Goal: Task Accomplishment & Management: Manage account settings

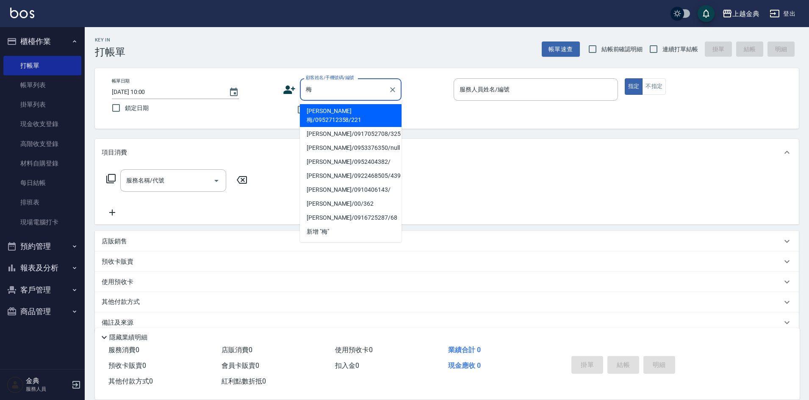
click at [394, 93] on icon "Clear" at bounding box center [392, 90] width 8 height 8
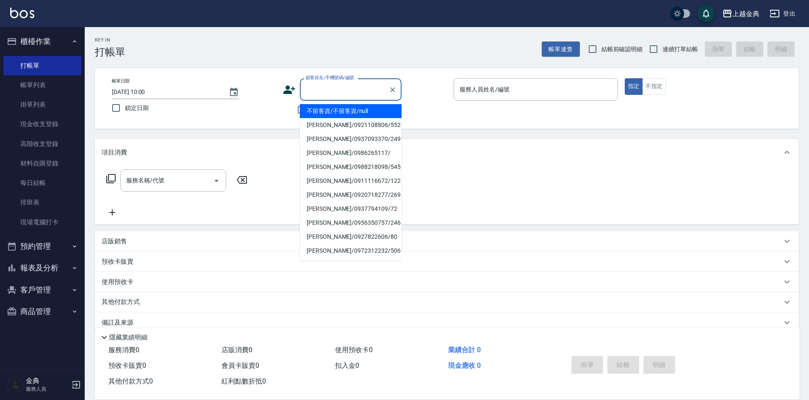
click at [410, 70] on div "帳單日期 [DATE] 10:00 鎖定日期 顧客姓名/手機號碼/編號 顧客姓名/手機號碼/編號 不留客資 服務人員姓名/編號 服務人員姓名/編號 指定 不指定" at bounding box center [447, 98] width 704 height 61
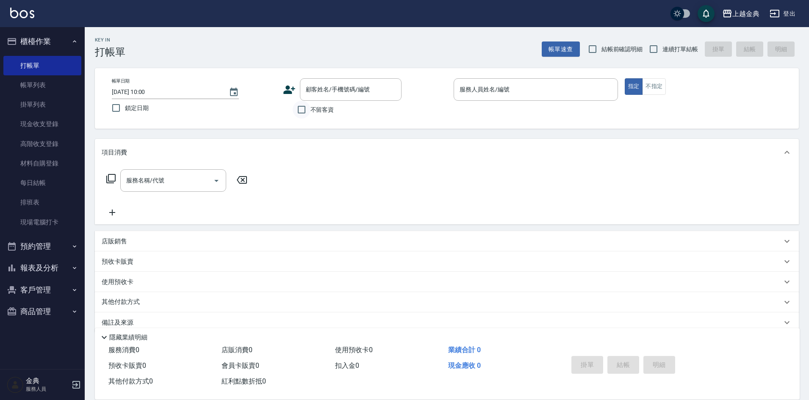
click at [298, 106] on input "不留客資" at bounding box center [302, 110] width 18 height 18
checkbox input "true"
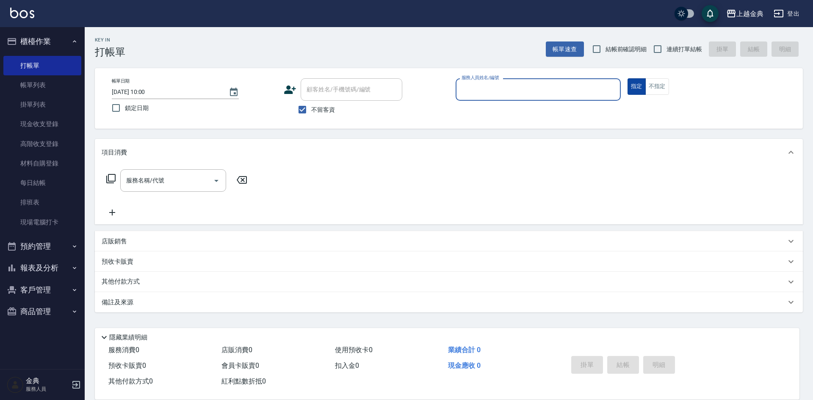
click at [652, 87] on button "不指定" at bounding box center [657, 86] width 24 height 17
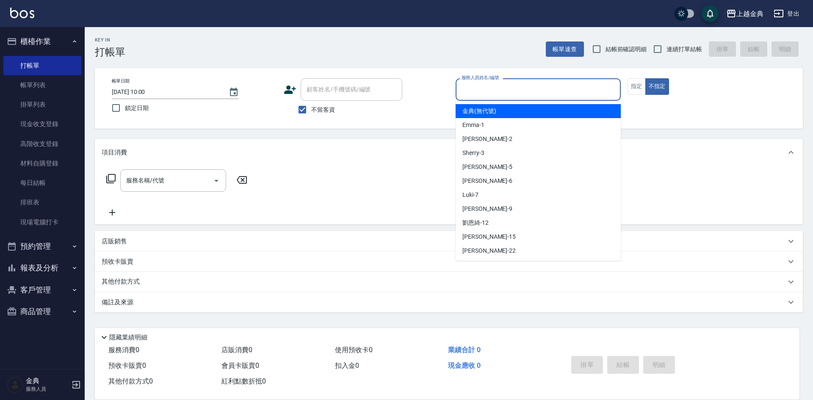
click at [589, 84] on input "服務人員姓名/編號" at bounding box center [538, 89] width 158 height 15
click at [648, 92] on button "不指定" at bounding box center [657, 86] width 24 height 17
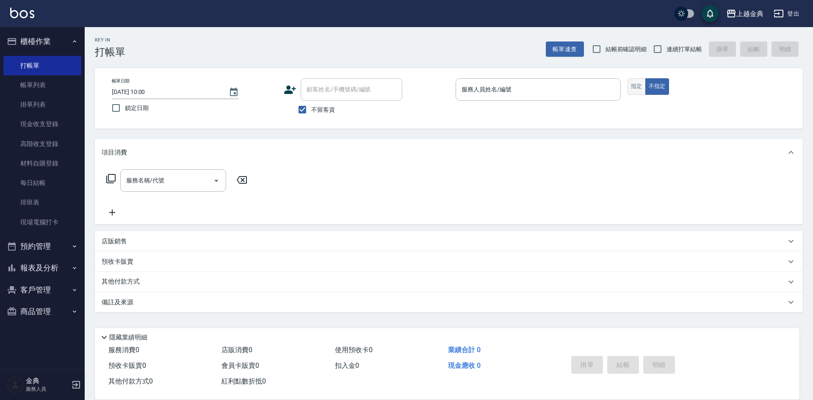
click at [635, 90] on button "指定" at bounding box center [637, 86] width 18 height 17
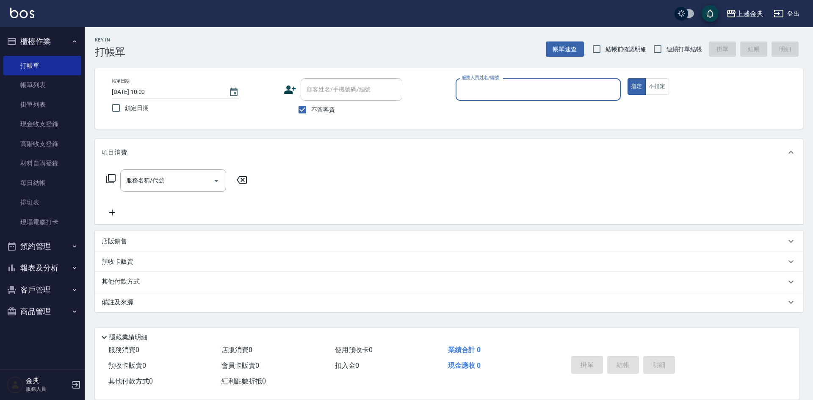
click at [584, 81] on div "服務人員姓名/編號" at bounding box center [538, 89] width 165 height 22
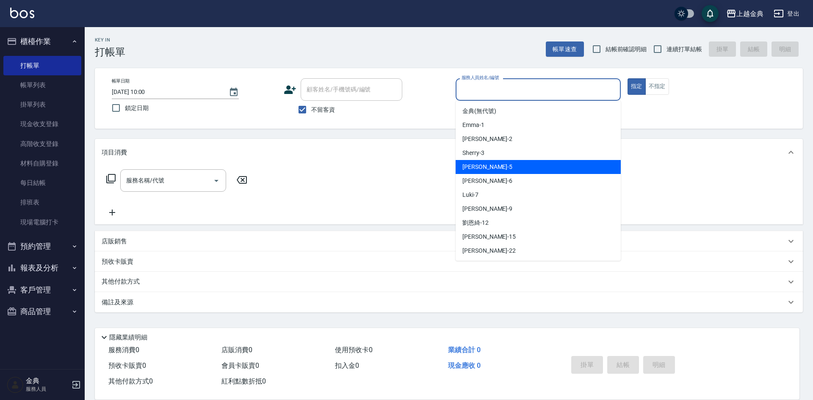
click at [493, 168] on div "[PERSON_NAME] -5" at bounding box center [538, 167] width 165 height 14
type input "[PERSON_NAME]-5"
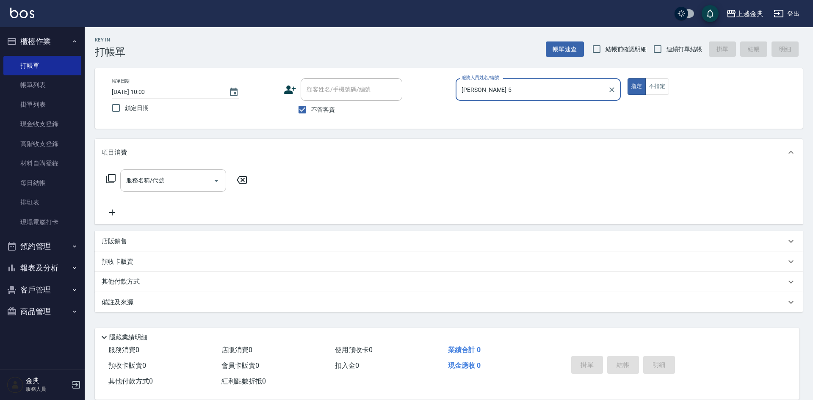
click at [199, 176] on input "服務名稱/代號" at bounding box center [167, 180] width 86 height 15
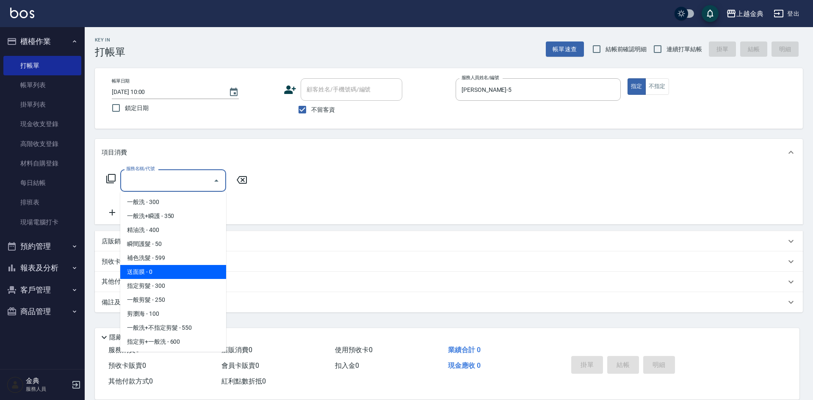
click at [172, 274] on span "送面膜 - 0" at bounding box center [173, 272] width 106 height 14
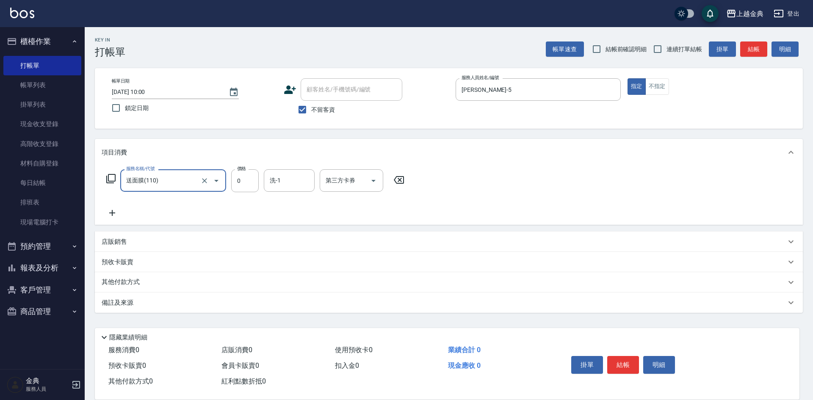
click at [184, 159] on div "項目消費" at bounding box center [449, 152] width 708 height 27
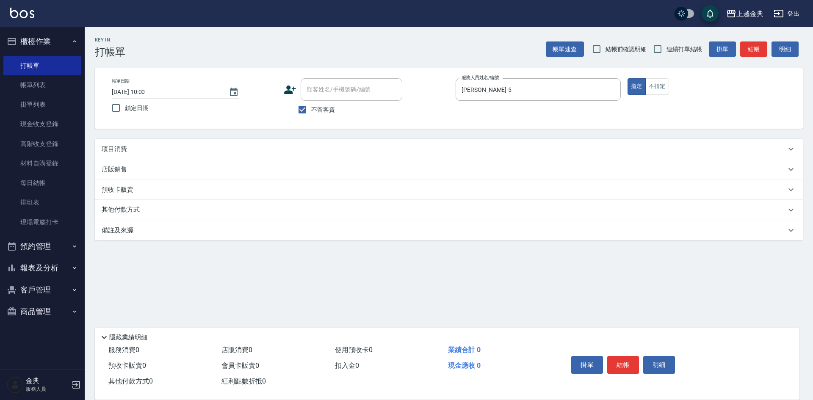
click at [183, 144] on div "項目消費" at bounding box center [449, 149] width 708 height 20
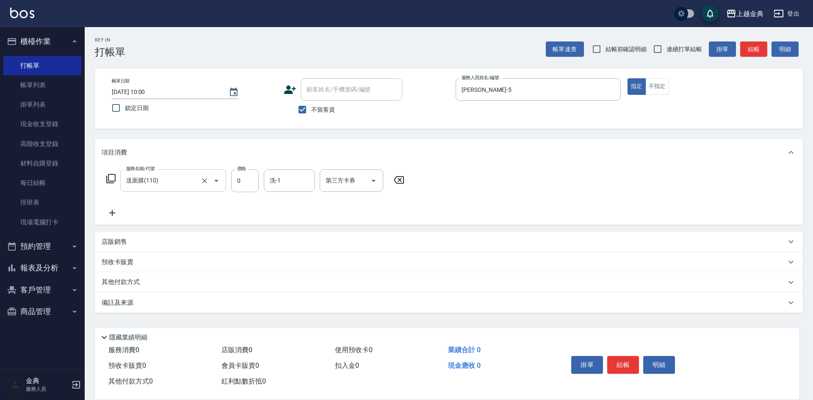
click at [177, 188] on input "送面膜(110)" at bounding box center [161, 180] width 75 height 15
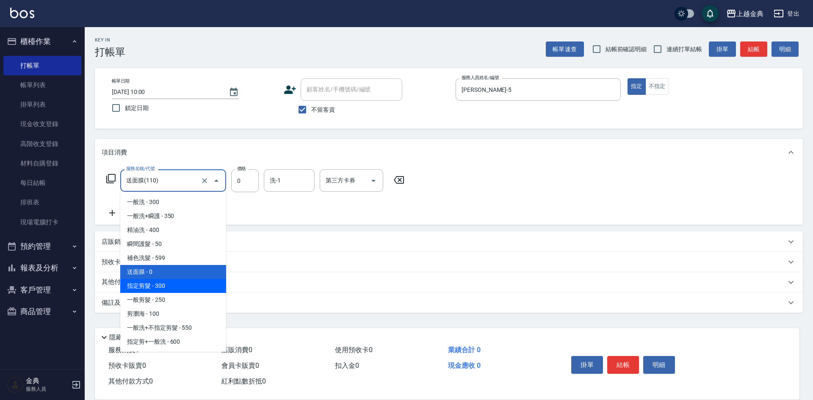
click at [174, 287] on span "指定剪髮 - 300" at bounding box center [173, 286] width 106 height 14
type input "指定剪髮(199)"
type input "300"
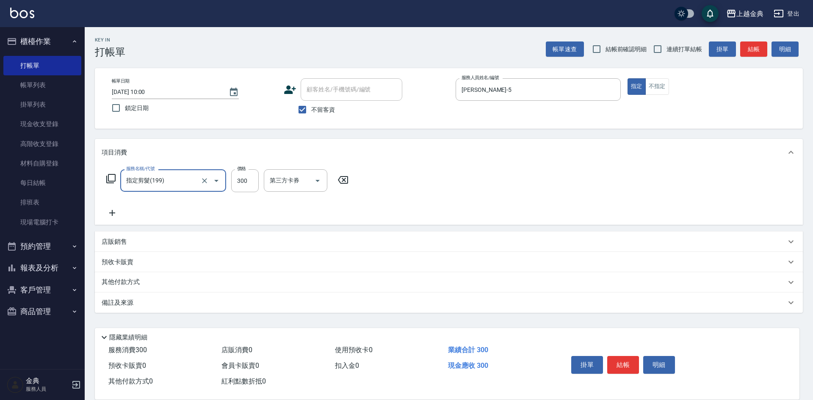
click at [114, 211] on icon at bounding box center [112, 213] width 21 height 10
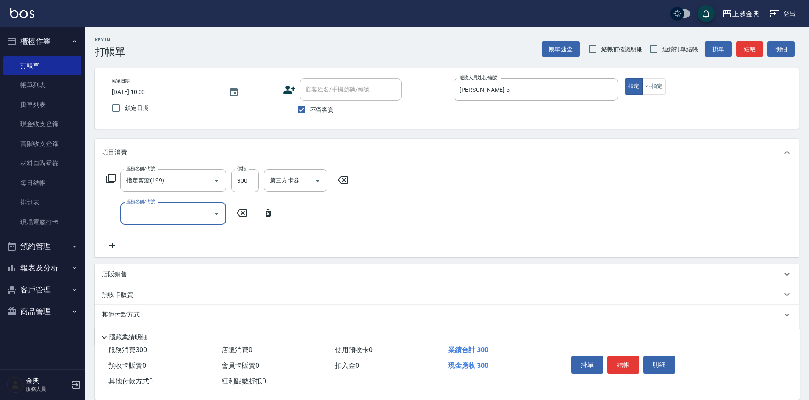
click at [147, 222] on div "服務名稱/代號" at bounding box center [173, 213] width 106 height 22
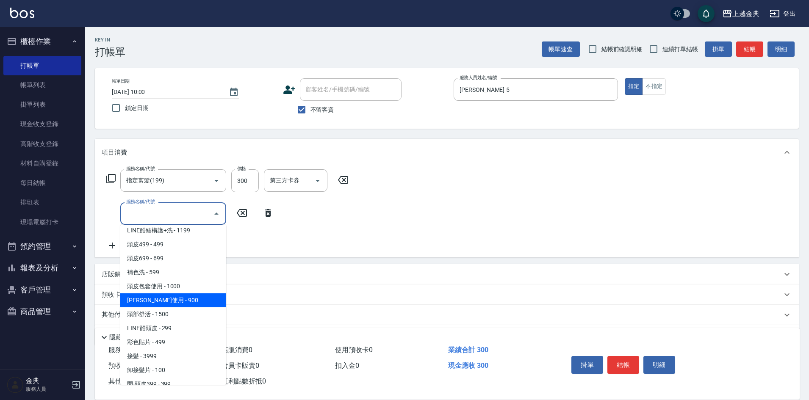
scroll to position [593, 0]
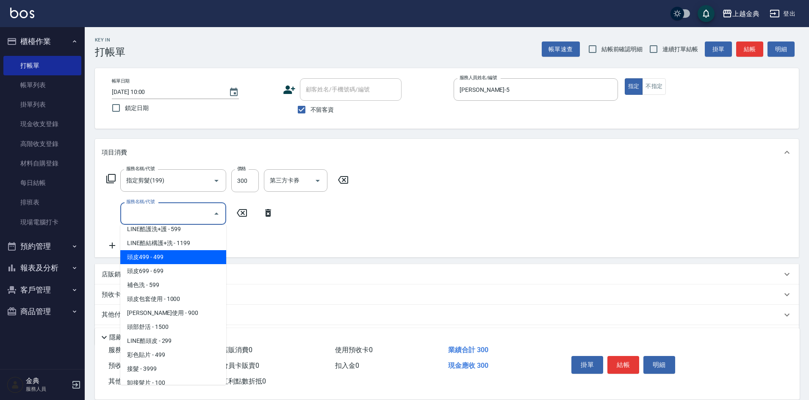
click at [180, 263] on span "頭皮499 - 499" at bounding box center [173, 257] width 106 height 14
type input "頭皮499(601)"
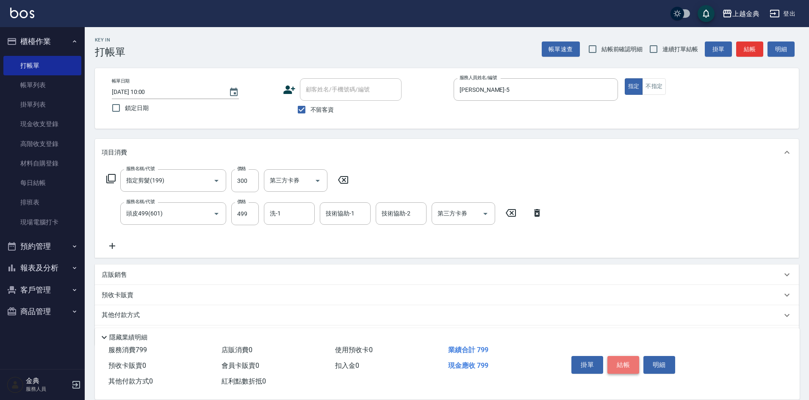
click at [630, 357] on button "結帳" at bounding box center [623, 365] width 32 height 18
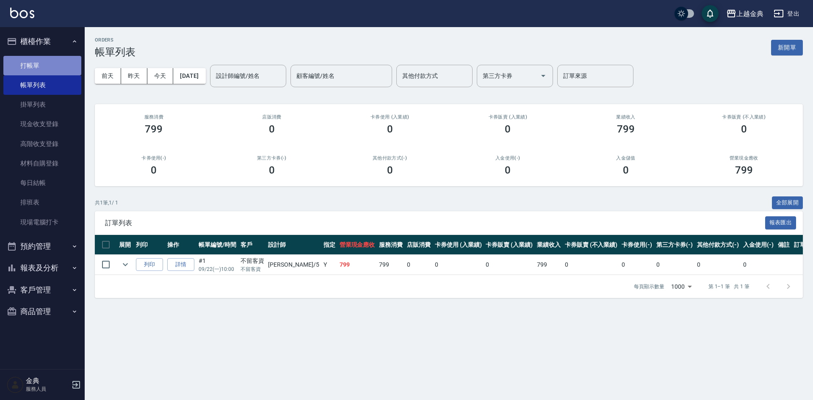
click at [72, 69] on link "打帳單" at bounding box center [42, 65] width 78 height 19
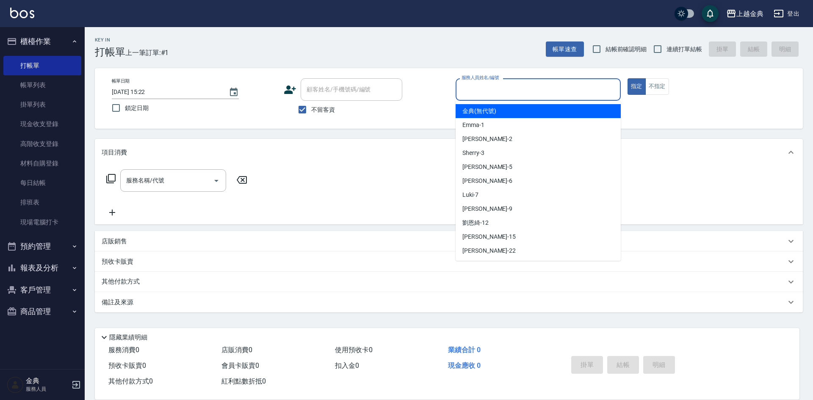
click at [555, 94] on input "服務人員姓名/編號" at bounding box center [538, 89] width 158 height 15
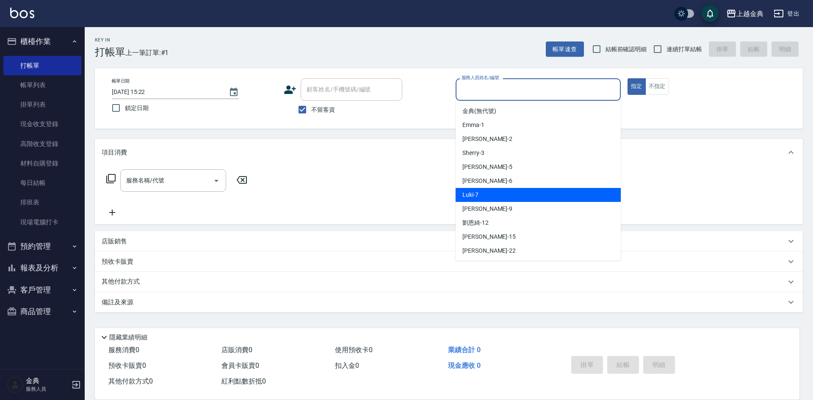
click at [480, 192] on div "Luki -7" at bounding box center [538, 195] width 165 height 14
type input "Luki-7"
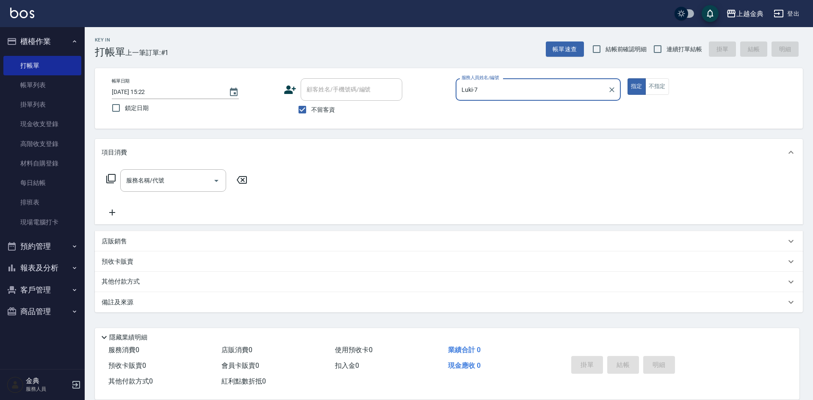
click at [311, 108] on input "不留客資" at bounding box center [302, 110] width 18 height 18
checkbox input "false"
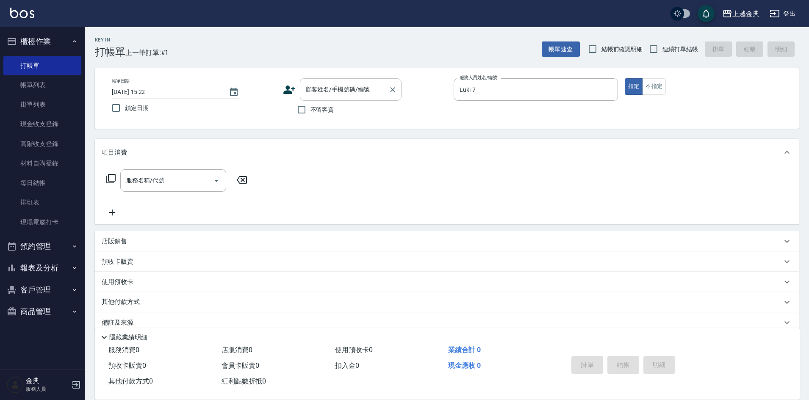
click at [333, 94] on input "顧客姓名/手機號碼/編號" at bounding box center [344, 89] width 81 height 15
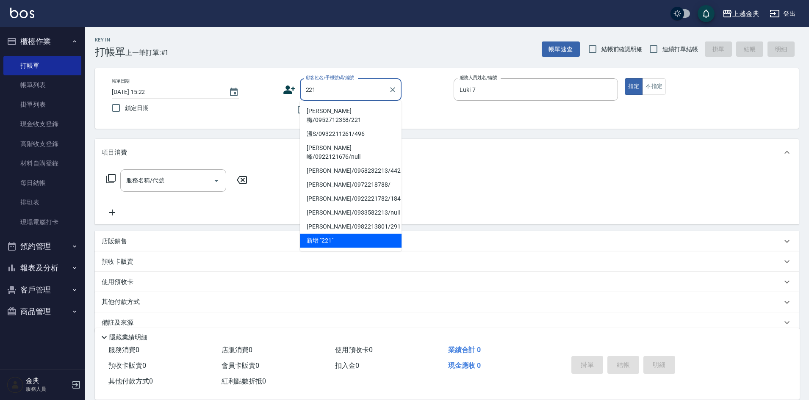
click at [340, 112] on li "[PERSON_NAME]梅/0952712358/221" at bounding box center [351, 115] width 102 height 23
type input "[PERSON_NAME]梅/0952712358/221"
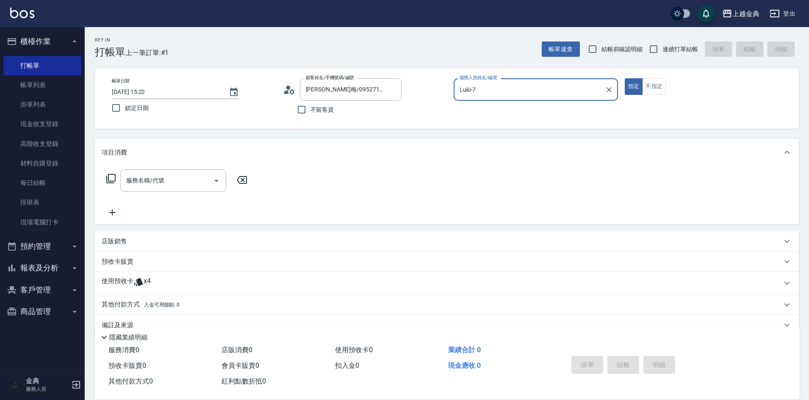
click at [147, 286] on span "x4" at bounding box center [147, 283] width 7 height 13
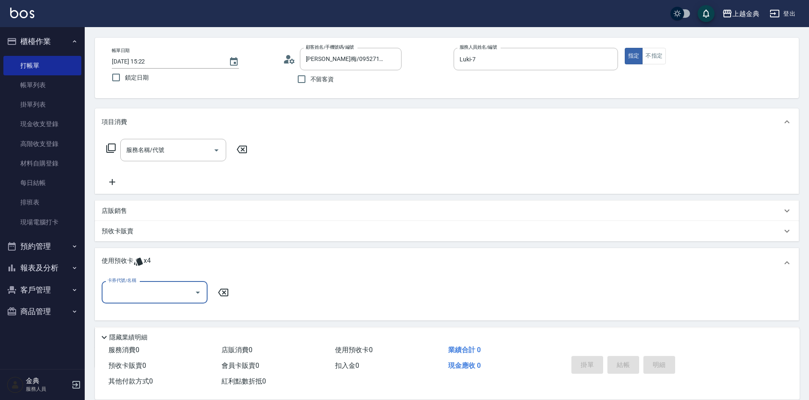
scroll to position [80, 0]
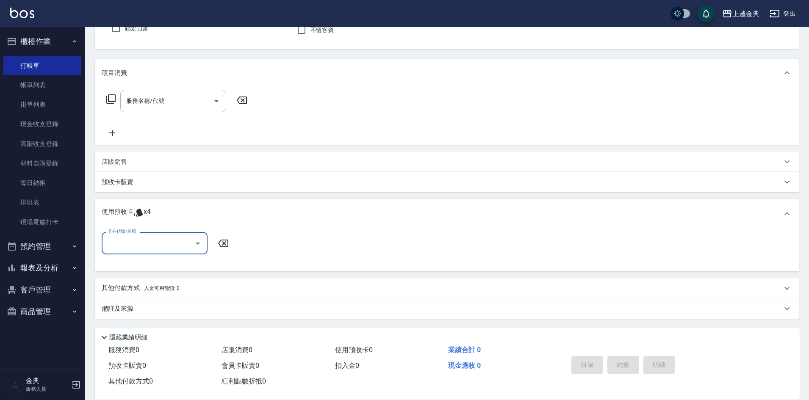
click at [158, 244] on input "卡券代號/名稱" at bounding box center [148, 243] width 86 height 15
click at [167, 268] on div "護髮包套3送1(1) 剩餘4張" at bounding box center [155, 265] width 106 height 14
type input "護髮包套3送1(1)"
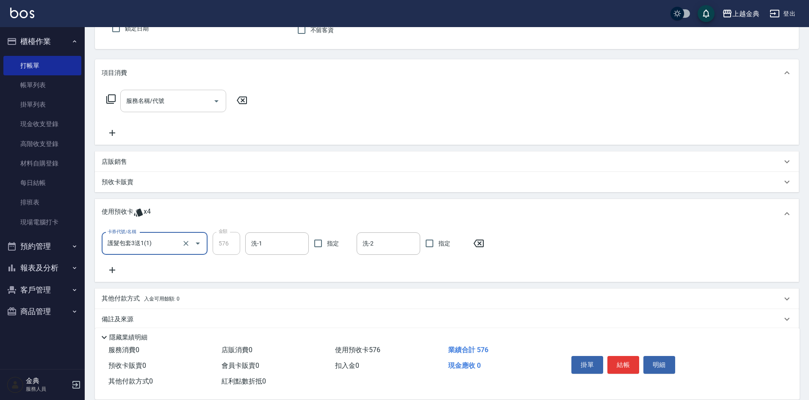
click at [127, 98] on div "服務名稱/代號 服務名稱/代號" at bounding box center [173, 101] width 106 height 22
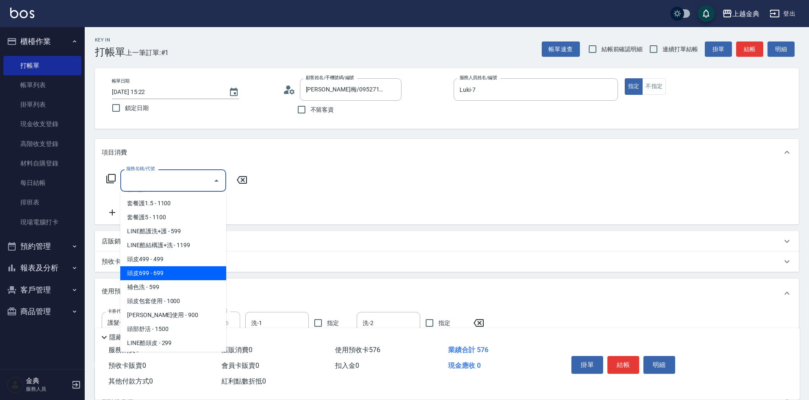
scroll to position [544, 0]
click at [185, 274] on span "頭皮499 - 499" at bounding box center [173, 273] width 106 height 14
type input "頭皮499(601)"
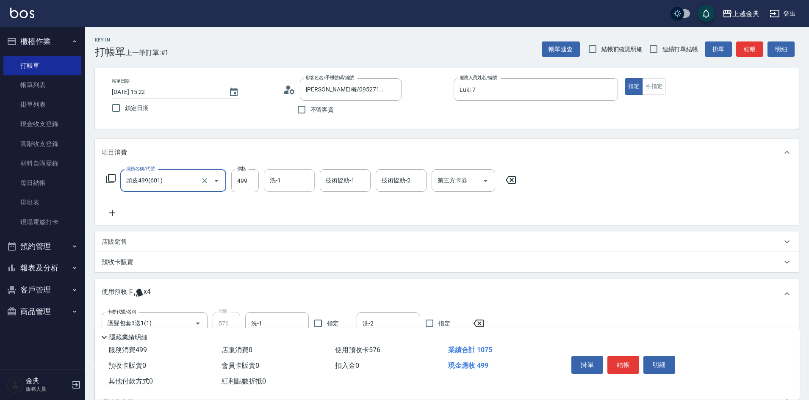
click at [273, 185] on input "洗-1" at bounding box center [289, 180] width 43 height 15
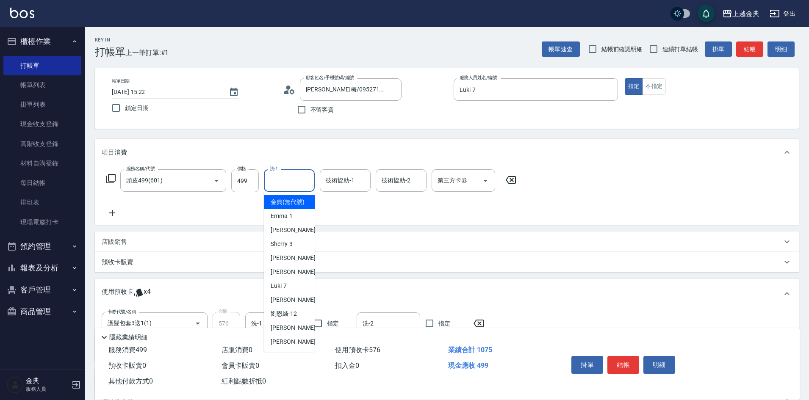
click at [277, 185] on input "洗-1" at bounding box center [289, 180] width 43 height 15
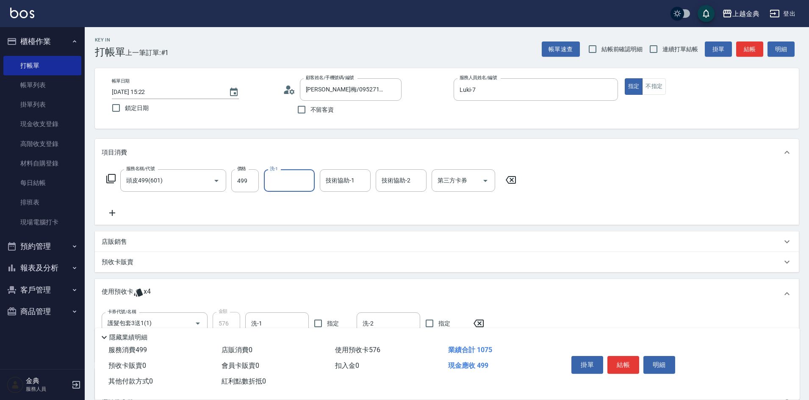
click at [277, 185] on input "洗-1" at bounding box center [289, 180] width 43 height 15
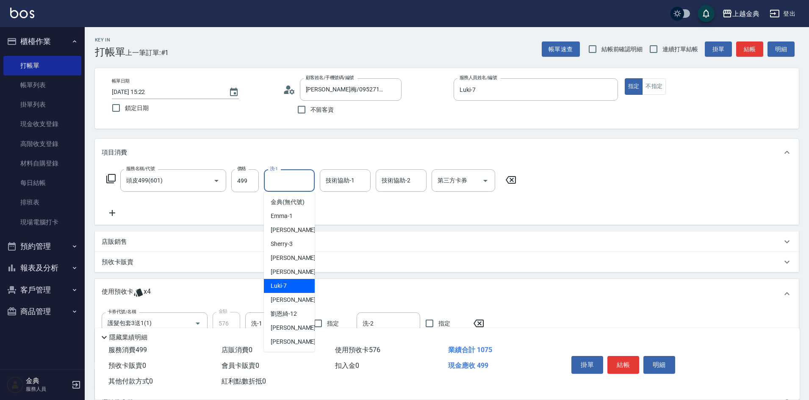
click at [296, 293] on div "Luki -7" at bounding box center [289, 286] width 51 height 14
type input "Luki-7"
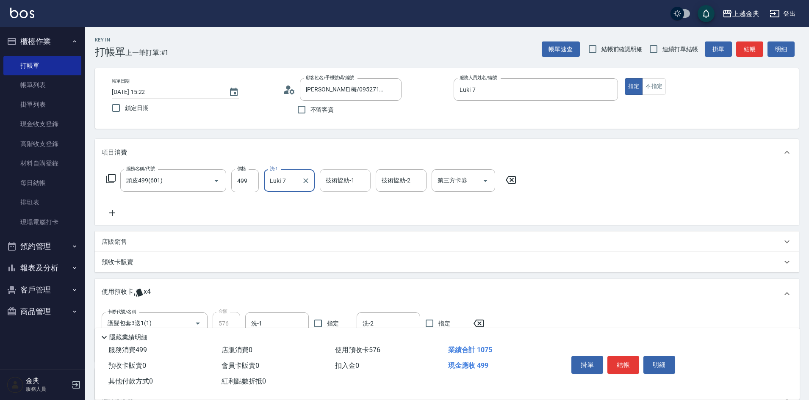
click at [340, 181] on div "技術協助-1 技術協助-1" at bounding box center [345, 180] width 51 height 22
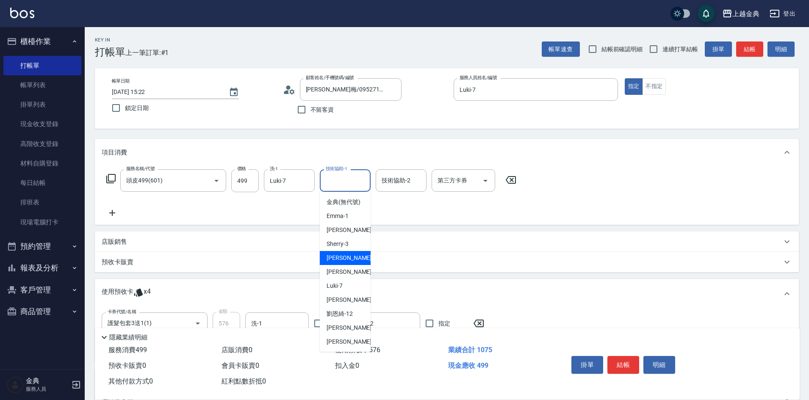
click at [350, 265] on div "[PERSON_NAME] -5" at bounding box center [345, 258] width 51 height 14
type input "[PERSON_NAME]-5"
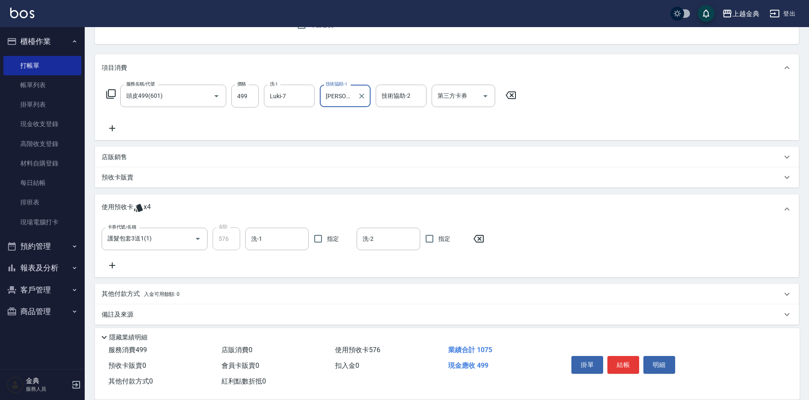
scroll to position [91, 0]
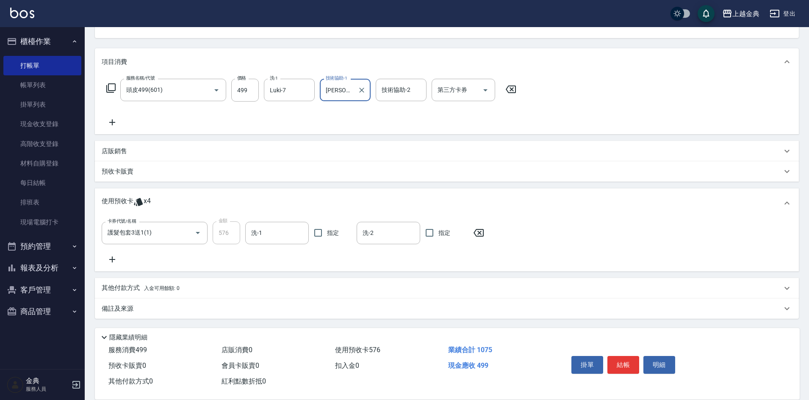
click at [134, 310] on div "備註及來源" at bounding box center [442, 308] width 680 height 9
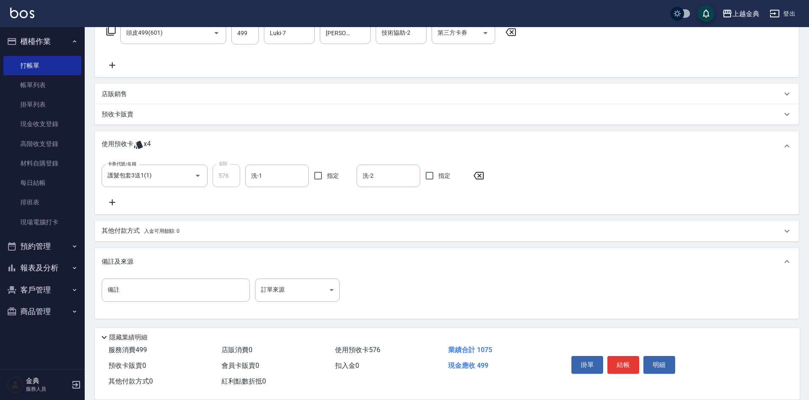
click at [148, 266] on div "備註及來源" at bounding box center [442, 261] width 680 height 9
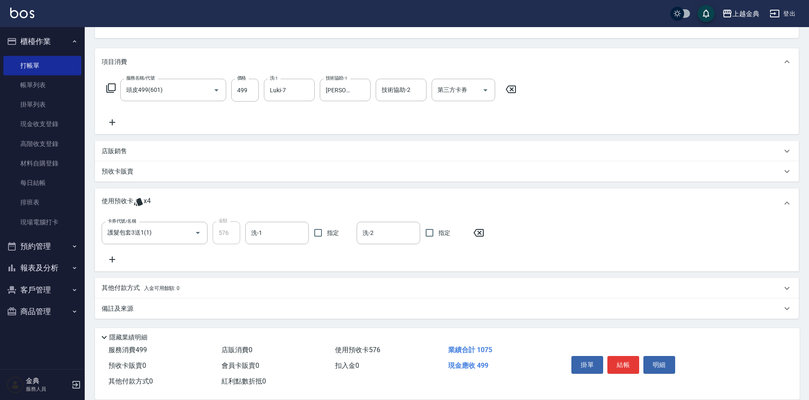
click at [160, 289] on span "入金可用餘額: 0" at bounding box center [162, 288] width 36 height 6
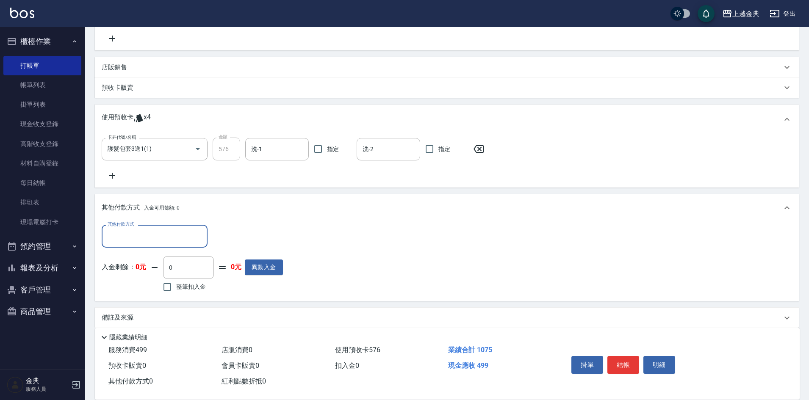
scroll to position [181, 0]
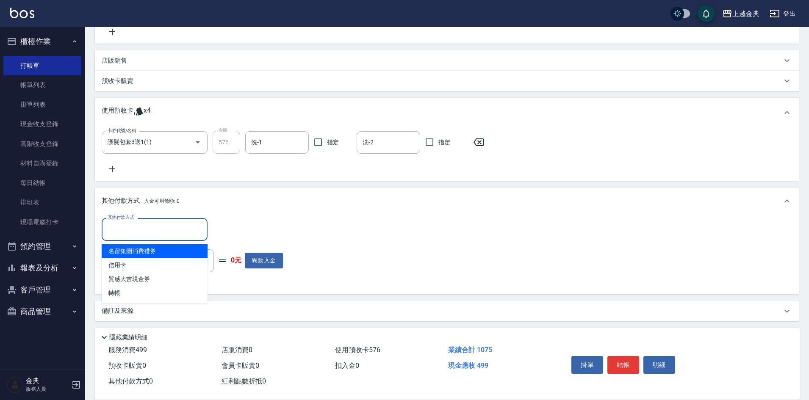
click at [160, 226] on input "其他付款方式" at bounding box center [154, 229] width 98 height 15
click at [154, 269] on span "信用卡" at bounding box center [155, 265] width 106 height 14
type input "信用卡"
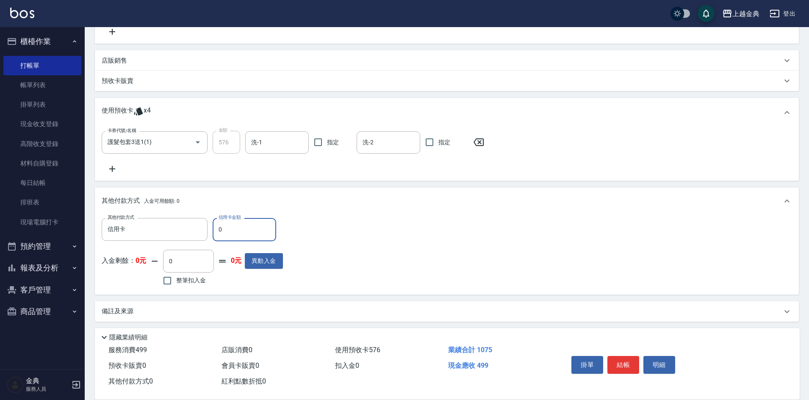
click at [252, 238] on input "0" at bounding box center [245, 229] width 64 height 23
click at [255, 238] on input "0" at bounding box center [245, 229] width 64 height 23
type input "499"
click at [630, 363] on button "結帳" at bounding box center [623, 365] width 32 height 18
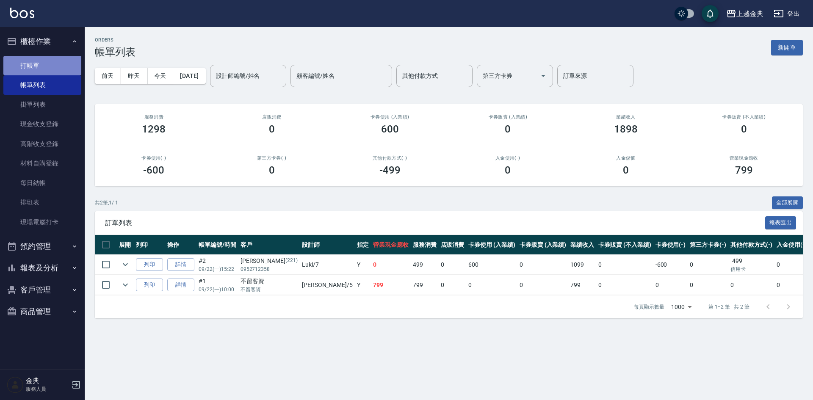
click at [58, 68] on link "打帳單" at bounding box center [42, 65] width 78 height 19
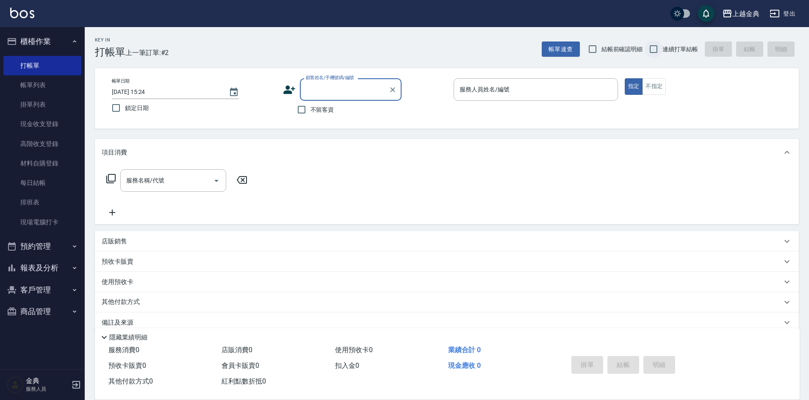
click at [653, 47] on input "連續打單結帳" at bounding box center [654, 49] width 18 height 18
checkbox input "true"
click at [653, 87] on button "不指定" at bounding box center [654, 86] width 24 height 17
click at [536, 77] on div "帳單日期 [DATE] 15:24 鎖定日期 顧客姓名/手機號碼/編號 顧客姓名/手機號碼/編號 不留客資 服務人員姓名/編號 服務人員姓名/編號 指定 不指定" at bounding box center [447, 98] width 704 height 61
click at [539, 94] on input "服務人員姓名/編號" at bounding box center [535, 89] width 157 height 15
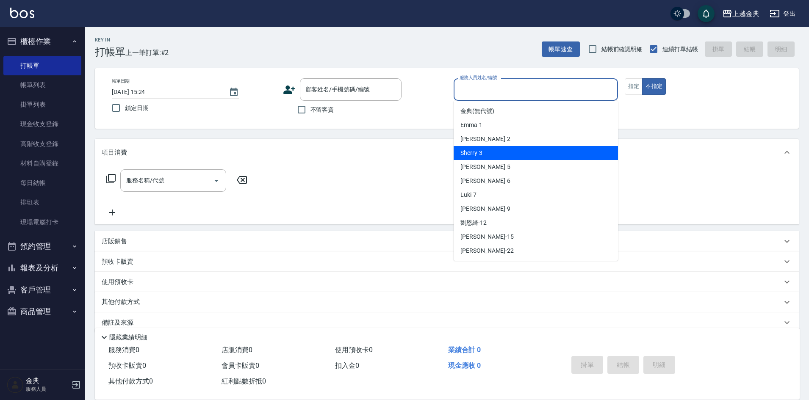
click at [491, 150] on div "Sherry -3" at bounding box center [536, 153] width 164 height 14
type input "Sherry-3"
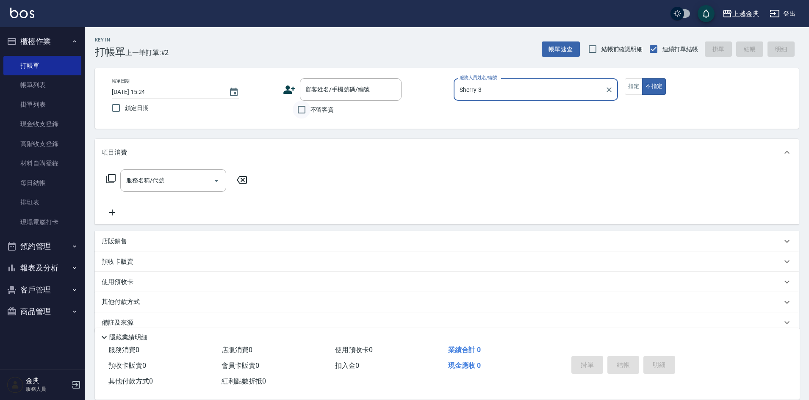
click at [309, 104] on input "不留客資" at bounding box center [302, 110] width 18 height 18
checkbox input "true"
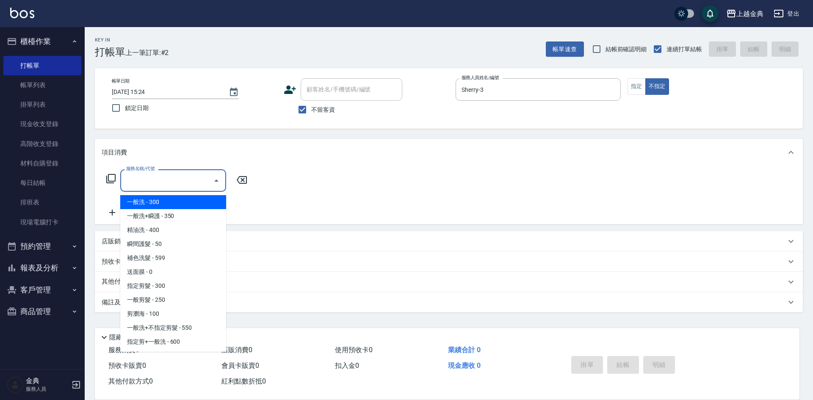
click at [197, 178] on input "服務名稱/代號" at bounding box center [167, 180] width 86 height 15
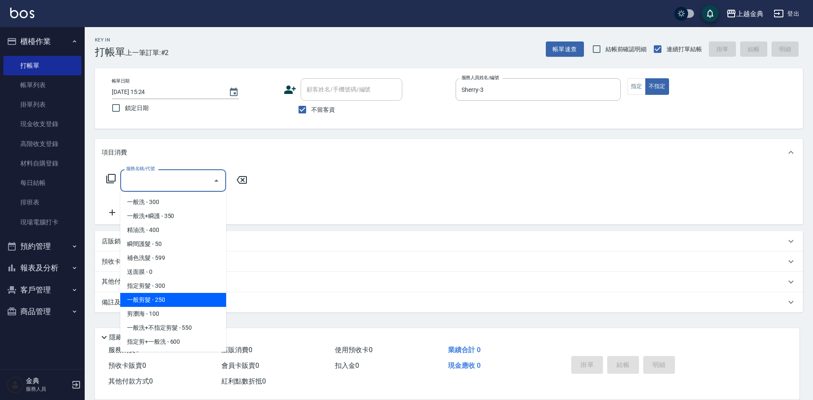
click at [166, 299] on span "一般剪髮 - 250" at bounding box center [173, 300] width 106 height 14
type input "一般剪髮(200)"
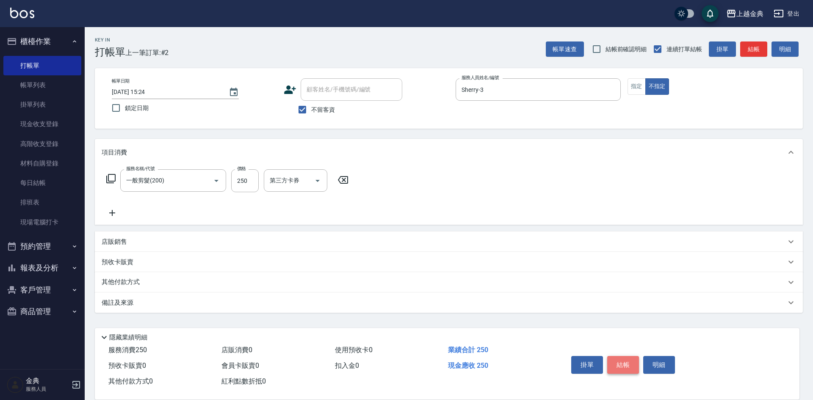
click at [622, 358] on button "結帳" at bounding box center [623, 365] width 32 height 18
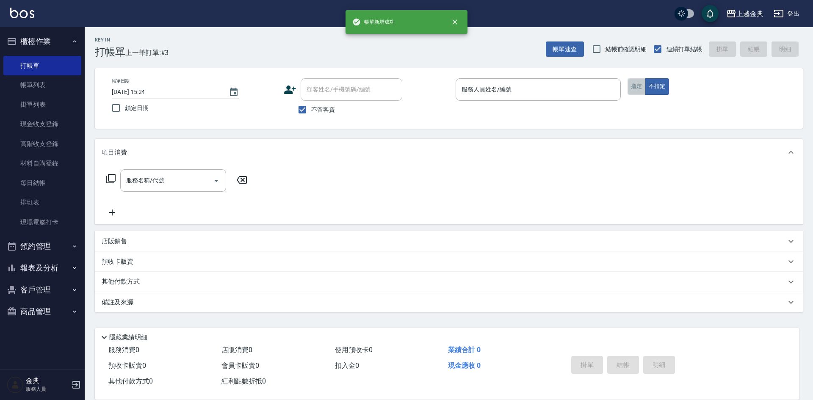
click at [635, 86] on button "指定" at bounding box center [637, 86] width 18 height 17
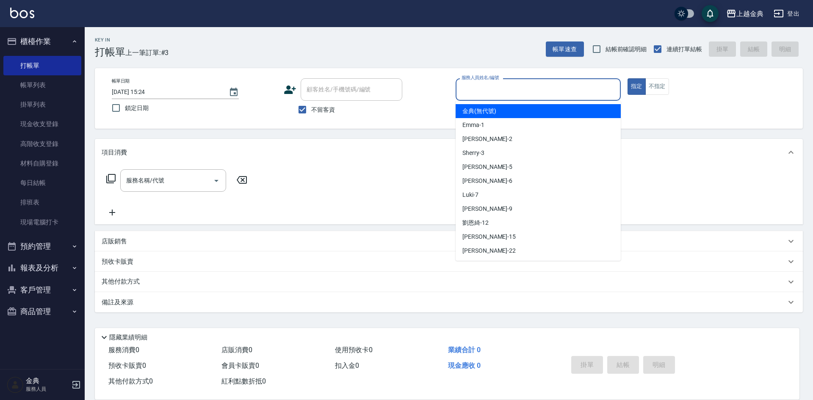
click at [574, 89] on input "服務人員姓名/編號" at bounding box center [538, 89] width 158 height 15
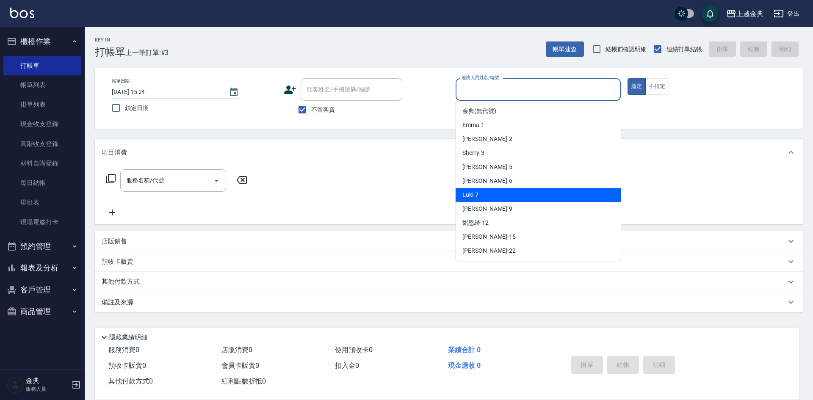
click at [489, 196] on div "Luki -7" at bounding box center [538, 195] width 165 height 14
type input "Luki-7"
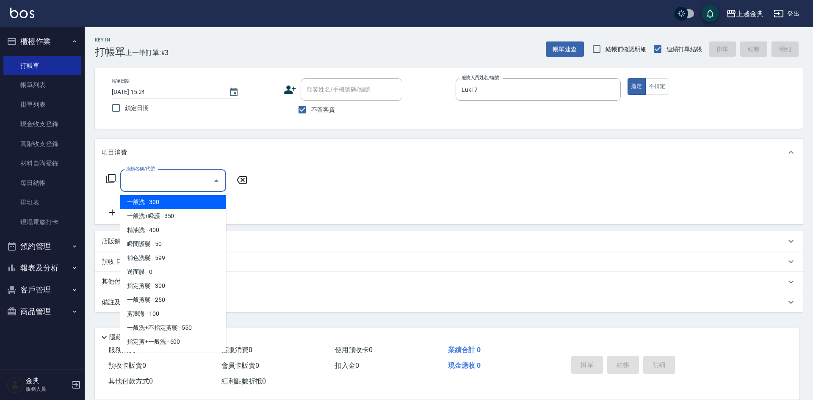
click at [197, 183] on input "服務名稱/代號" at bounding box center [167, 180] width 86 height 15
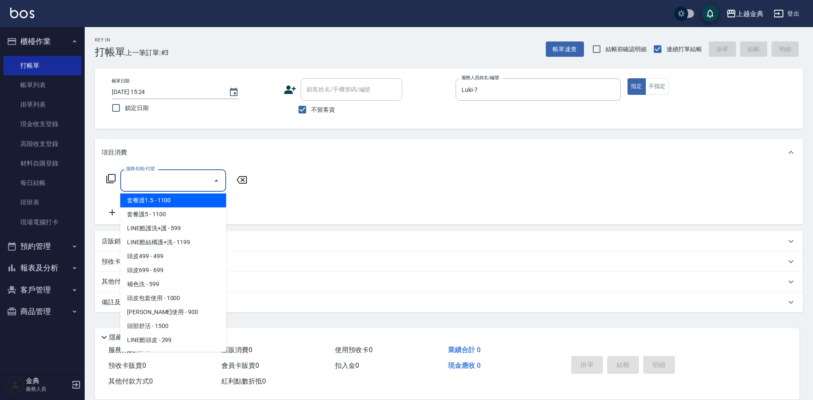
scroll to position [593, 0]
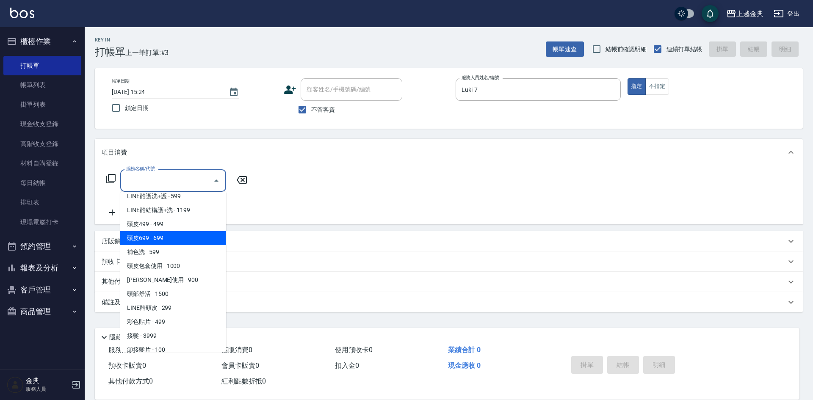
click at [183, 237] on span "頭皮699 - 699" at bounding box center [173, 238] width 106 height 14
type input "頭皮699(602)"
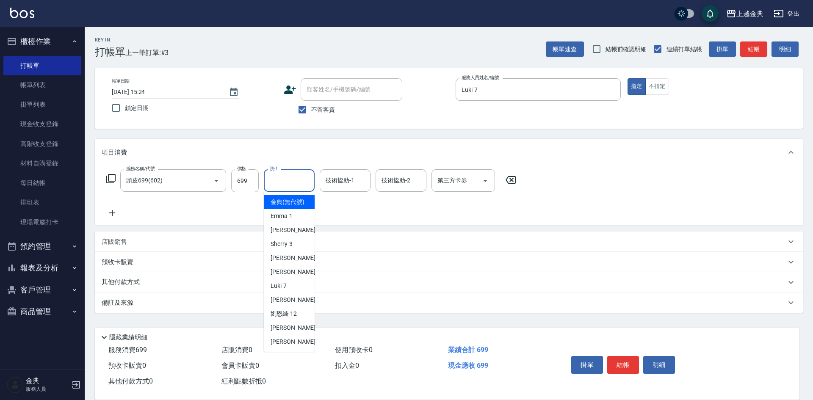
click at [277, 180] on input "洗-1" at bounding box center [289, 180] width 43 height 15
click at [297, 335] on div "[PERSON_NAME] -15" at bounding box center [289, 328] width 51 height 14
click at [293, 186] on input "[PERSON_NAME]-15" at bounding box center [283, 180] width 30 height 15
click at [299, 349] on div "[PERSON_NAME] -22" at bounding box center [289, 342] width 51 height 14
type input "[PERSON_NAME]-22"
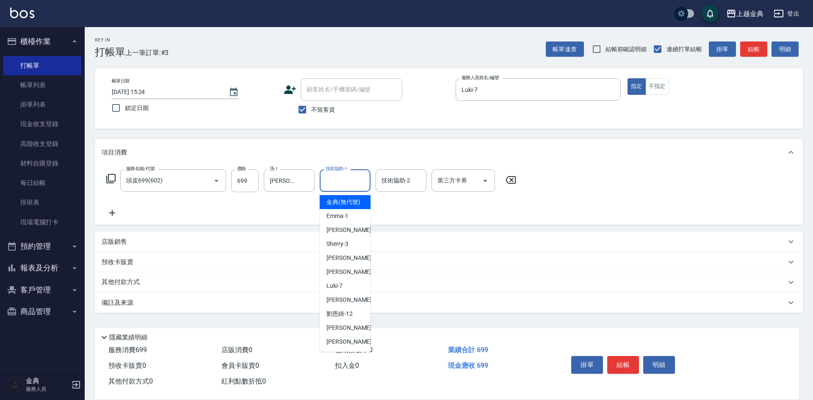
click at [330, 174] on div "技術協助-1 技術協助-1" at bounding box center [345, 180] width 51 height 22
click at [346, 349] on div "[PERSON_NAME] -22" at bounding box center [345, 342] width 51 height 14
type input "[PERSON_NAME]-22"
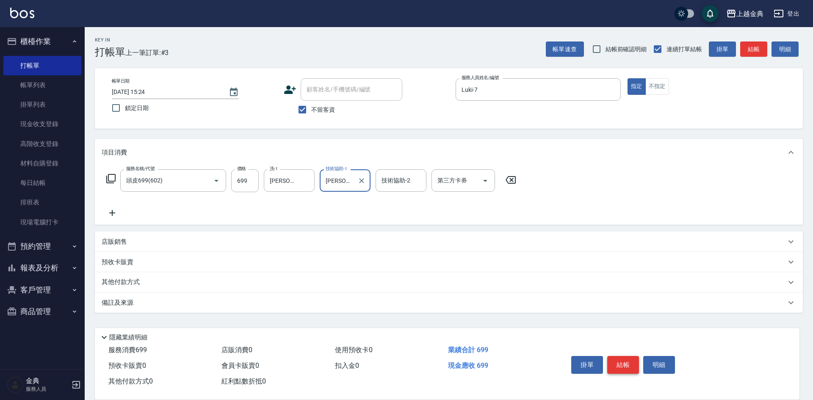
click at [623, 365] on button "結帳" at bounding box center [623, 365] width 32 height 18
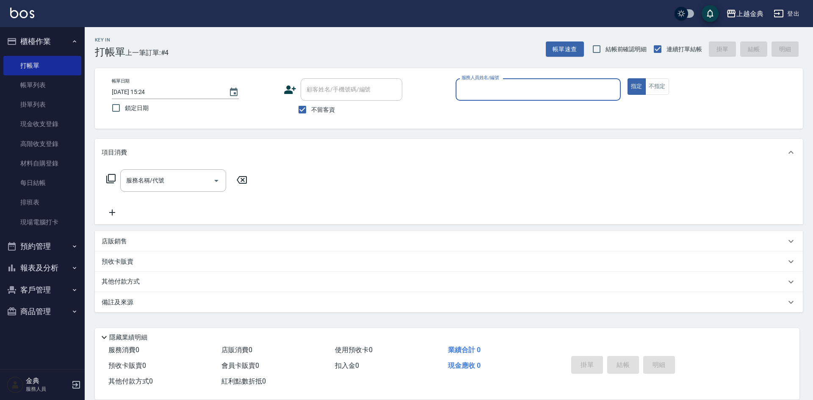
drag, startPoint x: 595, startPoint y: 90, endPoint x: 581, endPoint y: 89, distance: 13.6
click at [594, 89] on input "服務人員姓名/編號" at bounding box center [538, 89] width 158 height 15
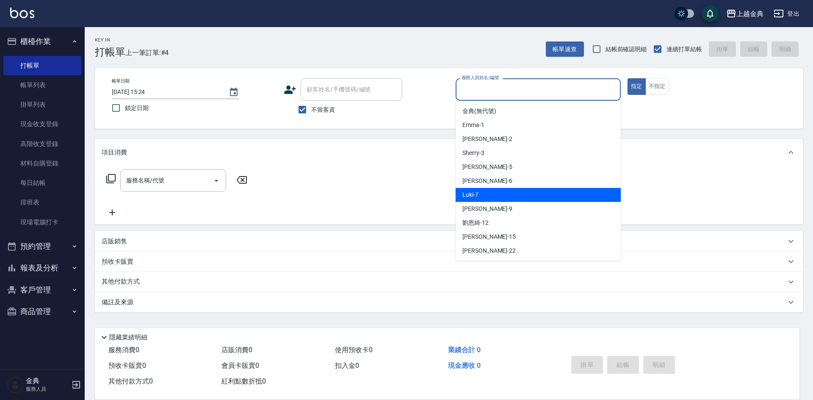
click at [480, 196] on div "Luki -7" at bounding box center [538, 195] width 165 height 14
type input "Luki-7"
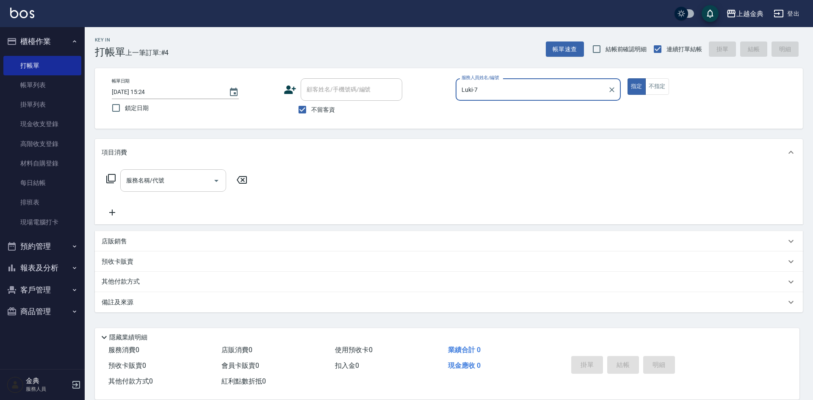
click at [193, 183] on input "服務名稱/代號" at bounding box center [167, 180] width 86 height 15
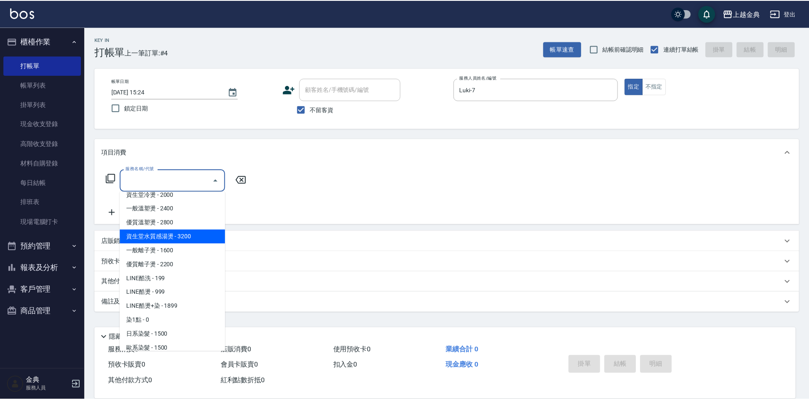
scroll to position [254, 0]
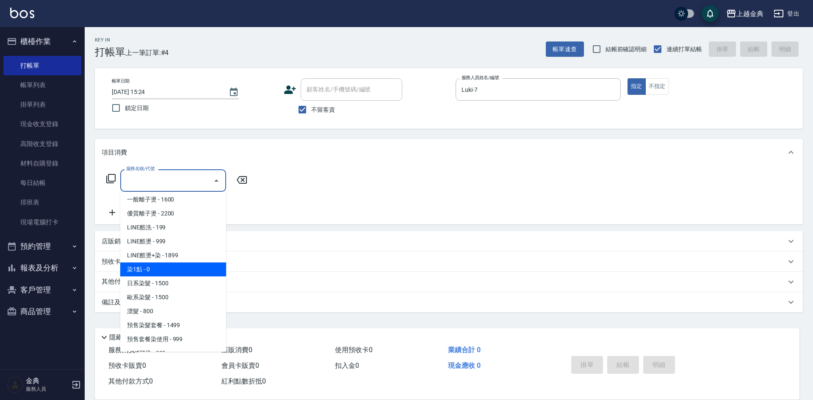
click at [178, 266] on span "染1點 - 0" at bounding box center [173, 270] width 106 height 14
type input "染1點(400)"
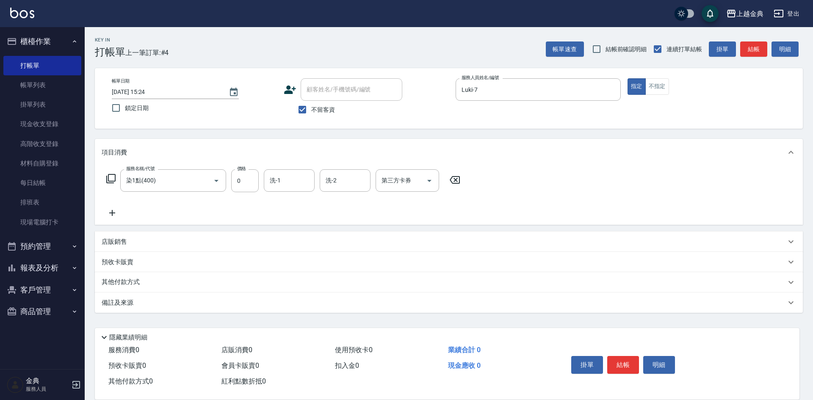
click at [109, 212] on icon at bounding box center [112, 213] width 21 height 10
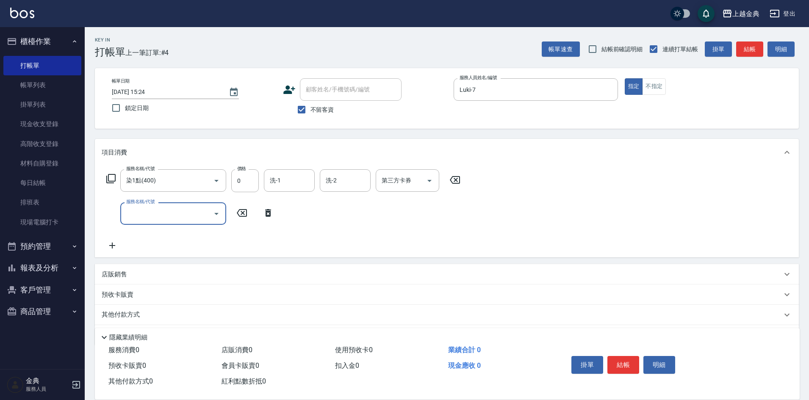
click at [123, 211] on div "服務名稱/代號" at bounding box center [173, 213] width 106 height 22
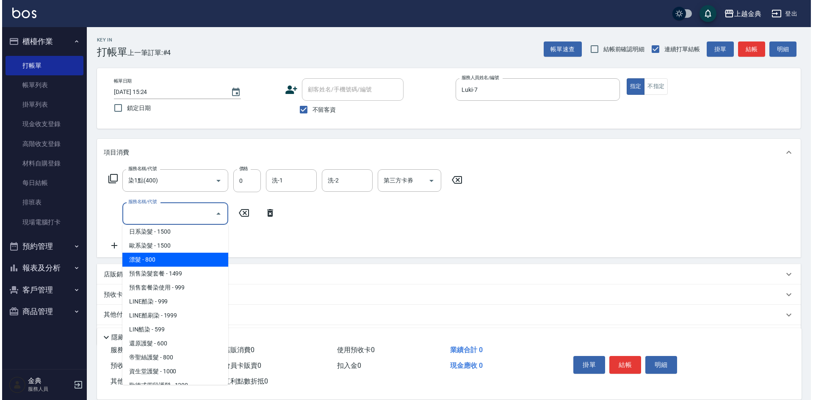
scroll to position [296, 0]
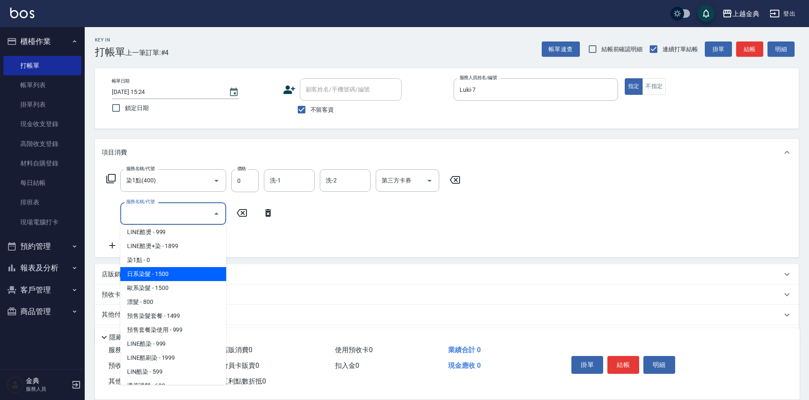
click at [188, 279] on span "日系染髮 - 1500" at bounding box center [173, 274] width 106 height 14
type input "日系染髮(401)"
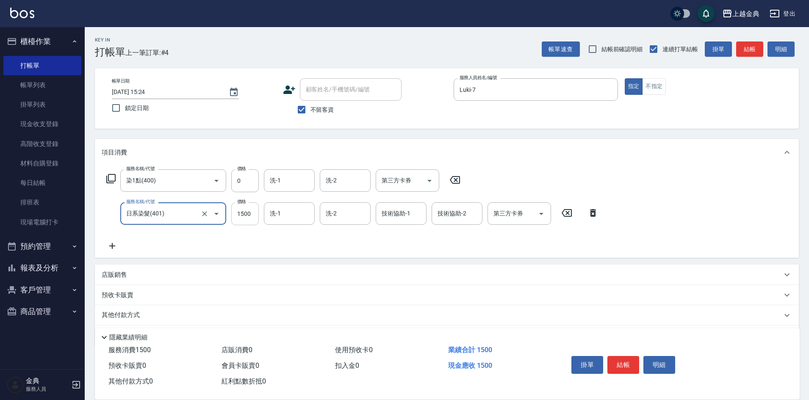
click at [236, 222] on input "1500" at bounding box center [245, 213] width 28 height 23
type input "2599"
click at [300, 183] on input "洗-1" at bounding box center [289, 180] width 43 height 15
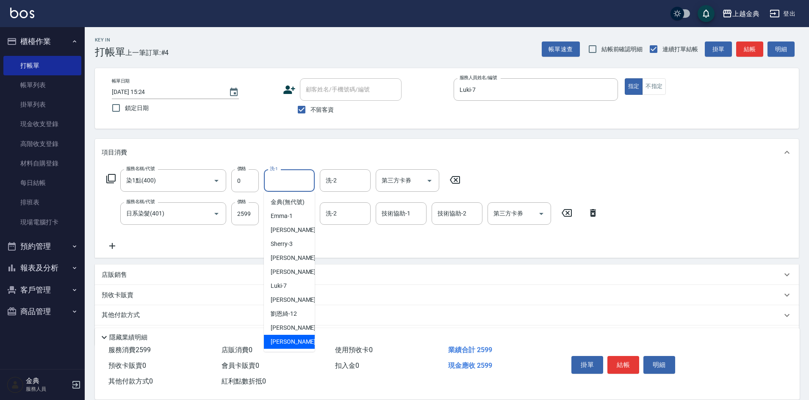
click at [302, 346] on div "[PERSON_NAME] -22" at bounding box center [289, 342] width 51 height 14
type input "[PERSON_NAME]-22"
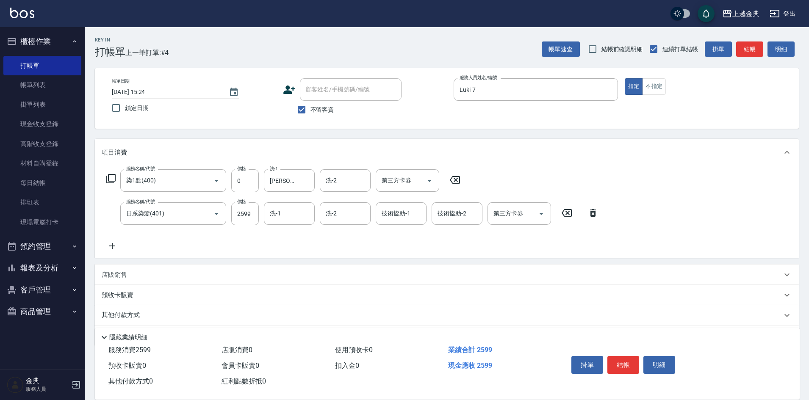
click at [284, 227] on div "服務名稱/代號 染1點(400) 服務名稱/代號 價格 0 價格 洗-1 [PERSON_NAME]-22 洗-1 洗-2 洗-2 第三方卡券 第三方卡券 服…" at bounding box center [353, 210] width 502 height 82
click at [286, 222] on div "洗-1" at bounding box center [289, 213] width 51 height 22
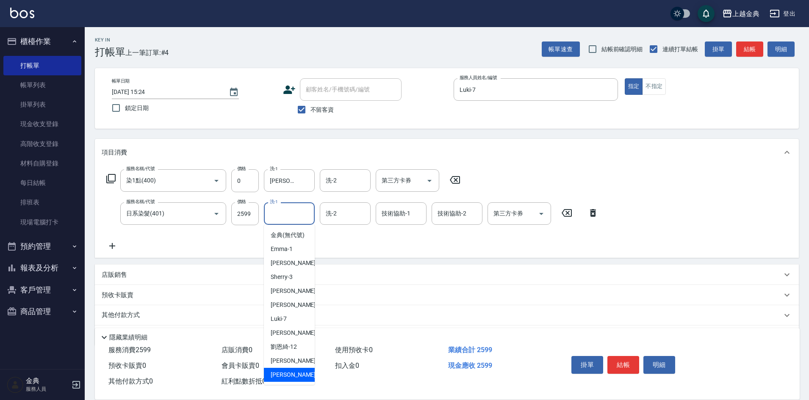
click at [298, 380] on div "[PERSON_NAME] -22" at bounding box center [289, 375] width 51 height 14
type input "[PERSON_NAME]-22"
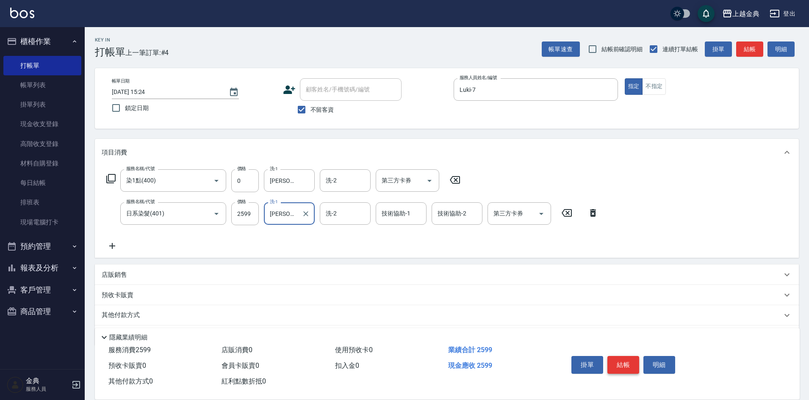
click at [623, 360] on button "結帳" at bounding box center [623, 365] width 32 height 18
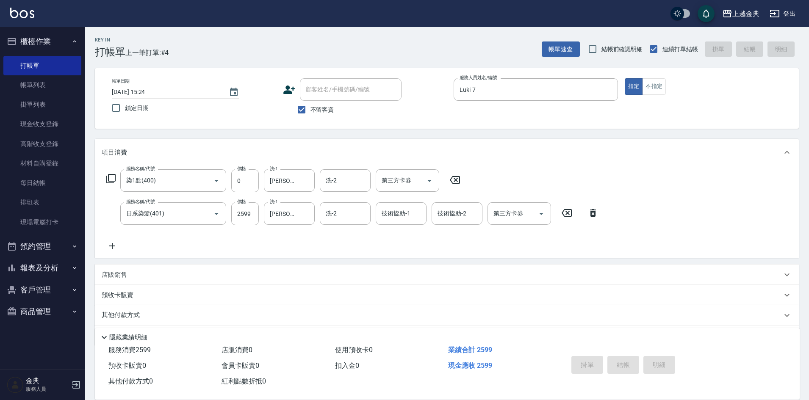
type input "[DATE] 15:25"
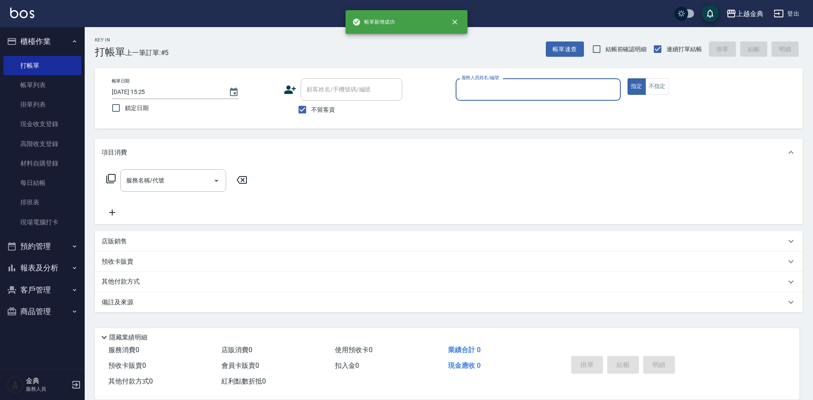
click at [526, 95] on input "服務人員姓名/編號" at bounding box center [538, 89] width 158 height 15
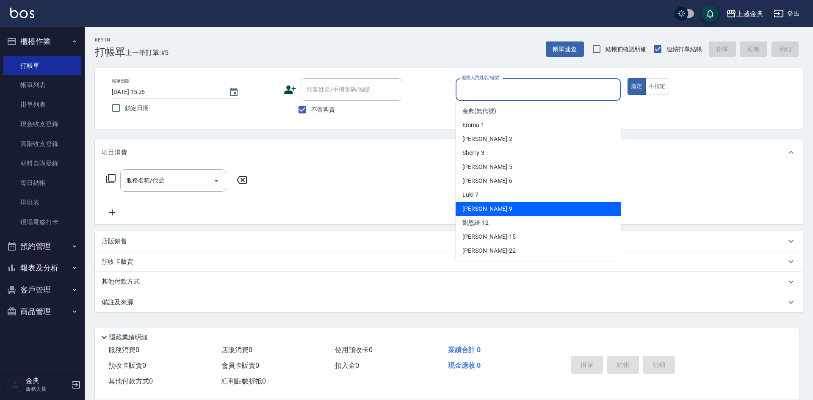
click at [480, 206] on span "[PERSON_NAME] -9" at bounding box center [487, 209] width 50 height 9
type input "[PERSON_NAME]-9"
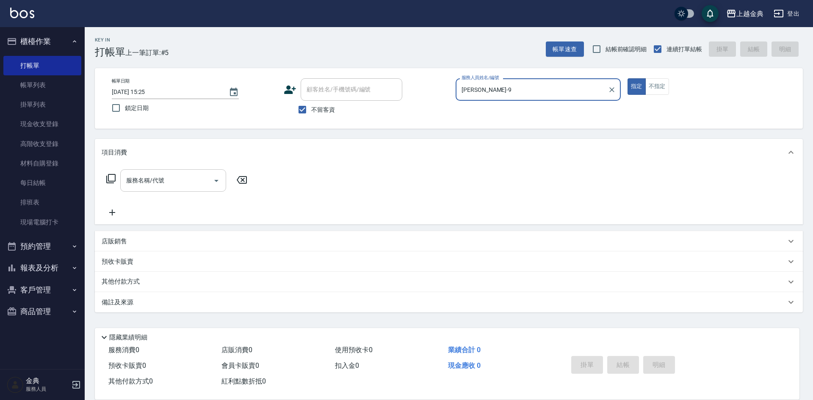
click at [181, 186] on input "服務名稱/代號" at bounding box center [167, 180] width 86 height 15
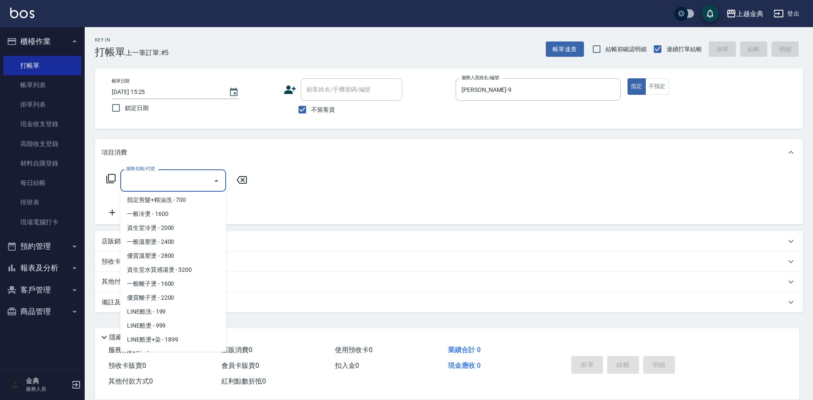
scroll to position [212, 0]
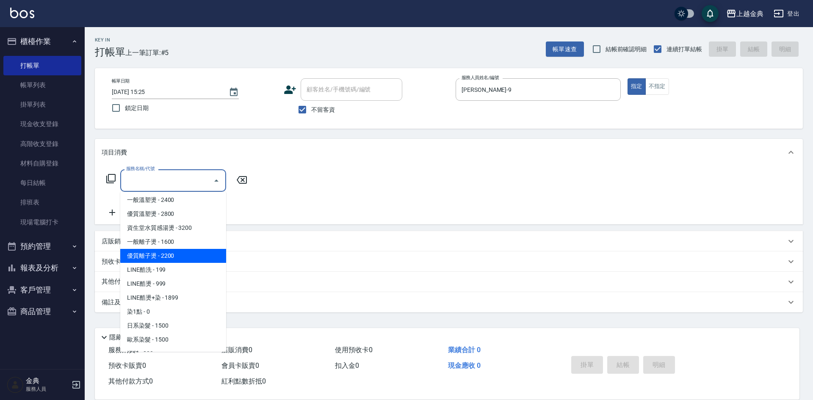
click at [170, 257] on span "優質離子燙 - 2200" at bounding box center [173, 256] width 106 height 14
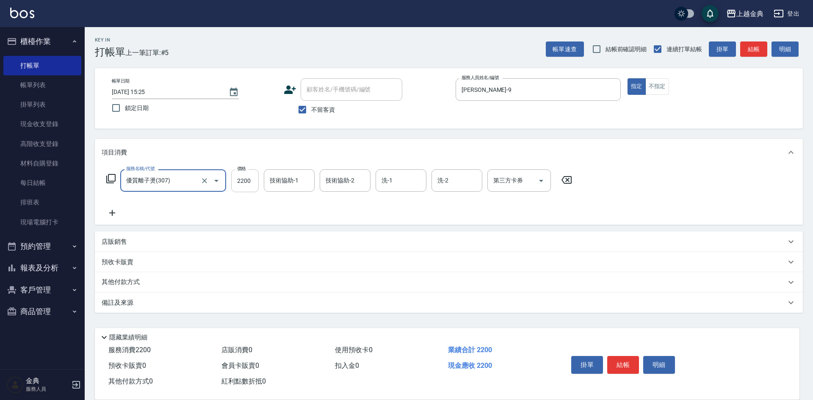
click at [243, 185] on input "2200" at bounding box center [245, 180] width 28 height 23
click at [196, 181] on input "優質離子燙(307)" at bounding box center [161, 180] width 75 height 15
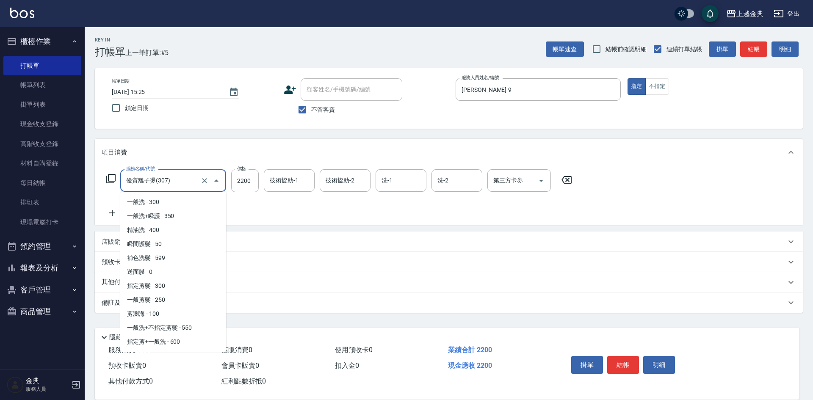
scroll to position [123, 0]
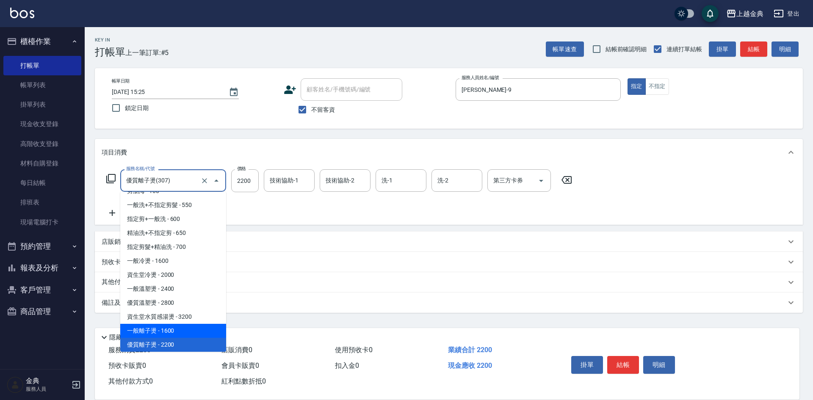
click at [177, 331] on span "一般離子燙 - 1600" at bounding box center [173, 331] width 106 height 14
type input "一般離子燙(306)"
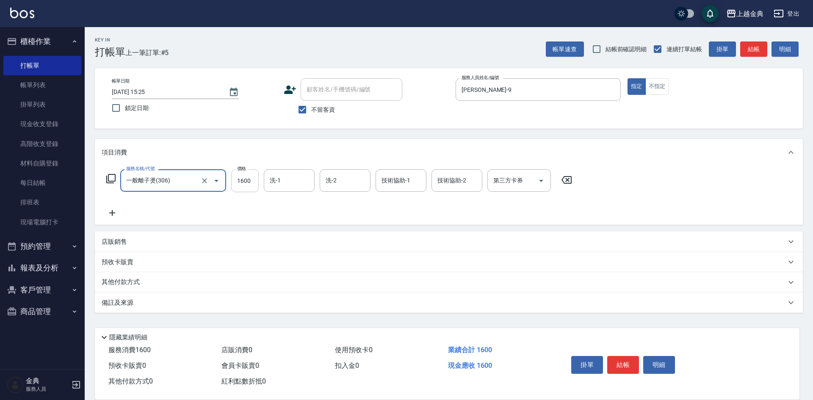
click at [243, 184] on input "1600" at bounding box center [245, 180] width 28 height 23
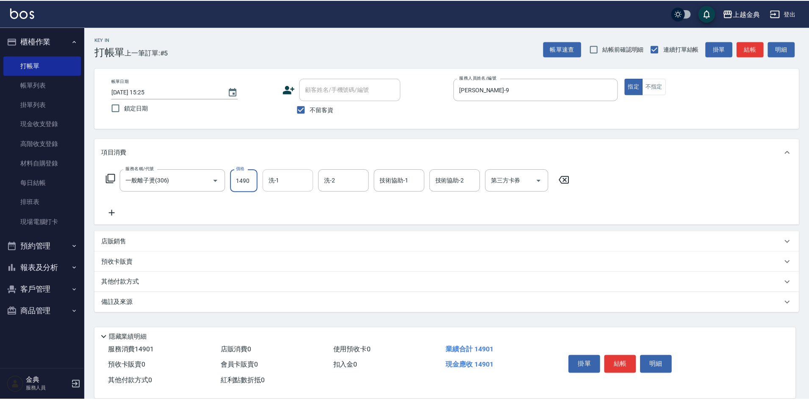
scroll to position [0, 0]
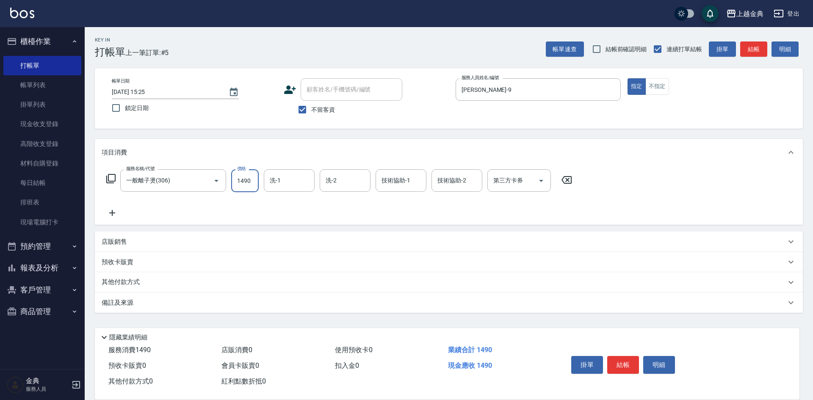
type input "1490"
click at [107, 216] on icon at bounding box center [112, 213] width 21 height 10
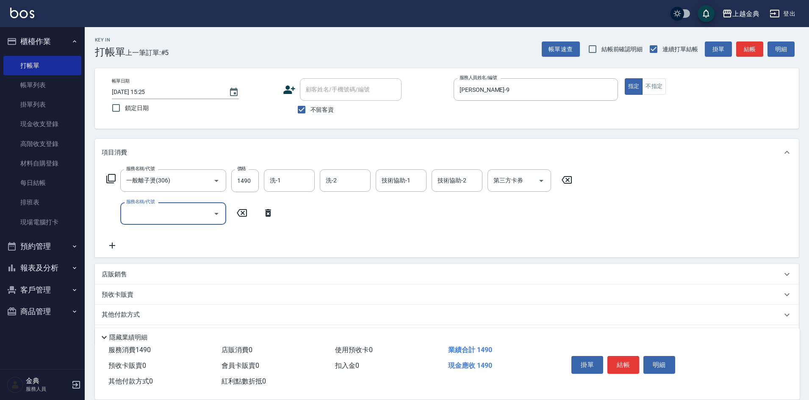
click at [111, 215] on div "服務名稱/代號 服務名稱/代號" at bounding box center [190, 213] width 177 height 22
click at [138, 215] on input "服務名稱/代號" at bounding box center [167, 213] width 86 height 15
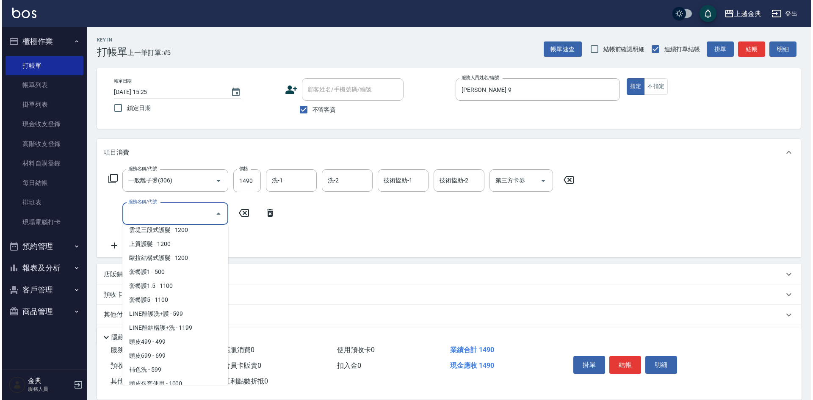
scroll to position [466, 0]
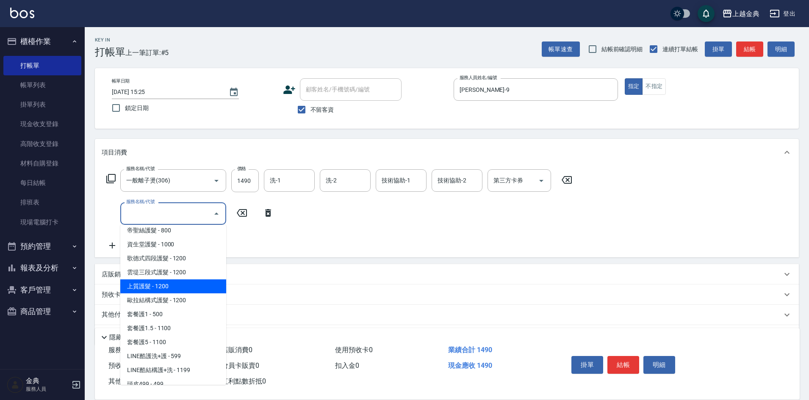
click at [172, 289] on span "上質護髮 - 1200" at bounding box center [173, 286] width 106 height 14
type input "上質護髮(506)"
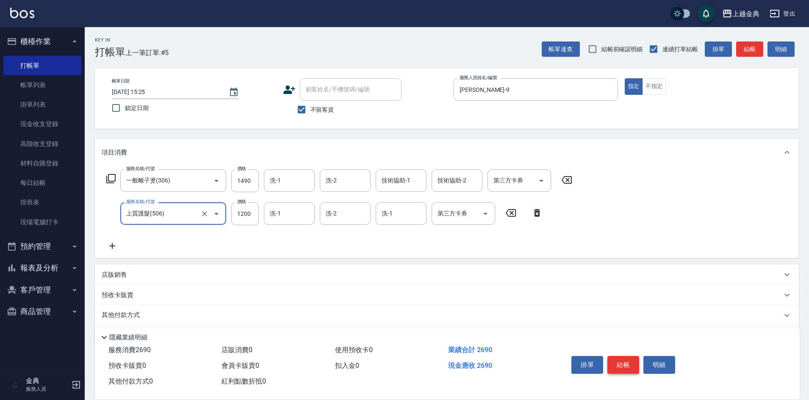
click at [629, 360] on button "結帳" at bounding box center [623, 365] width 32 height 18
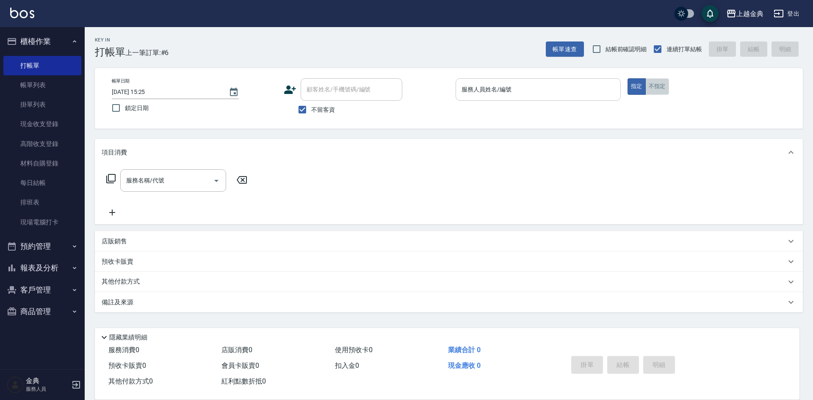
drag, startPoint x: 652, startPoint y: 86, endPoint x: 602, endPoint y: 85, distance: 50.0
click at [652, 85] on button "不指定" at bounding box center [657, 86] width 24 height 17
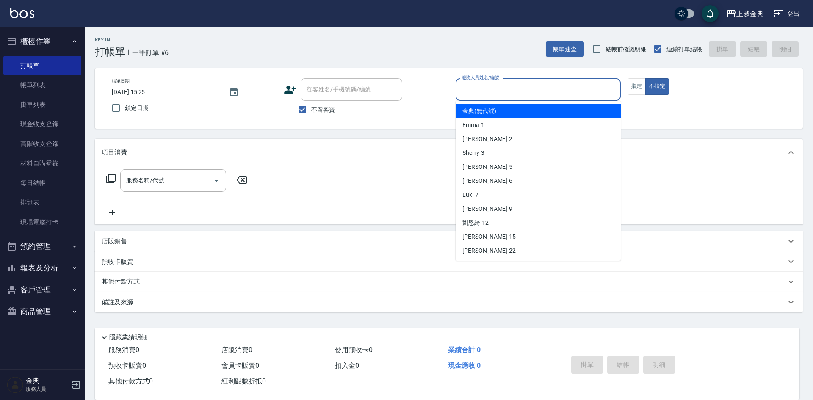
click at [532, 88] on input "服務人員姓名/編號" at bounding box center [538, 89] width 158 height 15
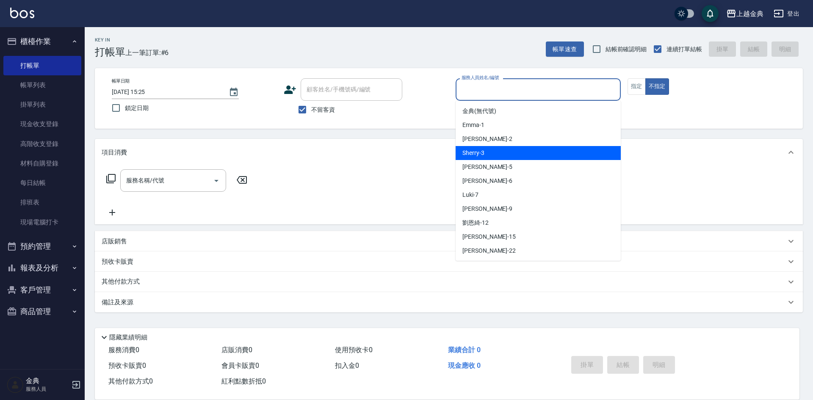
click at [482, 155] on span "Sherry -3" at bounding box center [473, 153] width 22 height 9
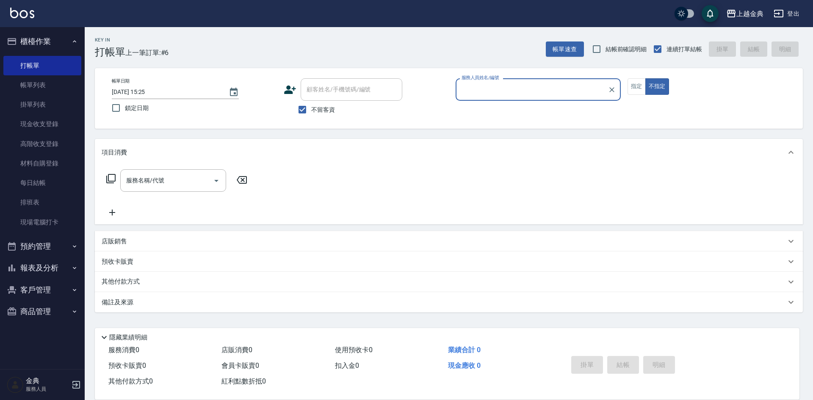
type input "Sherry-3"
click at [173, 182] on input "服務名稱/代號" at bounding box center [167, 180] width 86 height 15
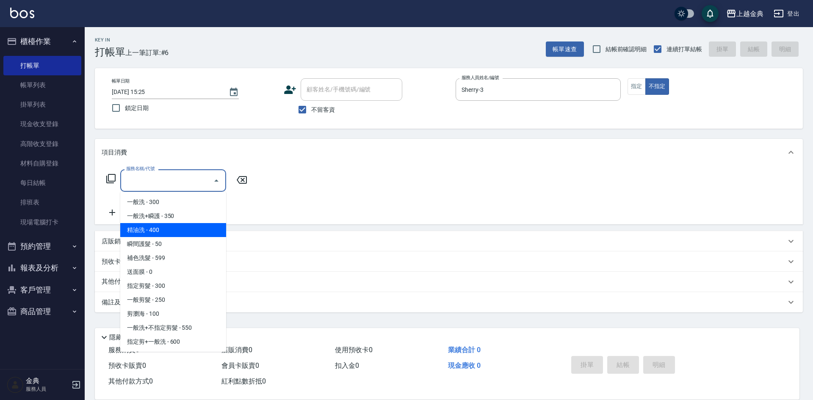
click at [175, 228] on span "精油洗 - 400" at bounding box center [173, 230] width 106 height 14
type input "精油洗(102)"
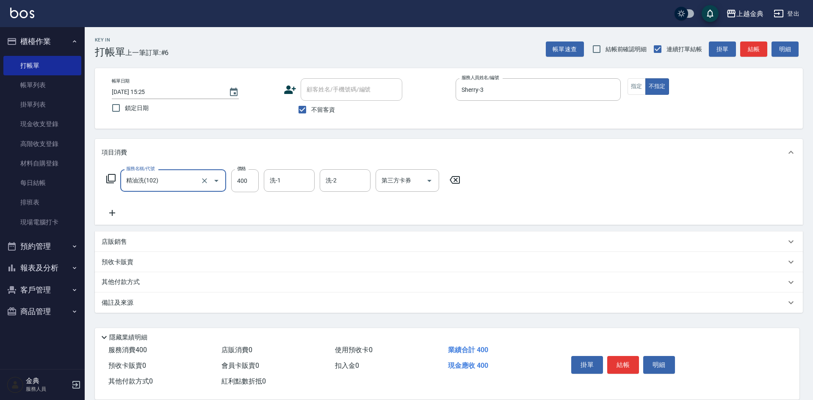
click at [117, 211] on icon at bounding box center [112, 213] width 21 height 10
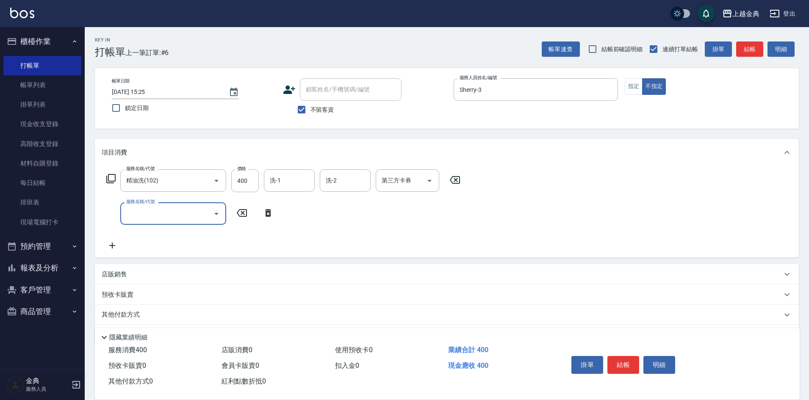
click at [140, 211] on input "服務名稱/代號" at bounding box center [167, 213] width 86 height 15
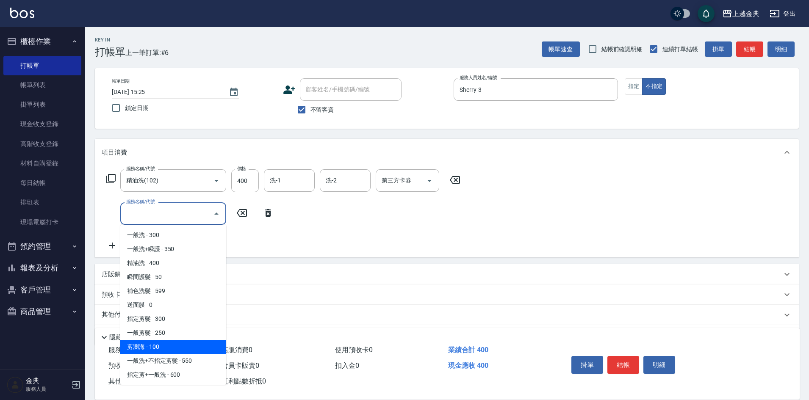
click at [184, 345] on span "剪瀏海 - 100" at bounding box center [173, 347] width 106 height 14
type input "剪瀏海(202)"
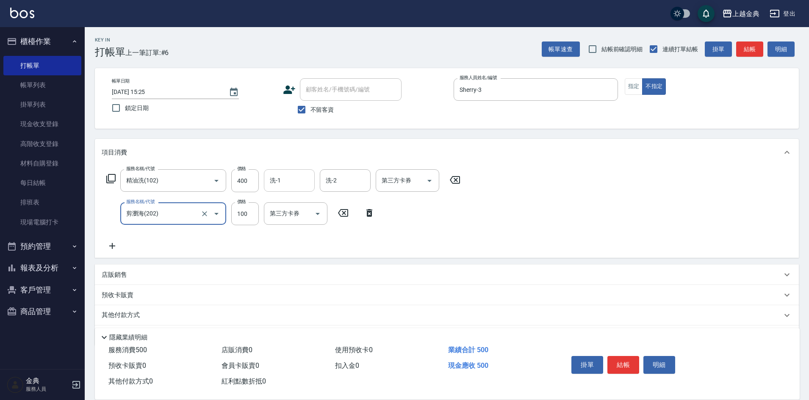
click at [276, 182] on input "洗-1" at bounding box center [289, 180] width 43 height 15
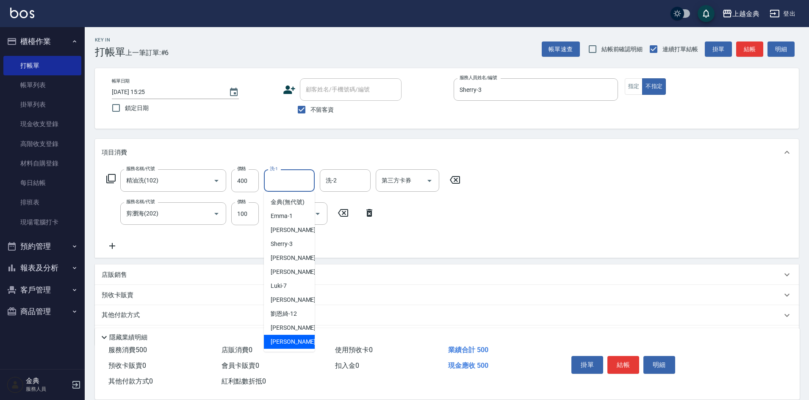
click at [291, 349] on div "[PERSON_NAME] -22" at bounding box center [289, 342] width 51 height 14
type input "[PERSON_NAME]-22"
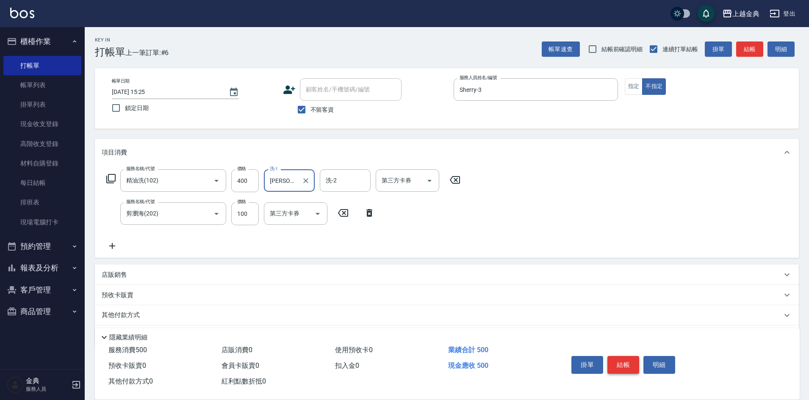
click at [616, 362] on button "結帳" at bounding box center [623, 365] width 32 height 18
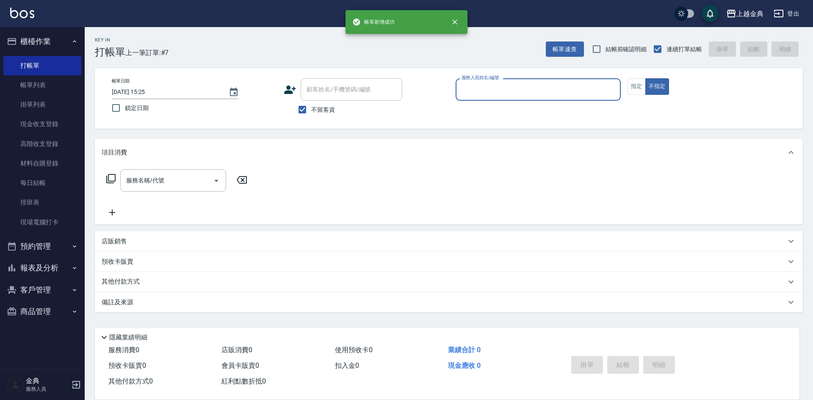
click at [495, 98] on div "服務人員姓名/編號" at bounding box center [538, 89] width 165 height 22
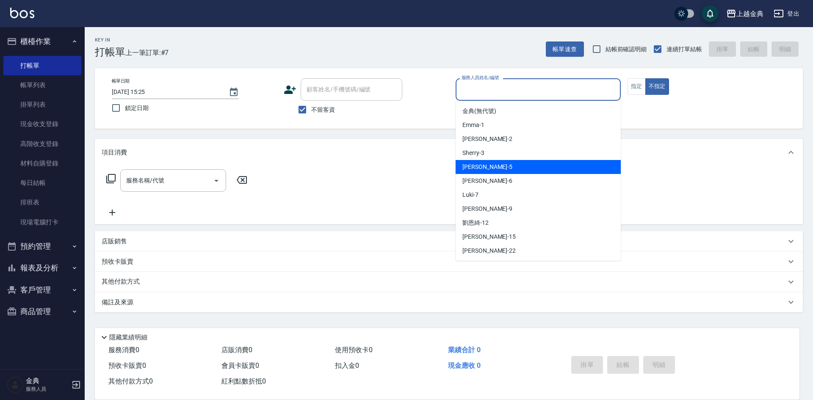
click at [492, 167] on div "[PERSON_NAME] -5" at bounding box center [538, 167] width 165 height 14
type input "[PERSON_NAME]-5"
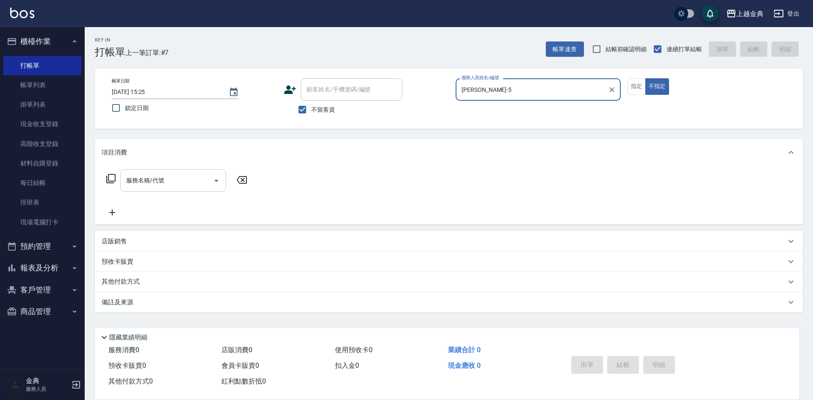
click at [185, 188] on div "服務名稱/代號" at bounding box center [173, 180] width 106 height 22
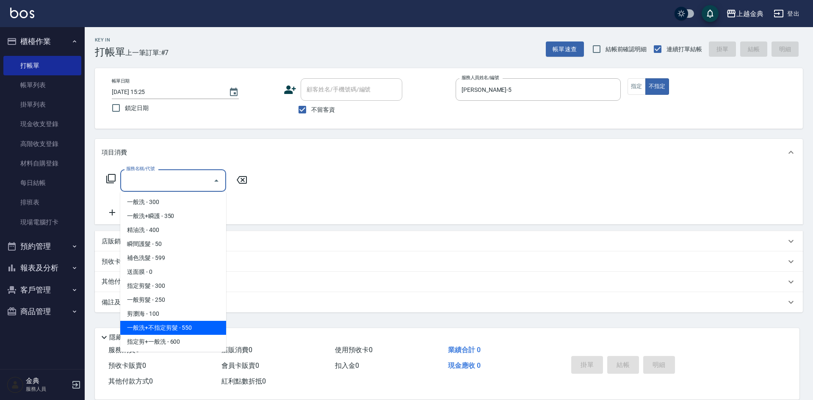
scroll to position [42, 0]
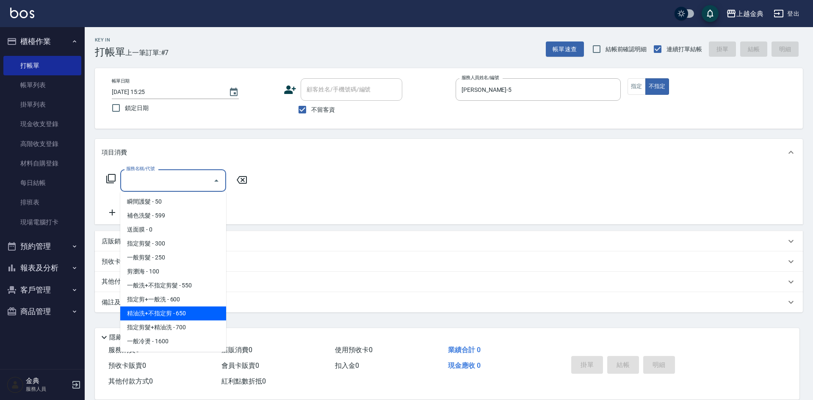
click at [187, 313] on span "精油洗+不指定剪 - 650" at bounding box center [173, 314] width 106 height 14
type input "精油洗+不指定剪(205)"
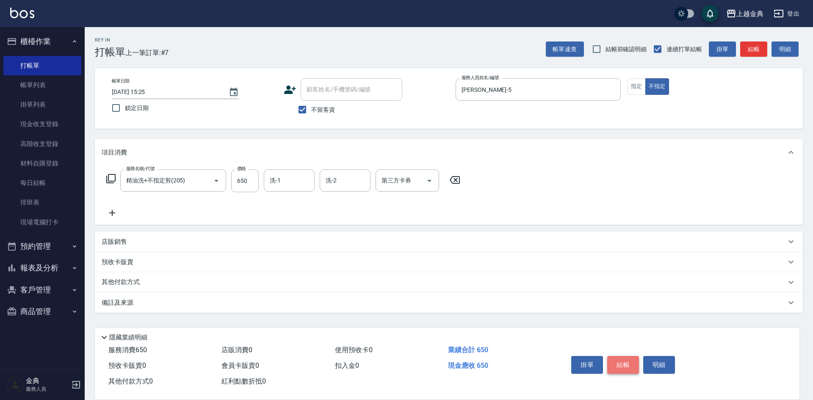
click at [624, 359] on button "結帳" at bounding box center [623, 365] width 32 height 18
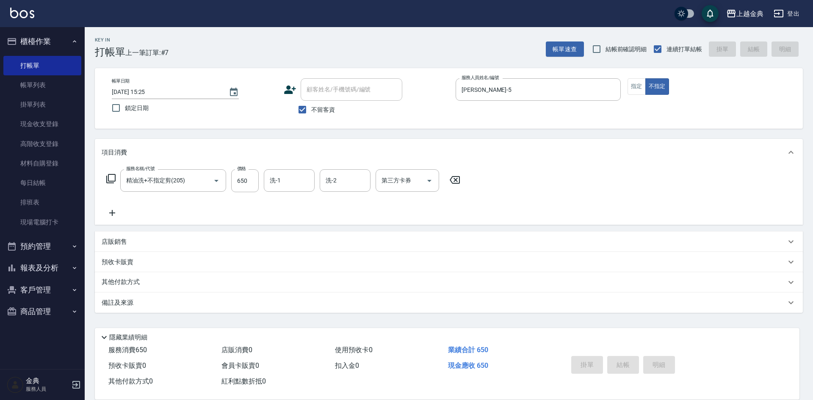
type input "[DATE] 15:26"
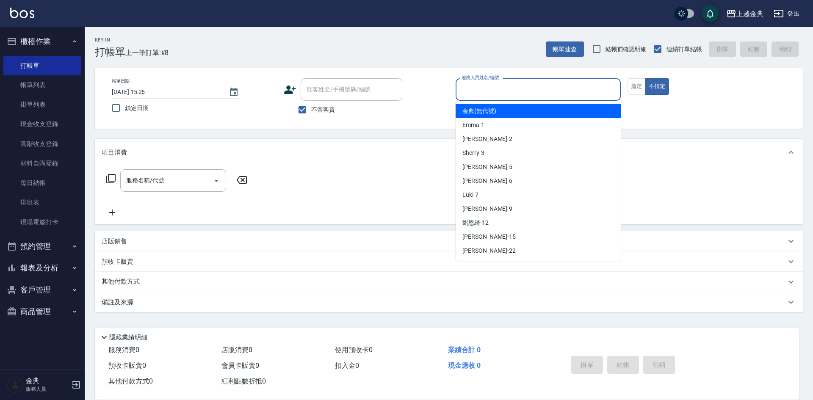
drag, startPoint x: 568, startPoint y: 91, endPoint x: 562, endPoint y: 102, distance: 12.3
click at [567, 99] on div "服務人員姓名/編號" at bounding box center [538, 89] width 165 height 22
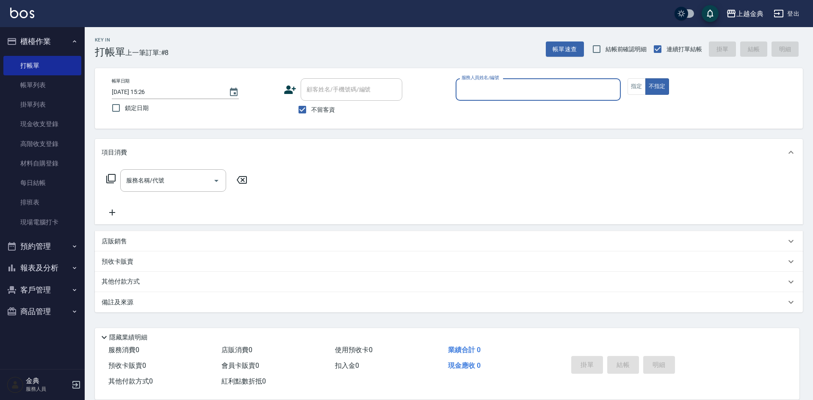
click at [489, 94] on input "服務人員姓名/編號" at bounding box center [538, 89] width 158 height 15
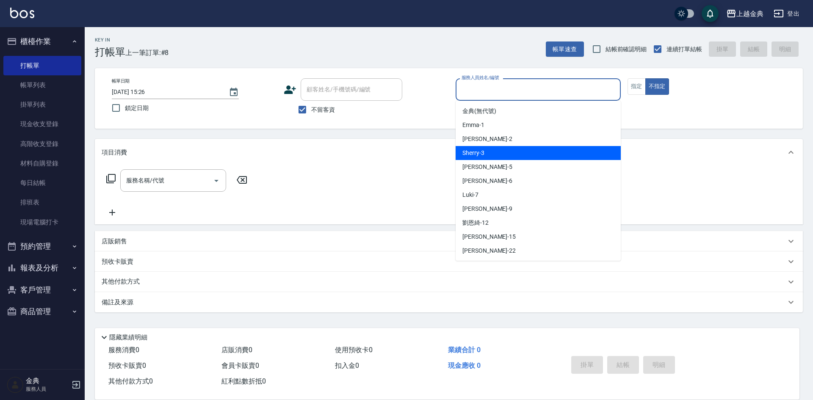
click at [485, 151] on div "Sherry -3" at bounding box center [538, 153] width 165 height 14
type input "Sherry-3"
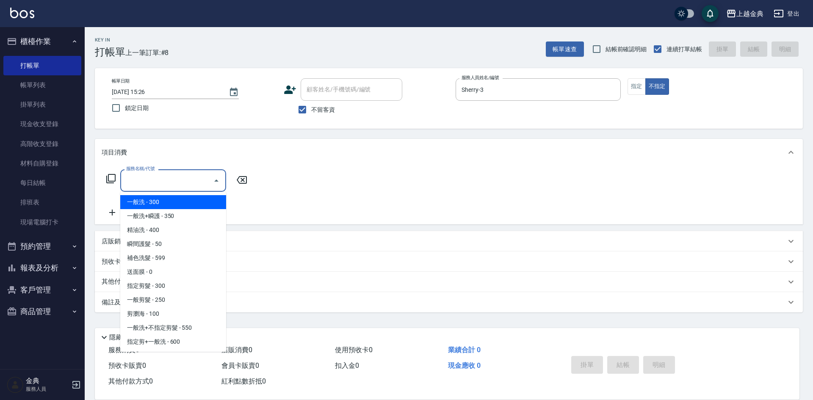
click at [194, 186] on input "服務名稱/代號" at bounding box center [167, 180] width 86 height 15
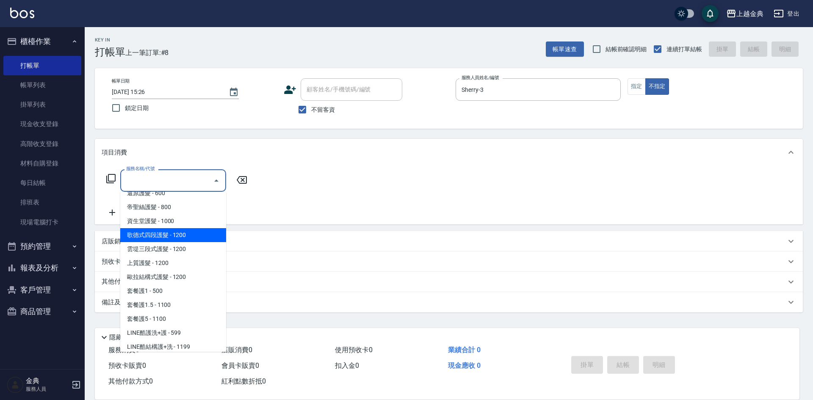
scroll to position [551, 0]
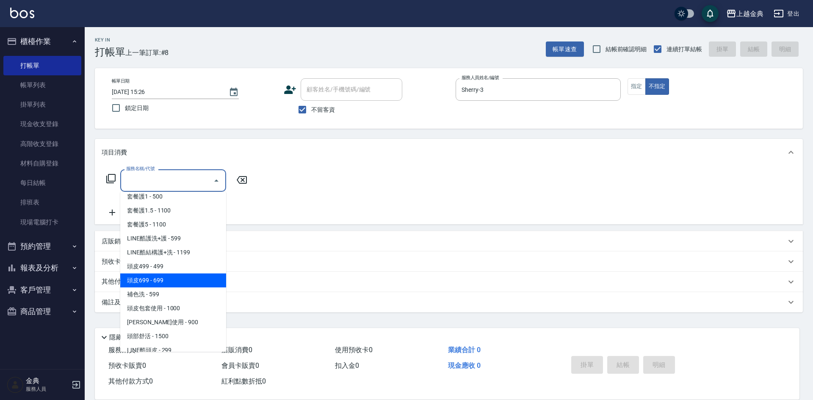
click at [175, 282] on span "頭皮699 - 699" at bounding box center [173, 281] width 106 height 14
type input "頭皮699(602)"
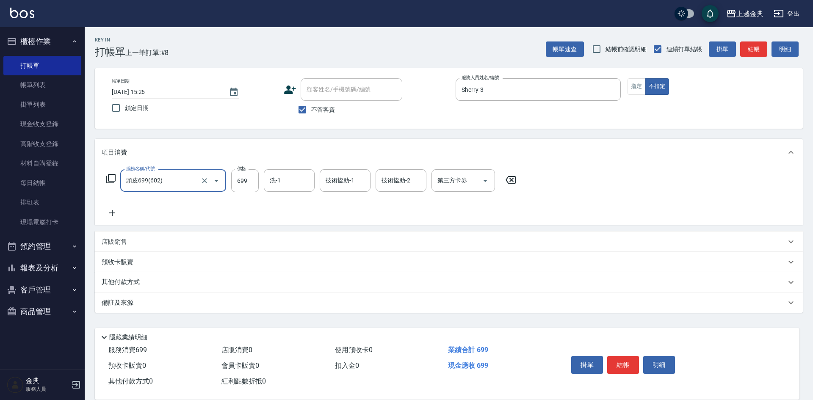
click at [124, 283] on p "其他付款方式" at bounding box center [123, 282] width 42 height 9
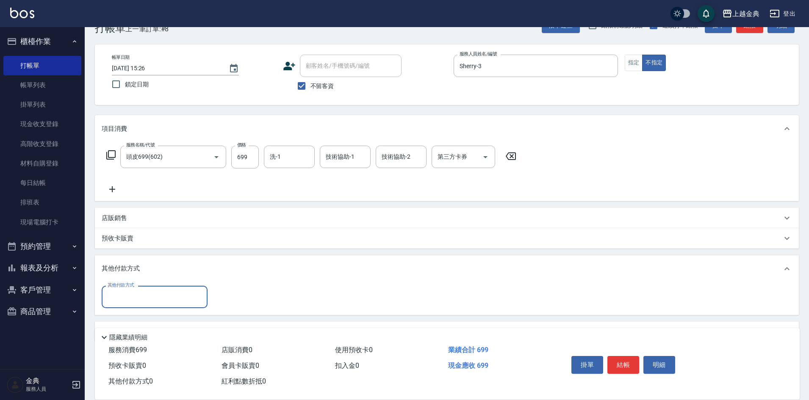
scroll to position [47, 0]
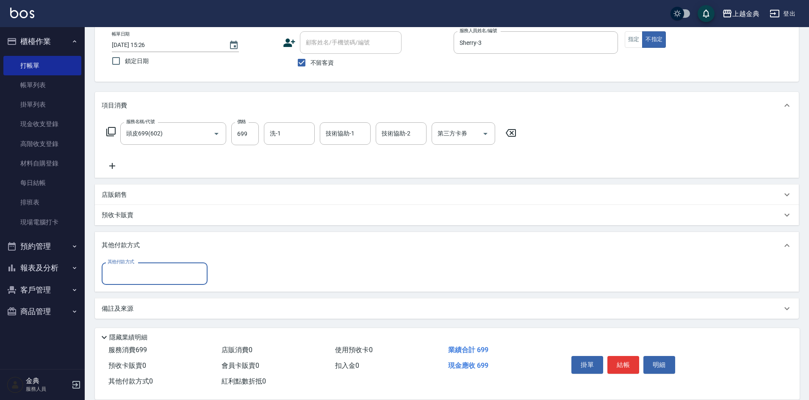
click at [130, 281] on input "其他付款方式" at bounding box center [154, 273] width 98 height 15
click at [130, 304] on span "信用卡" at bounding box center [155, 309] width 106 height 14
type input "信用卡"
click at [231, 274] on input "0" at bounding box center [245, 274] width 64 height 23
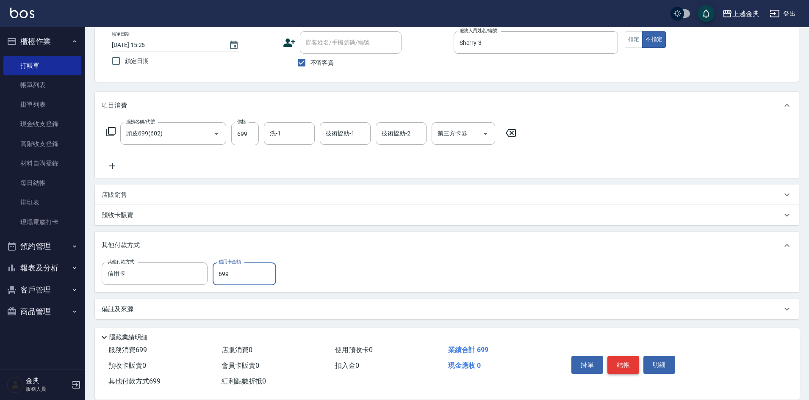
type input "699"
click at [622, 360] on button "結帳" at bounding box center [623, 365] width 32 height 18
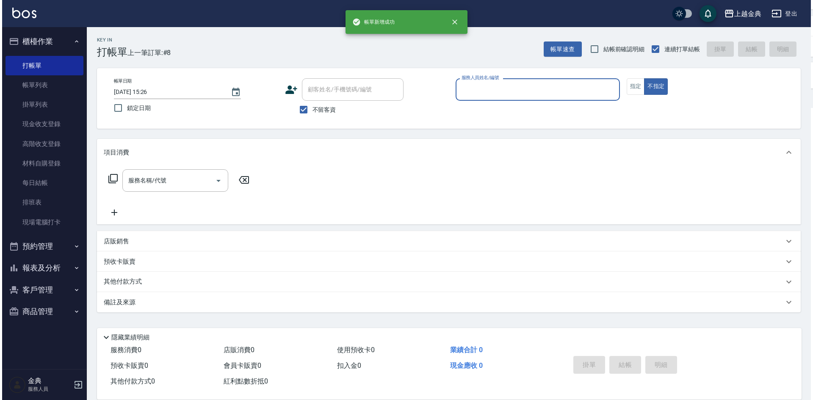
scroll to position [0, 0]
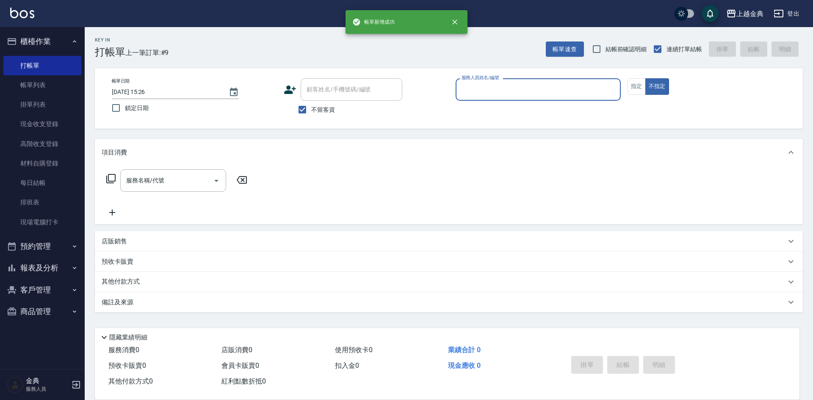
click at [546, 86] on input "服務人員姓名/編號" at bounding box center [538, 89] width 158 height 15
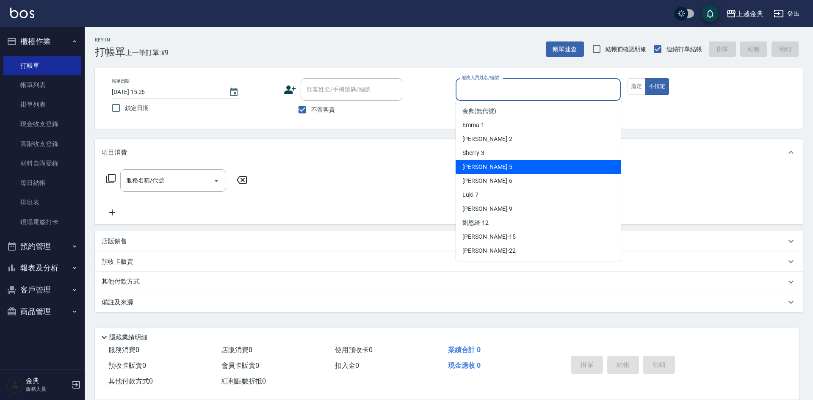
click at [488, 167] on div "[PERSON_NAME] -5" at bounding box center [538, 167] width 165 height 14
type input "[PERSON_NAME]-5"
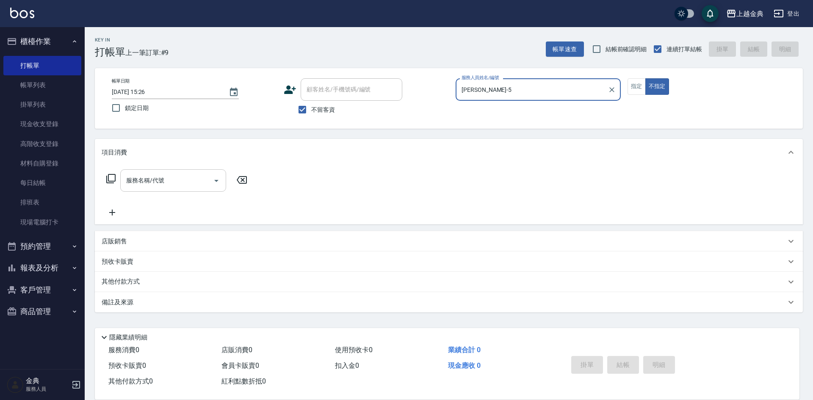
click at [189, 183] on input "服務名稱/代號" at bounding box center [167, 180] width 86 height 15
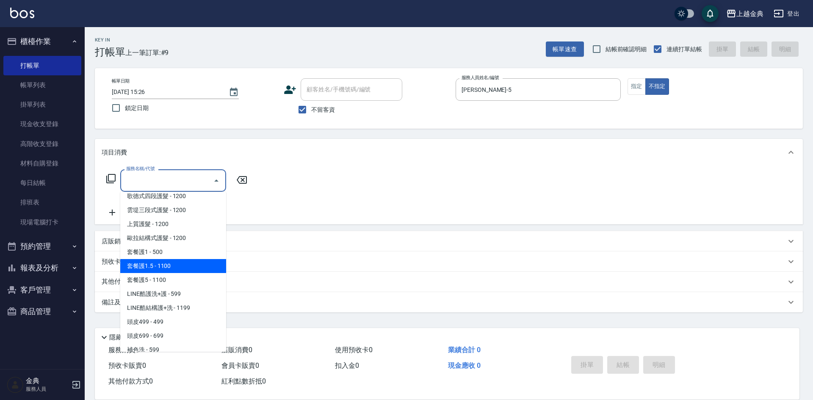
scroll to position [508, 0]
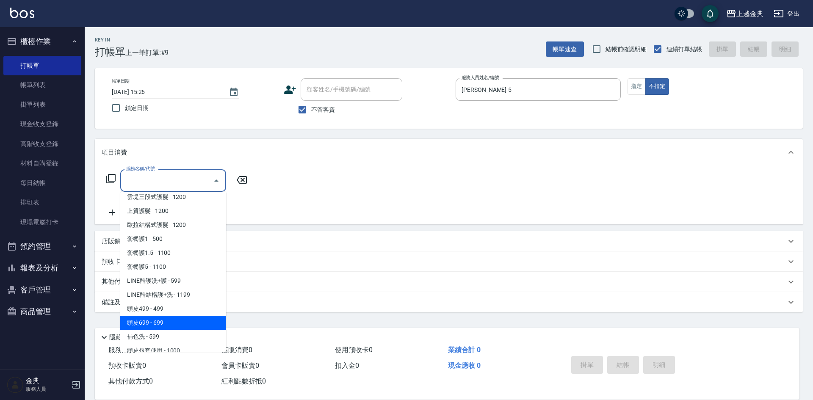
click at [164, 325] on span "頭皮699 - 699" at bounding box center [173, 323] width 106 height 14
type input "頭皮699(602)"
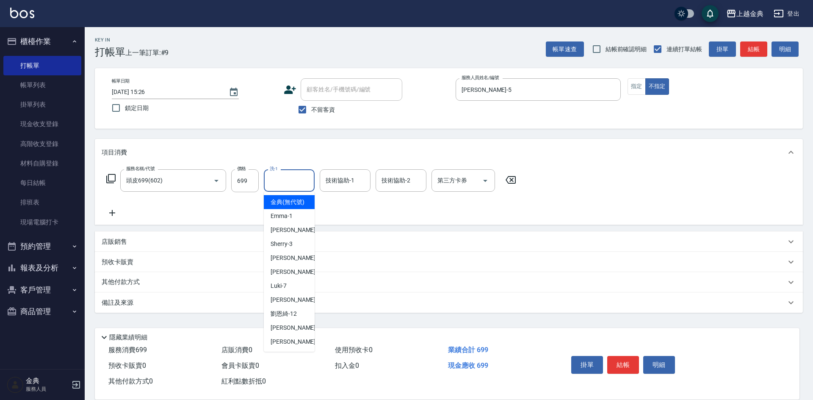
click at [278, 180] on input "洗-1" at bounding box center [289, 180] width 43 height 15
click at [242, 205] on div "服務名稱/代號 頭皮699(602) 服務名稱/代號 價格 699 價格 洗-1 洗-1 技術協助-1 技術協助-1 技術協助-2 技術協助-2 第三方卡券 …" at bounding box center [312, 193] width 420 height 49
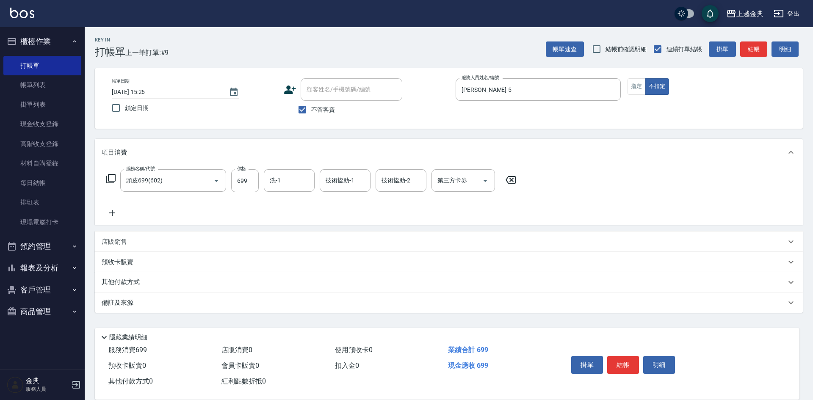
click at [131, 282] on p "其他付款方式" at bounding box center [123, 282] width 42 height 9
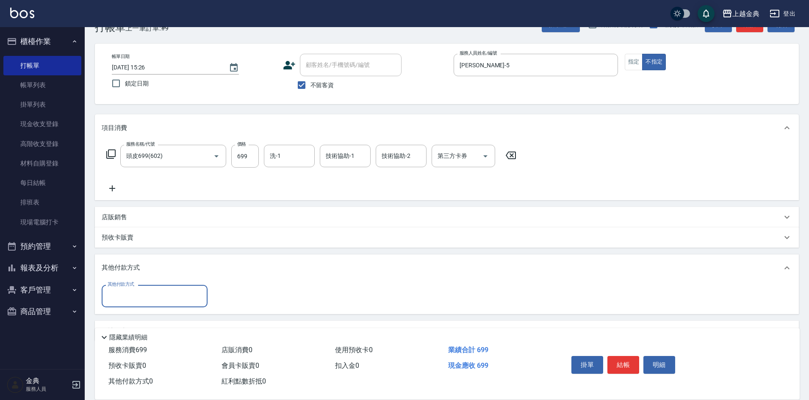
scroll to position [47, 0]
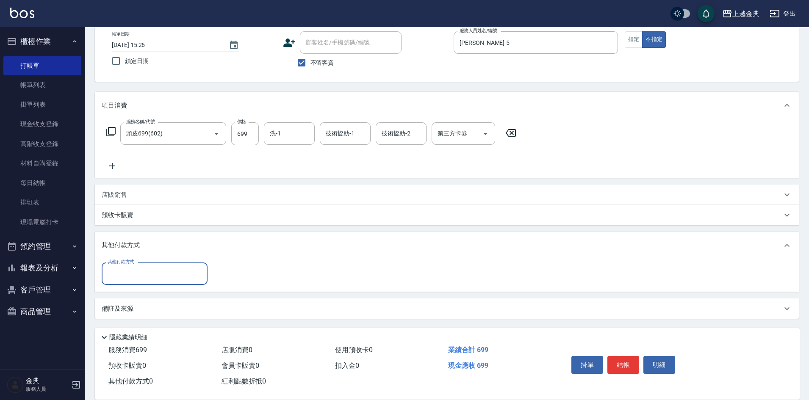
click at [142, 277] on input "其他付款方式" at bounding box center [154, 273] width 98 height 15
click at [136, 303] on span "信用卡" at bounding box center [155, 309] width 106 height 14
type input "信用卡"
click at [226, 273] on input "0" at bounding box center [245, 274] width 64 height 23
click at [227, 273] on input "0" at bounding box center [245, 274] width 64 height 23
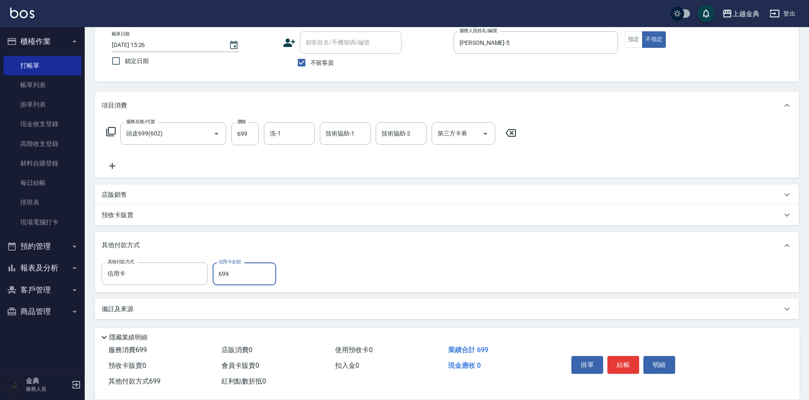
type input "699"
click at [614, 372] on div "掛單 結帳 明細" at bounding box center [623, 366] width 111 height 27
click at [620, 356] on button "結帳" at bounding box center [623, 365] width 32 height 18
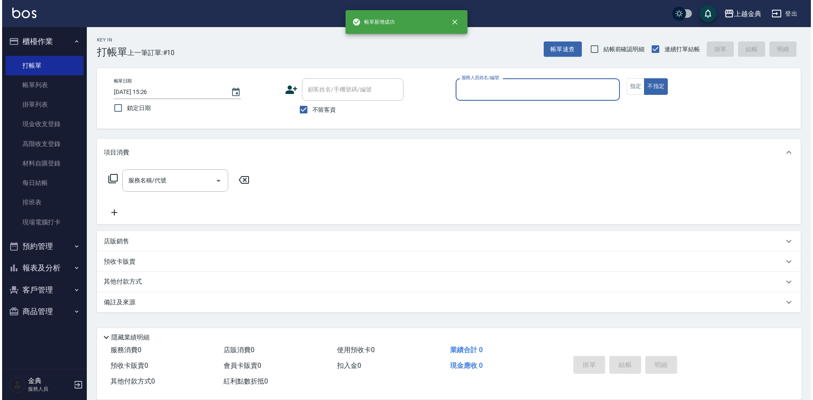
scroll to position [0, 0]
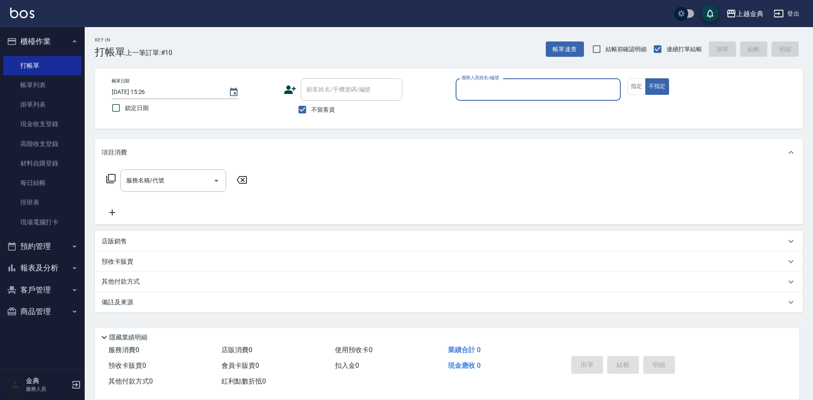
click at [553, 92] on input "服務人員姓名/編號" at bounding box center [538, 89] width 158 height 15
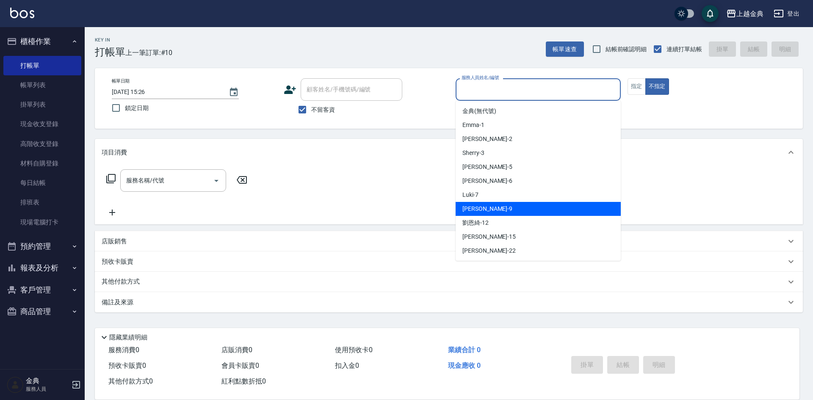
drag, startPoint x: 474, startPoint y: 212, endPoint x: 443, endPoint y: 215, distance: 31.0
click at [474, 212] on span "[PERSON_NAME] -9" at bounding box center [487, 209] width 50 height 9
type input "[PERSON_NAME]-9"
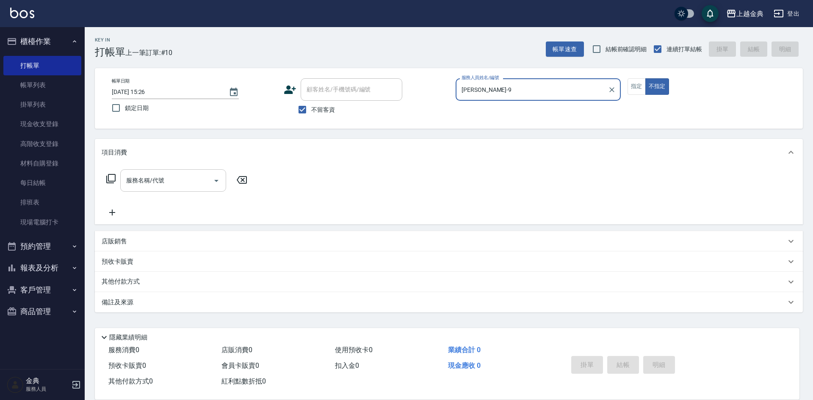
click at [165, 183] on input "服務名稱/代號" at bounding box center [167, 180] width 86 height 15
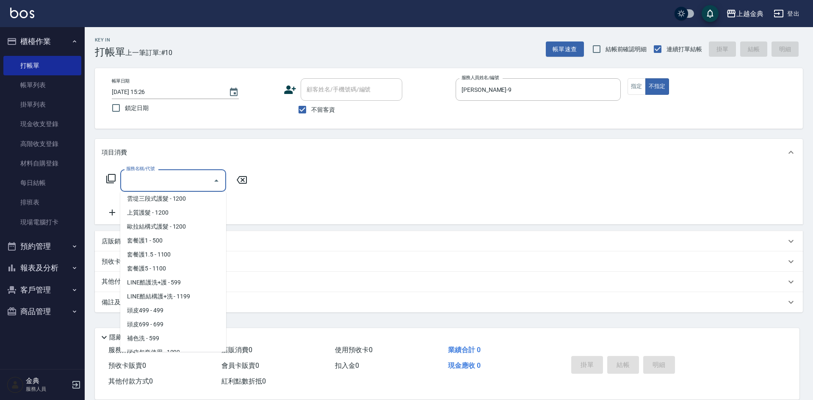
scroll to position [508, 0]
click at [168, 325] on span "頭皮699 - 699" at bounding box center [173, 323] width 106 height 14
type input "頭皮699(602)"
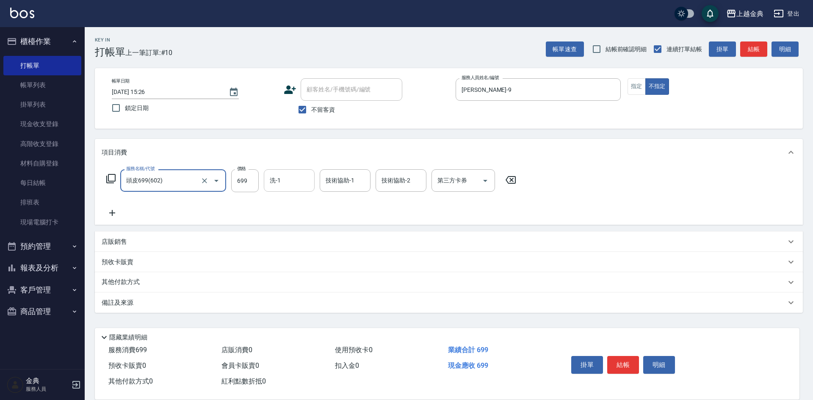
click at [288, 183] on input "洗-1" at bounding box center [289, 180] width 43 height 15
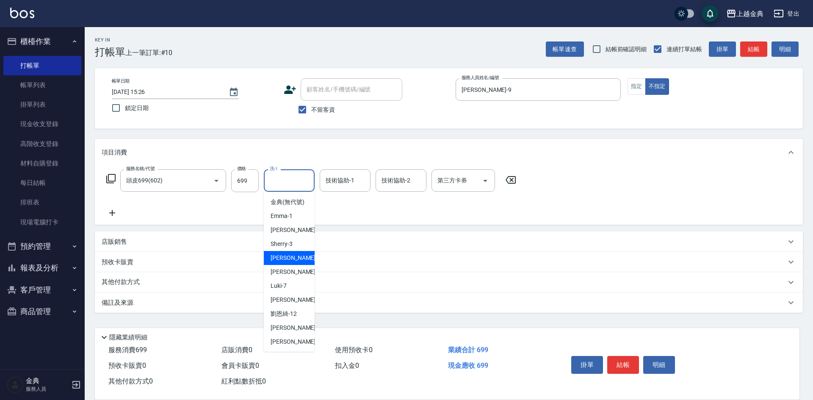
click at [294, 265] on div "[PERSON_NAME] -5" at bounding box center [289, 258] width 51 height 14
type input "[PERSON_NAME]-5"
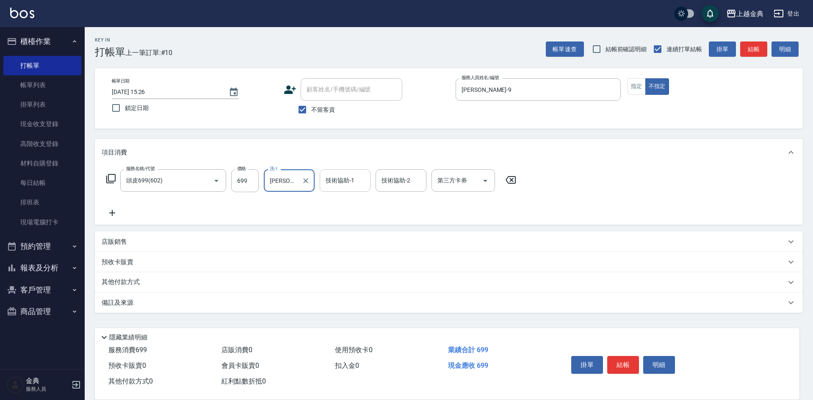
click at [347, 183] on input "技術協助-1" at bounding box center [345, 180] width 43 height 15
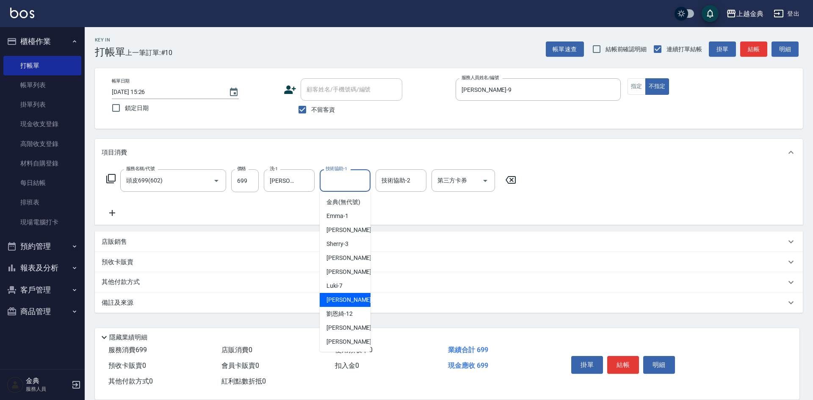
click at [349, 306] on div "[PERSON_NAME] -9" at bounding box center [345, 300] width 51 height 14
type input "[PERSON_NAME]-9"
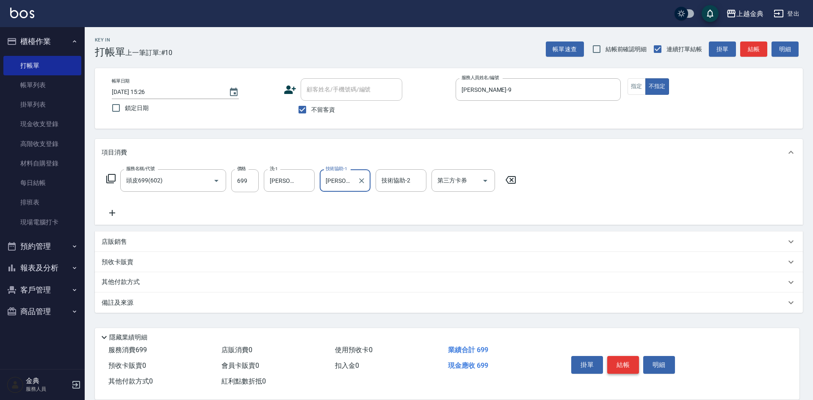
click at [620, 361] on button "結帳" at bounding box center [623, 365] width 32 height 18
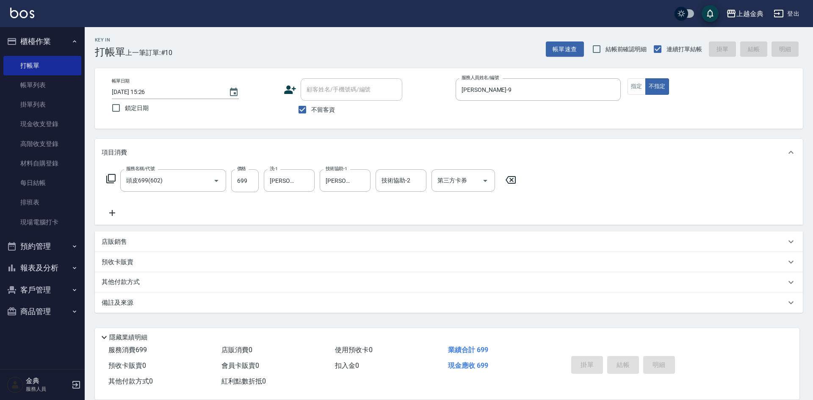
type input "[DATE] 15:27"
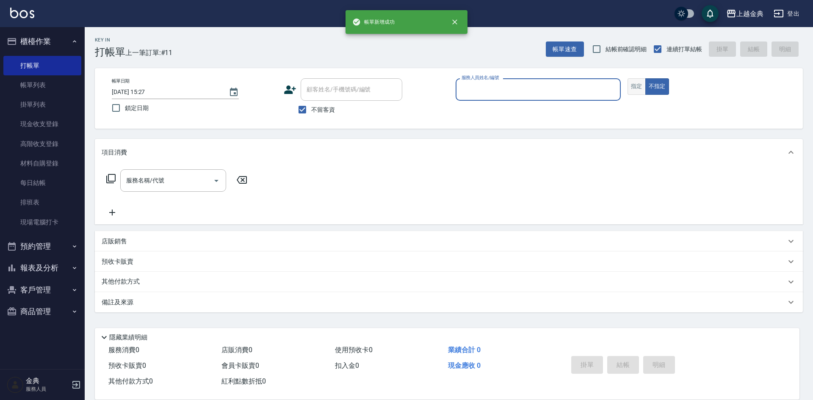
click at [634, 88] on button "指定" at bounding box center [637, 86] width 18 height 17
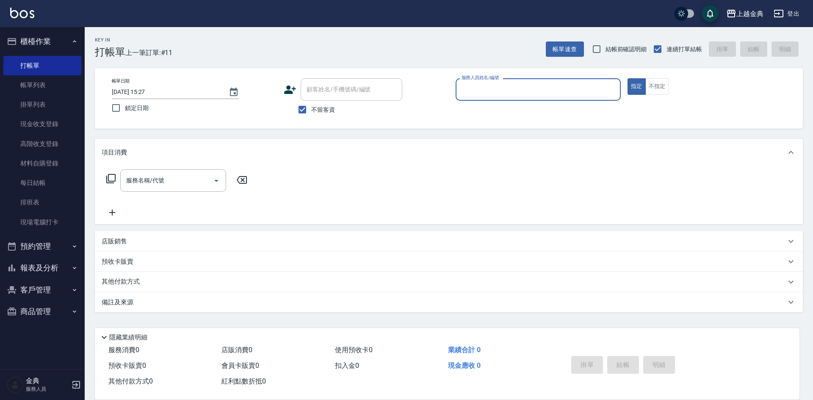
click at [584, 88] on input "服務人員姓名/編號" at bounding box center [538, 89] width 158 height 15
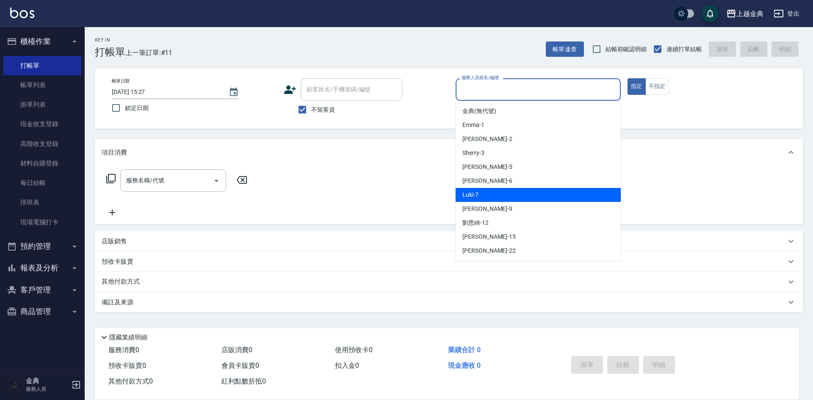
click at [480, 192] on div "Luki -7" at bounding box center [538, 195] width 165 height 14
type input "Luki-7"
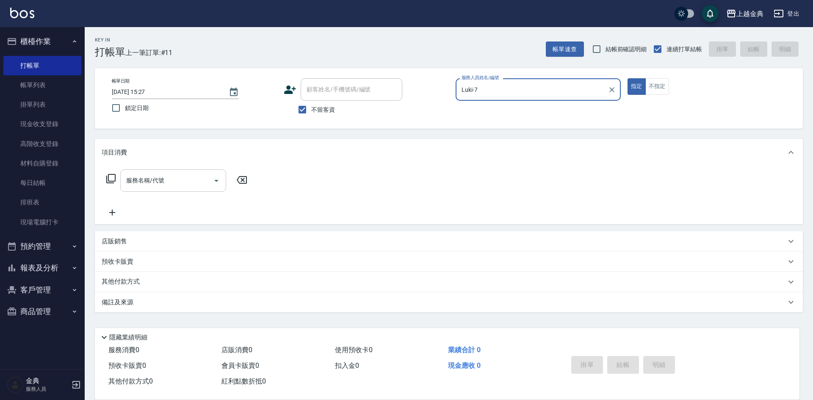
click at [213, 177] on icon "Open" at bounding box center [216, 181] width 10 height 10
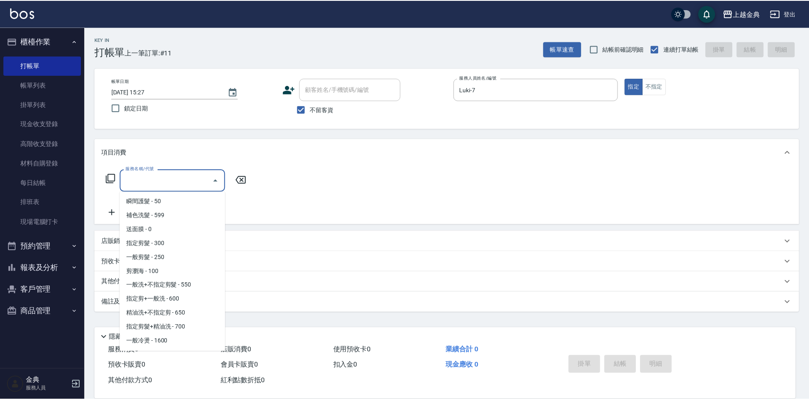
scroll to position [0, 0]
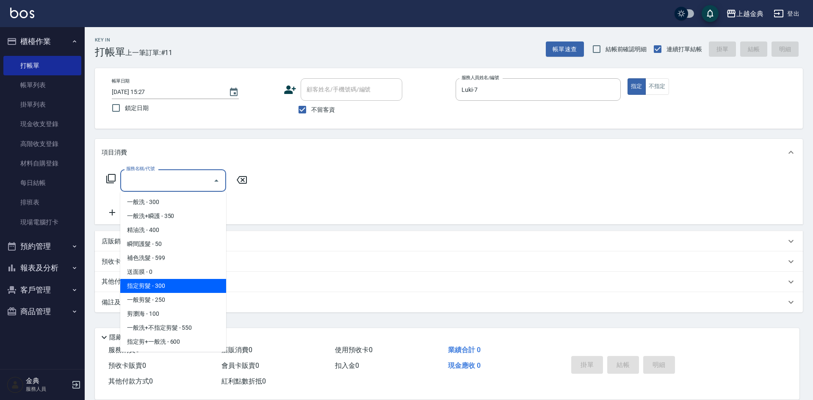
click at [185, 285] on span "指定剪髮 - 300" at bounding box center [173, 286] width 106 height 14
type input "指定剪髮(199)"
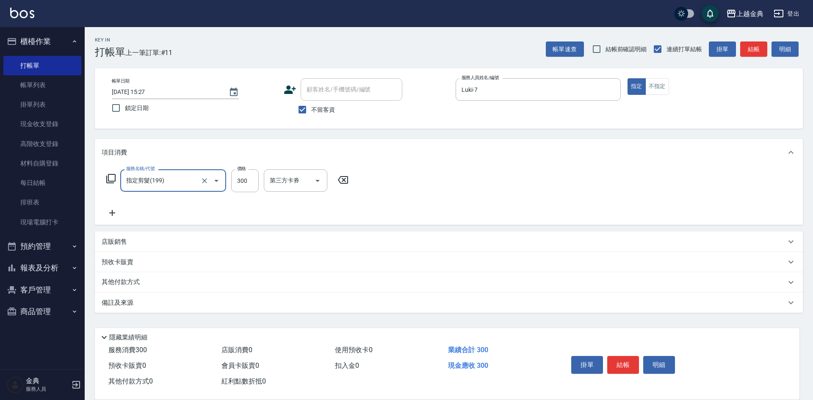
click at [108, 212] on icon at bounding box center [112, 213] width 21 height 10
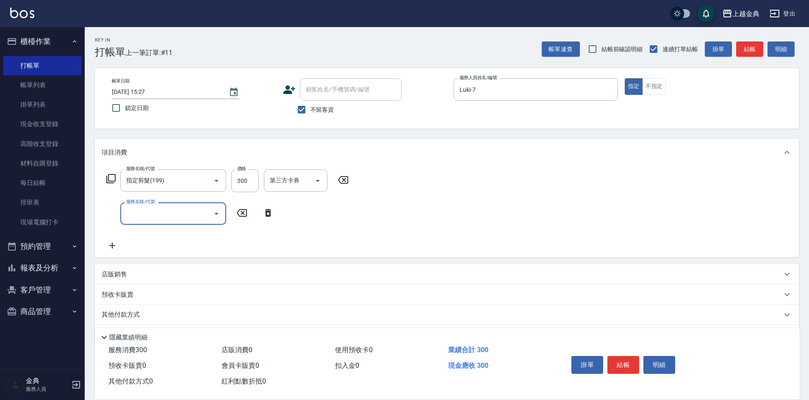
click at [133, 215] on input "服務名稱/代號" at bounding box center [167, 213] width 86 height 15
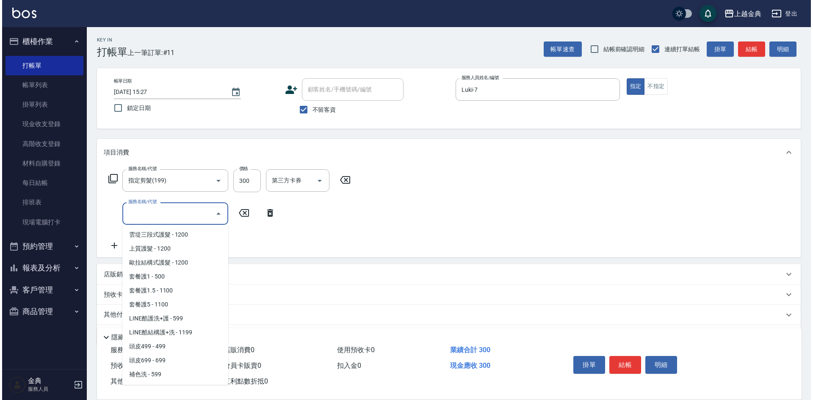
scroll to position [508, 0]
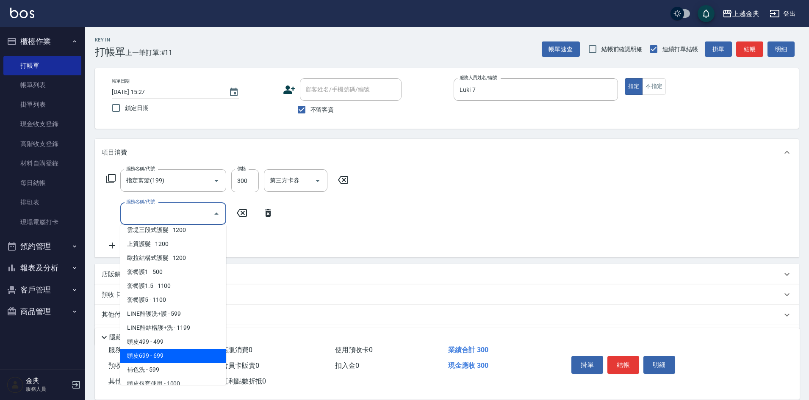
click at [172, 357] on span "頭皮699 - 699" at bounding box center [173, 356] width 106 height 14
type input "頭皮699(602)"
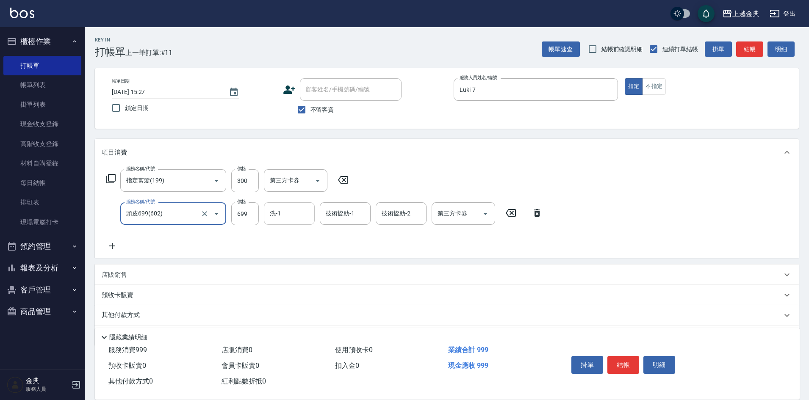
click at [276, 215] on input "洗-1" at bounding box center [289, 213] width 43 height 15
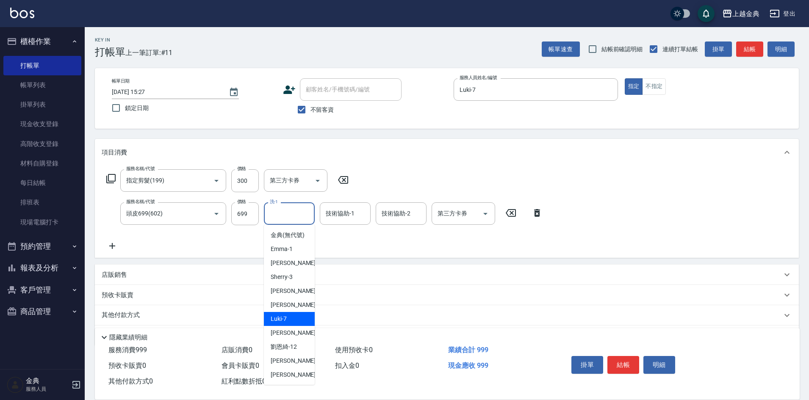
click at [281, 324] on span "Luki -7" at bounding box center [279, 319] width 16 height 9
type input "Luki-7"
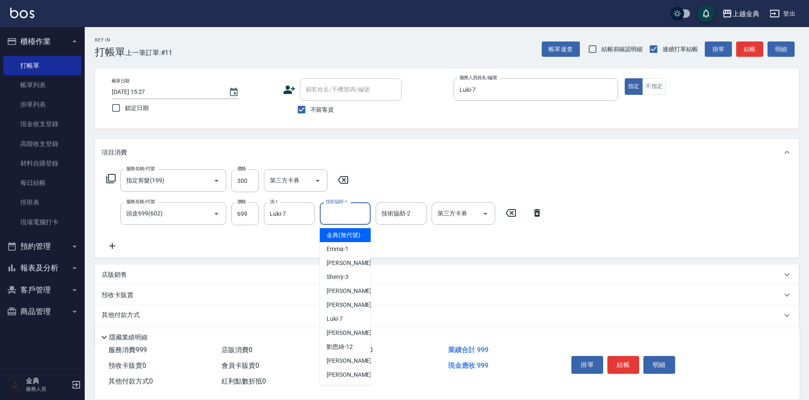
click at [345, 218] on input "技術協助-1" at bounding box center [345, 213] width 43 height 15
click at [350, 382] on div "[PERSON_NAME] -22" at bounding box center [345, 375] width 51 height 14
type input "[PERSON_NAME]-22"
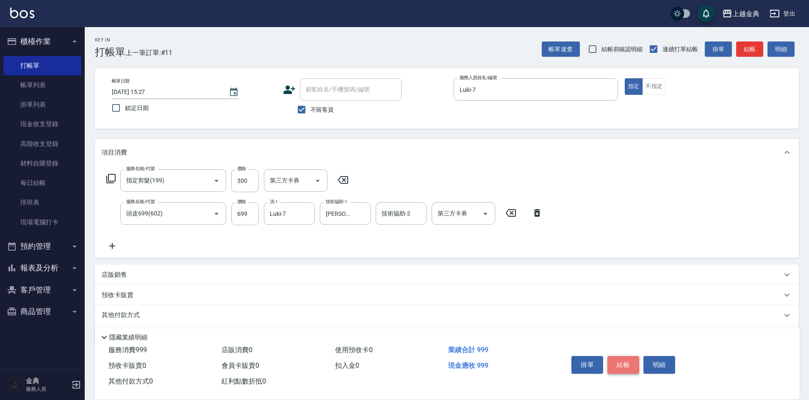
click at [622, 360] on button "結帳" at bounding box center [623, 365] width 32 height 18
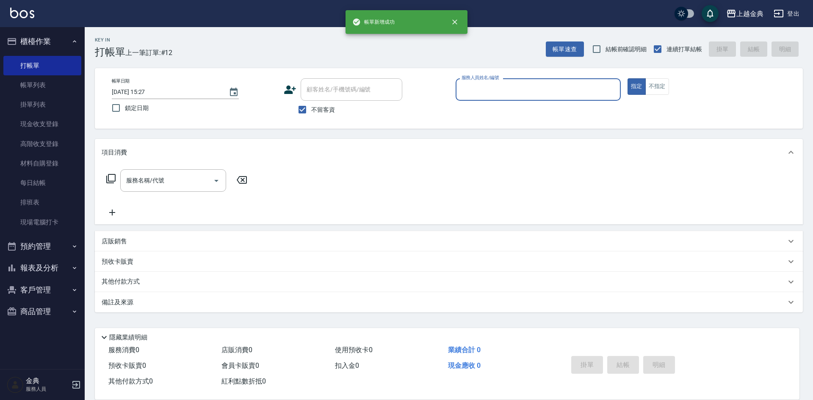
click at [578, 92] on input "服務人員姓名/編號" at bounding box center [538, 89] width 158 height 15
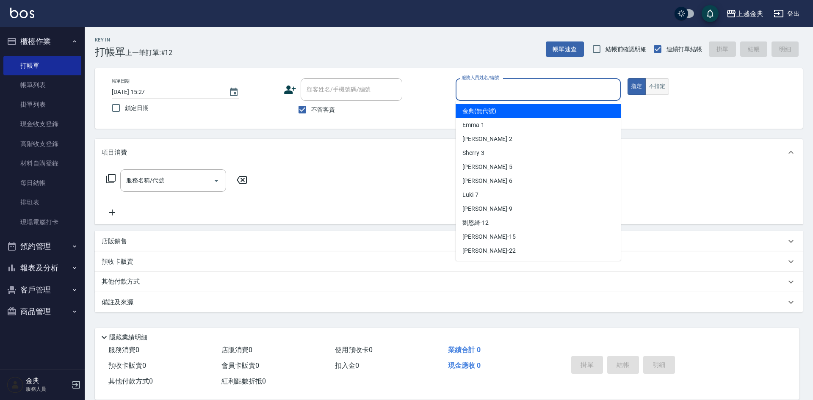
click at [665, 87] on button "不指定" at bounding box center [657, 86] width 24 height 17
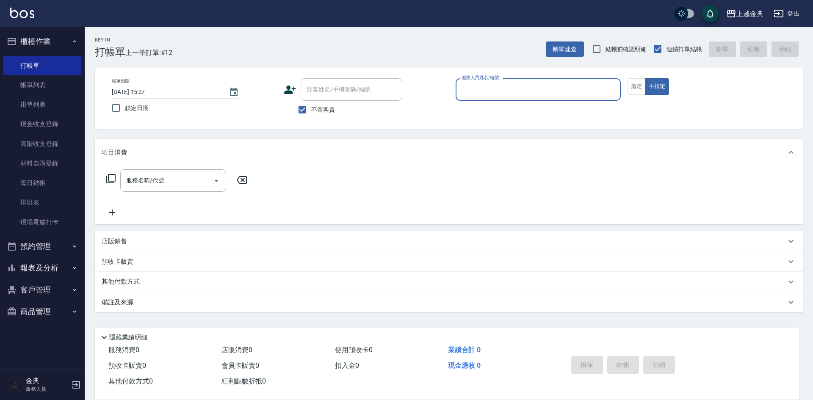
drag, startPoint x: 578, startPoint y: 88, endPoint x: 549, endPoint y: 91, distance: 29.4
click at [577, 88] on input "服務人員姓名/編號" at bounding box center [538, 89] width 158 height 15
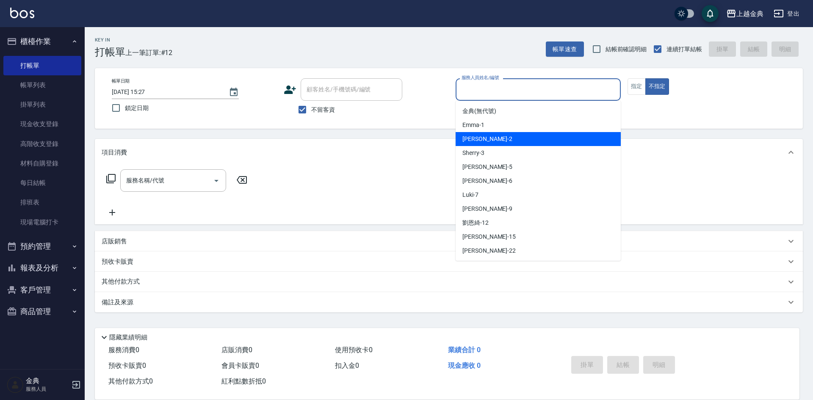
click at [473, 137] on span "Cindy -2" at bounding box center [487, 139] width 50 height 9
type input "Cindy-2"
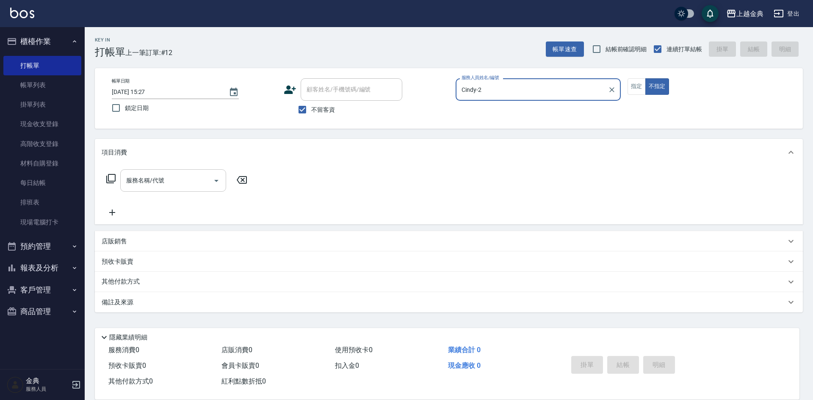
click at [205, 180] on input "服務名稱/代號" at bounding box center [167, 180] width 86 height 15
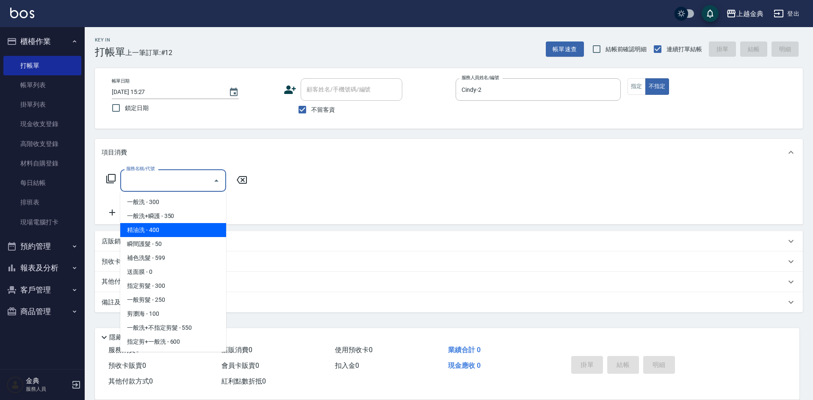
click at [186, 232] on span "精油洗 - 400" at bounding box center [173, 230] width 106 height 14
type input "精油洗(102)"
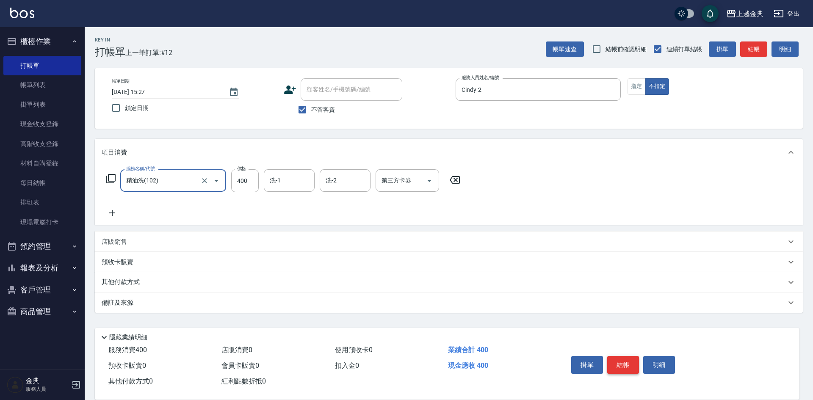
click at [628, 361] on button "結帳" at bounding box center [623, 365] width 32 height 18
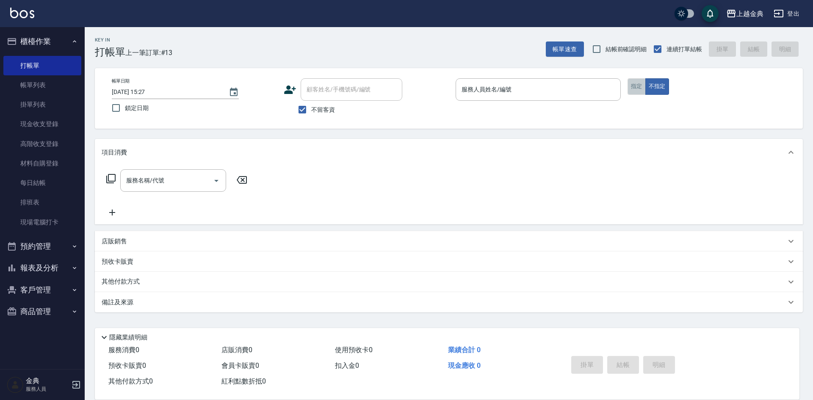
click at [637, 89] on button "指定" at bounding box center [637, 86] width 18 height 17
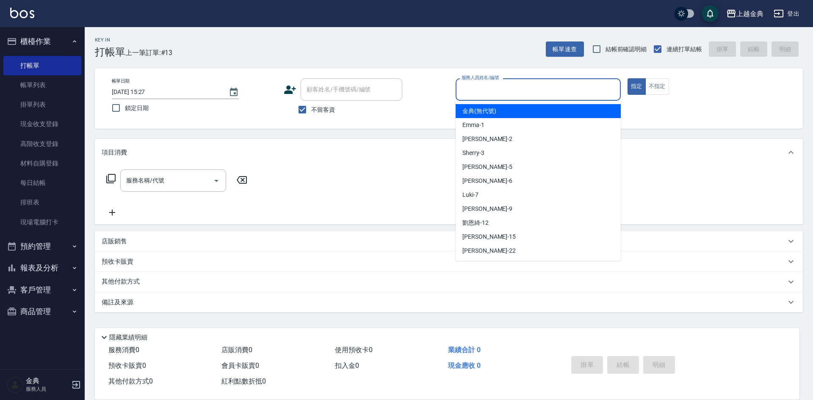
click at [553, 89] on input "服務人員姓名/編號" at bounding box center [538, 89] width 158 height 15
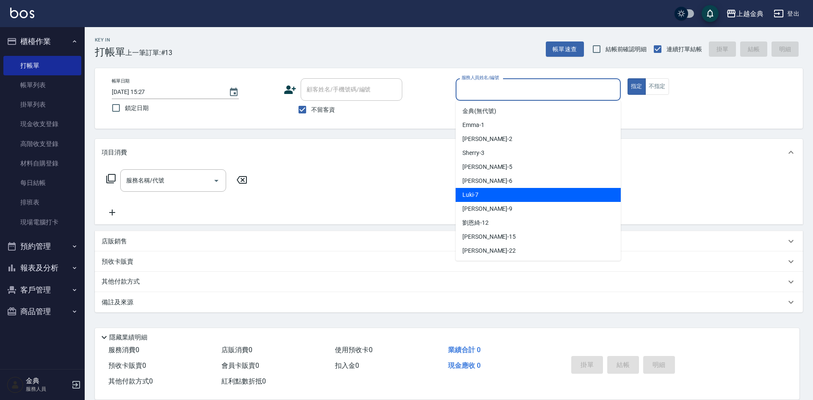
click at [472, 196] on span "Luki -7" at bounding box center [470, 195] width 16 height 9
type input "Luki-7"
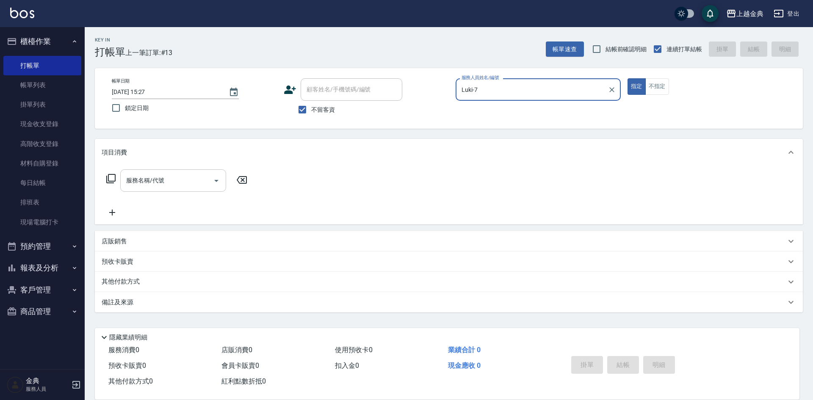
click at [178, 180] on input "服務名稱/代號" at bounding box center [167, 180] width 86 height 15
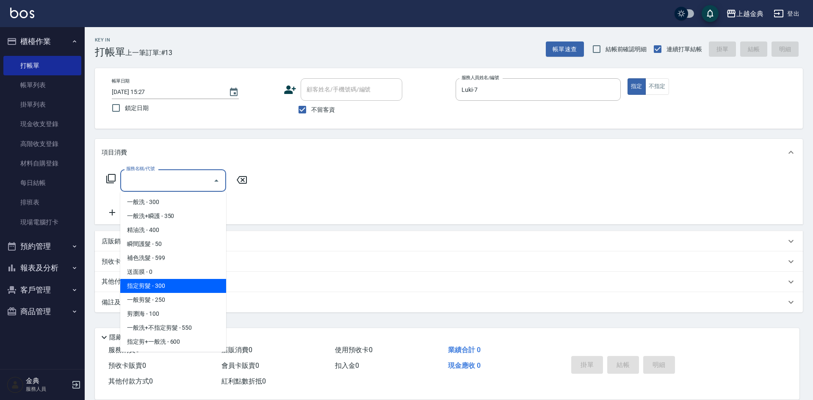
drag, startPoint x: 189, startPoint y: 285, endPoint x: 211, endPoint y: 285, distance: 21.6
click at [189, 285] on span "指定剪髮 - 300" at bounding box center [173, 286] width 106 height 14
type input "指定剪髮(199)"
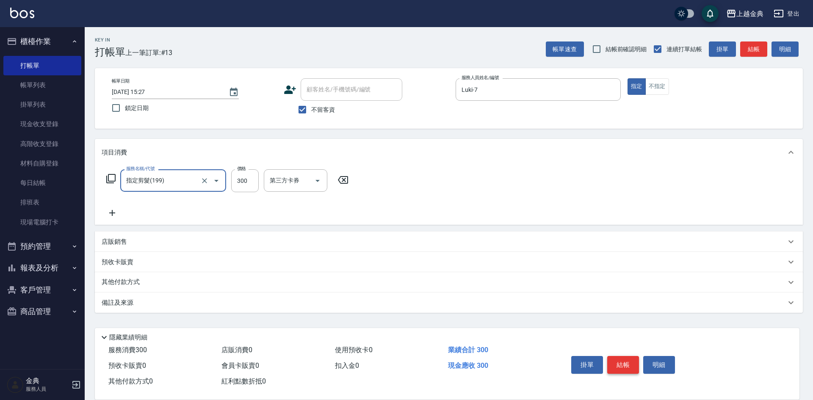
click at [628, 363] on button "結帳" at bounding box center [623, 365] width 32 height 18
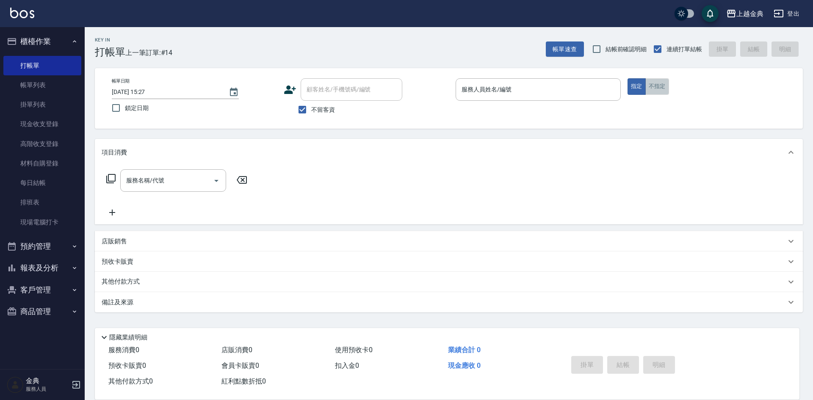
click at [657, 91] on button "不指定" at bounding box center [657, 86] width 24 height 17
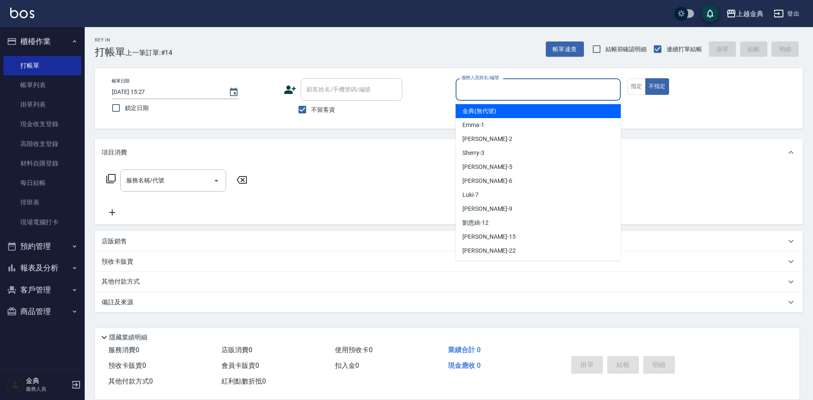
click at [587, 89] on input "服務人員姓名/編號" at bounding box center [538, 89] width 158 height 15
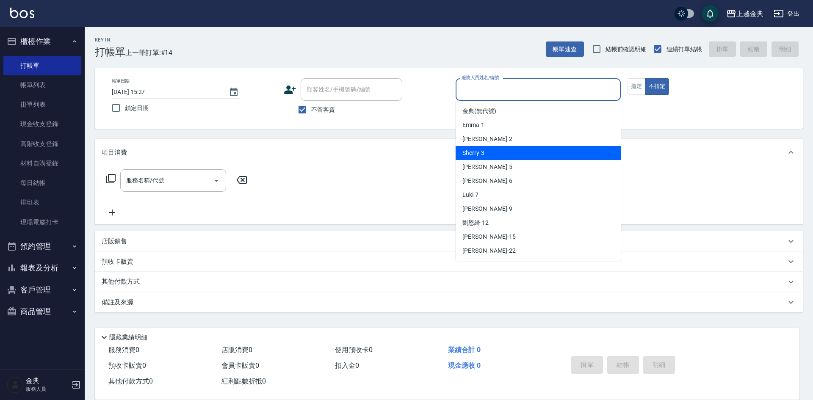
click at [482, 153] on span "Sherry -3" at bounding box center [473, 153] width 22 height 9
type input "Sherry-3"
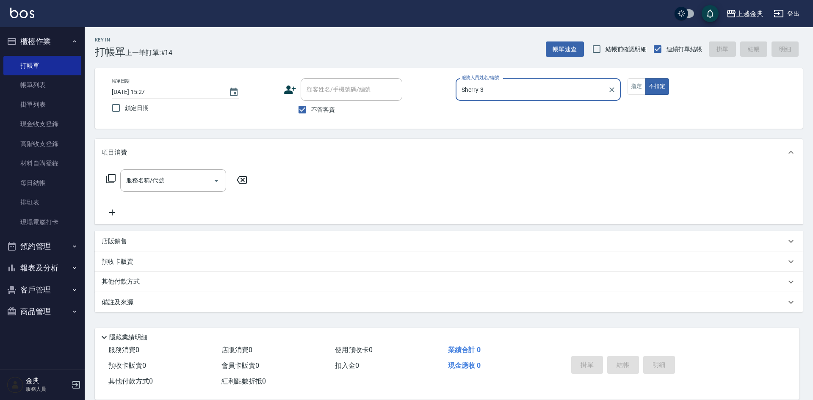
click at [160, 192] on div "服務名稱/代號 服務名稱/代號" at bounding box center [177, 193] width 151 height 48
click at [162, 181] on input "服務名稱/代號" at bounding box center [167, 180] width 86 height 15
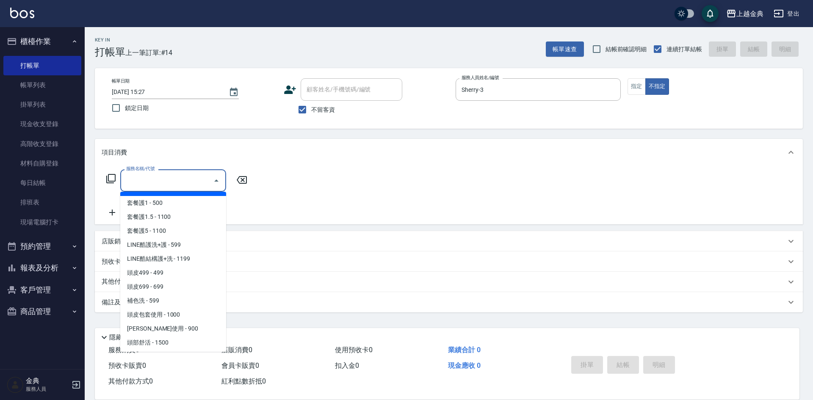
scroll to position [551, 0]
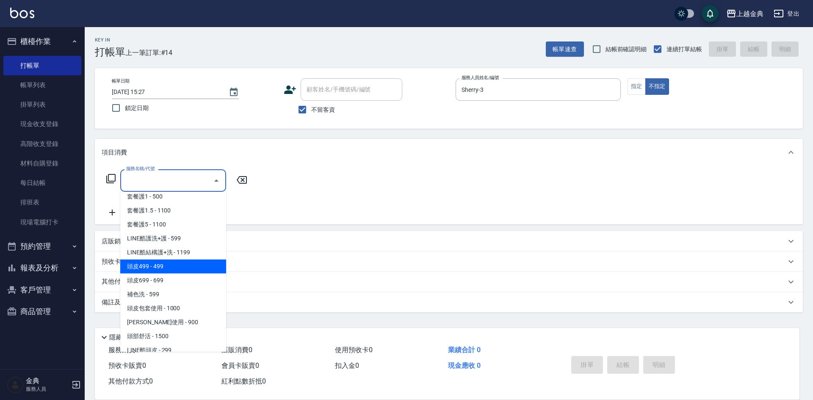
click at [176, 266] on span "頭皮499 - 499" at bounding box center [173, 267] width 106 height 14
type input "頭皮499(601)"
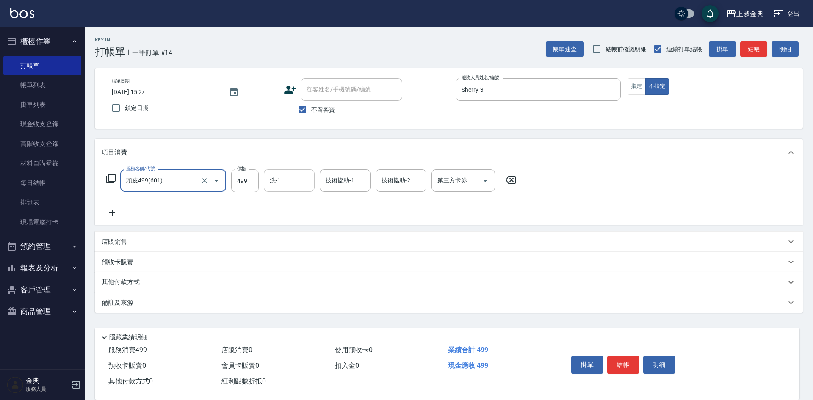
click at [284, 175] on input "洗-1" at bounding box center [289, 180] width 43 height 15
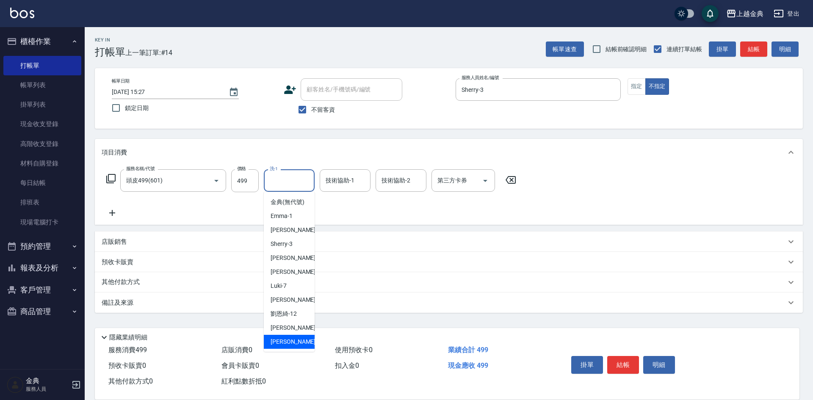
click at [293, 349] on div "[PERSON_NAME] -22" at bounding box center [289, 342] width 51 height 14
type input "[PERSON_NAME]-22"
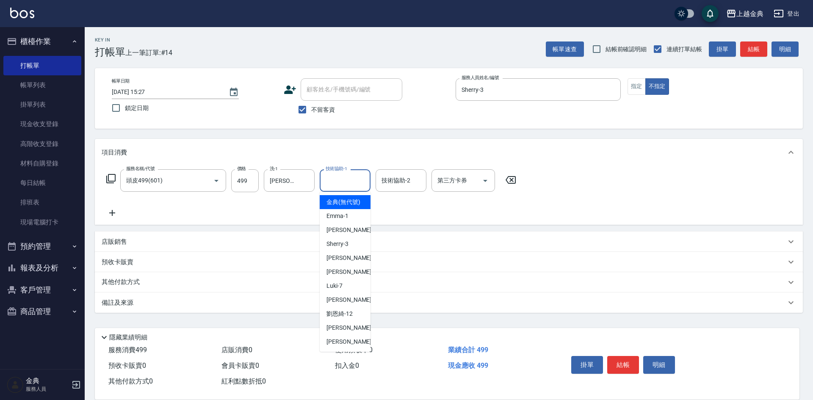
click at [347, 177] on div "技術協助-1 技術協助-1" at bounding box center [345, 180] width 51 height 22
click at [344, 346] on div "[PERSON_NAME] -22" at bounding box center [345, 342] width 51 height 14
type input "[PERSON_NAME]-22"
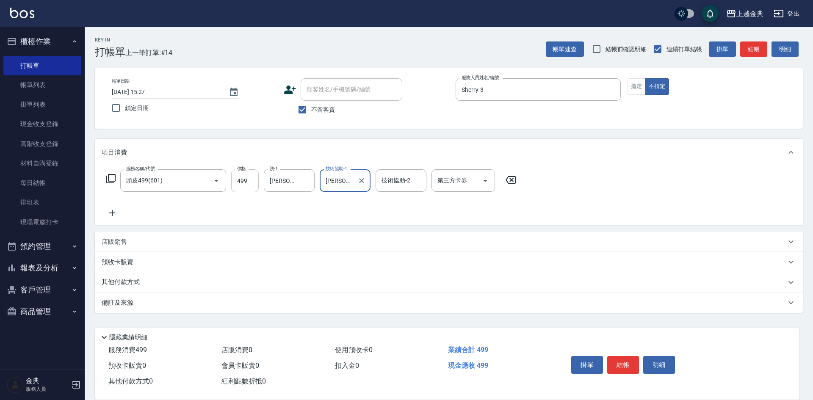
click at [244, 174] on input "499" at bounding box center [245, 180] width 28 height 23
type input "500"
click at [625, 364] on button "結帳" at bounding box center [623, 365] width 32 height 18
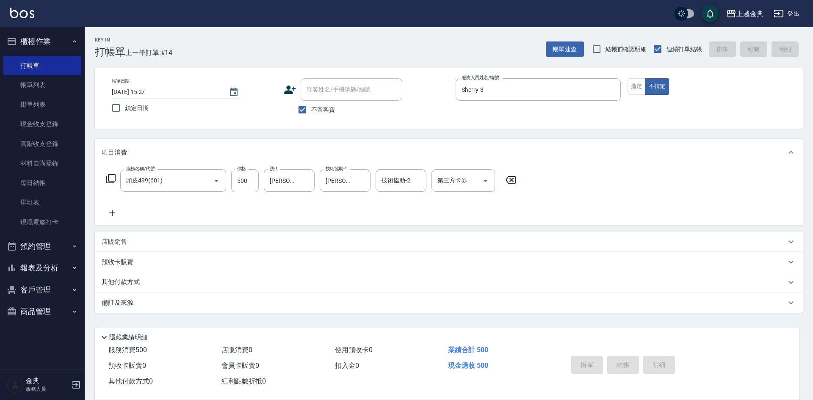
type input "[DATE] 15:28"
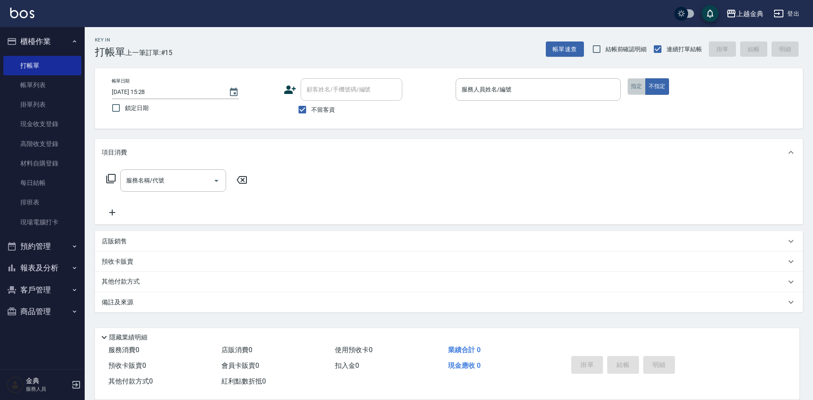
click at [638, 83] on button "指定" at bounding box center [637, 86] width 18 height 17
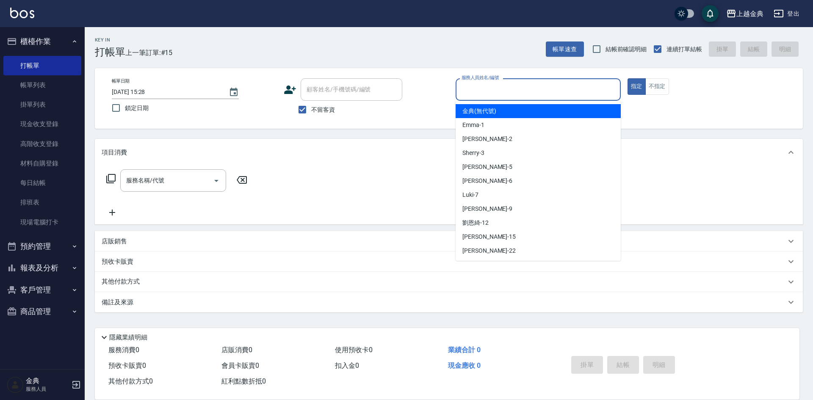
drag, startPoint x: 581, startPoint y: 86, endPoint x: 558, endPoint y: 93, distance: 24.4
click at [581, 86] on input "服務人員姓名/編號" at bounding box center [538, 89] width 158 height 15
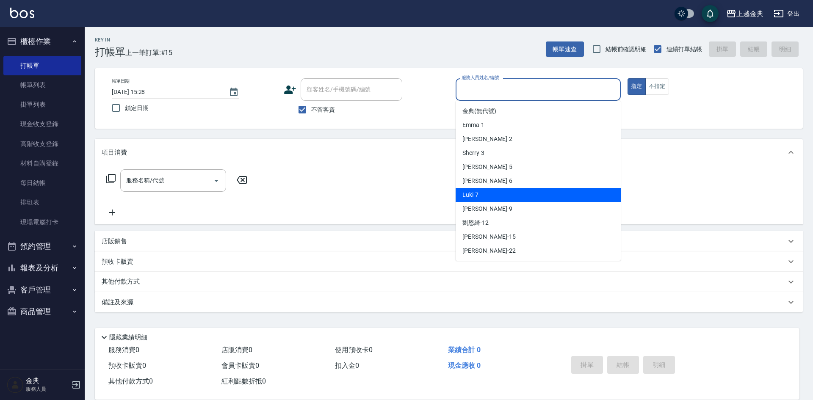
click at [475, 196] on span "Luki -7" at bounding box center [470, 195] width 16 height 9
type input "Luki-7"
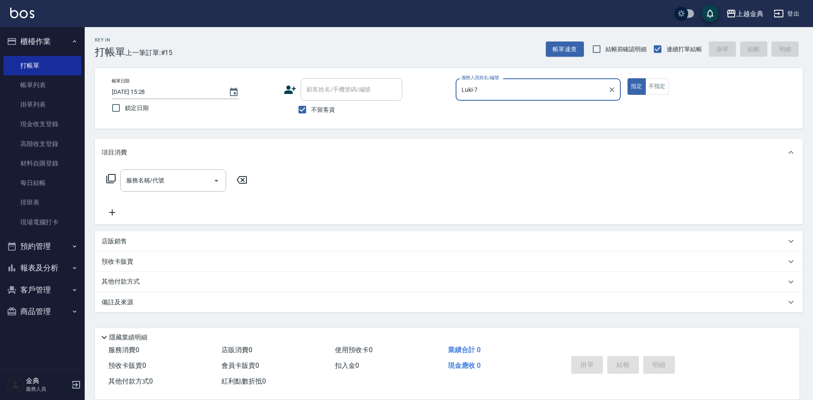
click at [192, 192] on div "服務名稱/代號 服務名稱/代號" at bounding box center [177, 193] width 151 height 48
click at [182, 183] on input "服務名稱/代號" at bounding box center [167, 180] width 86 height 15
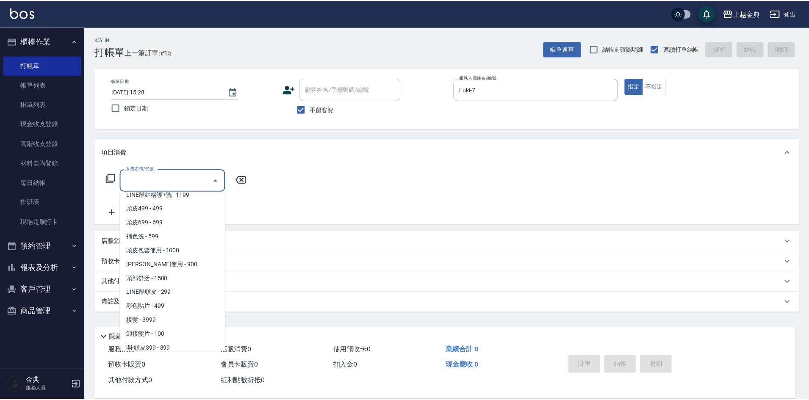
scroll to position [586, 0]
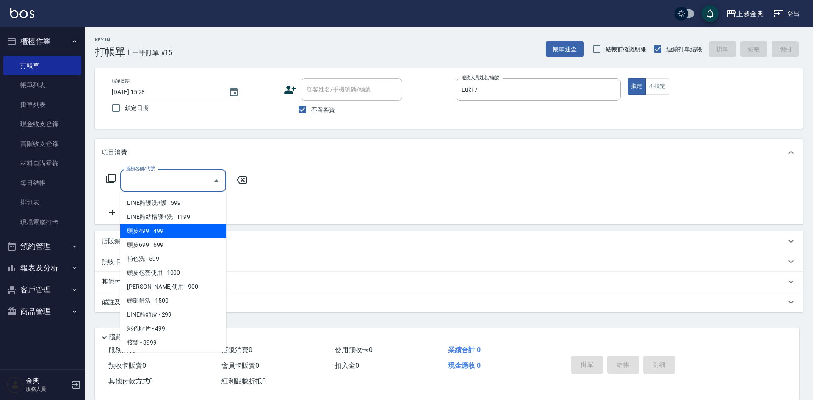
click at [174, 234] on span "頭皮499 - 499" at bounding box center [173, 231] width 106 height 14
type input "頭皮499(601)"
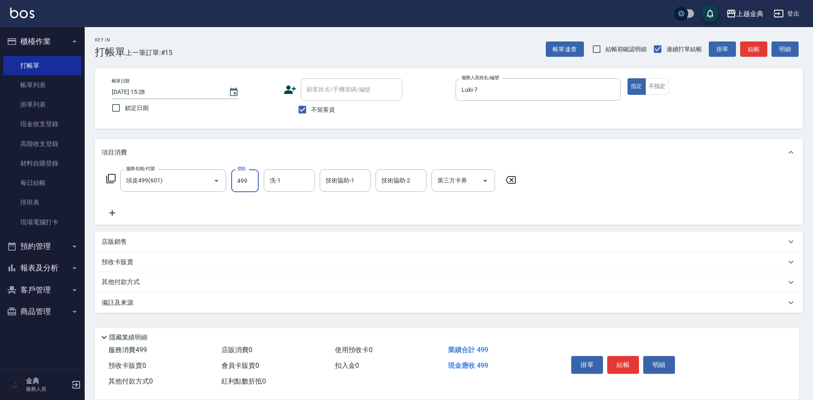
click at [238, 184] on input "499" at bounding box center [245, 180] width 28 height 23
type input "500"
click at [280, 178] on div "洗-1 洗-1" at bounding box center [289, 180] width 51 height 22
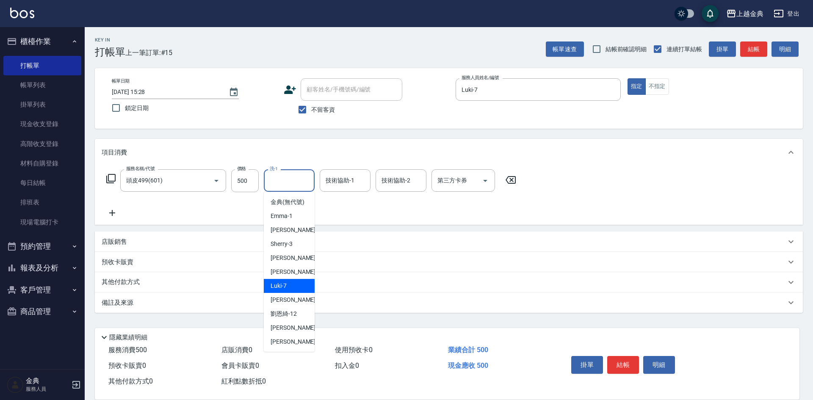
click at [287, 293] on div "Luki -7" at bounding box center [289, 286] width 51 height 14
type input "Luki-7"
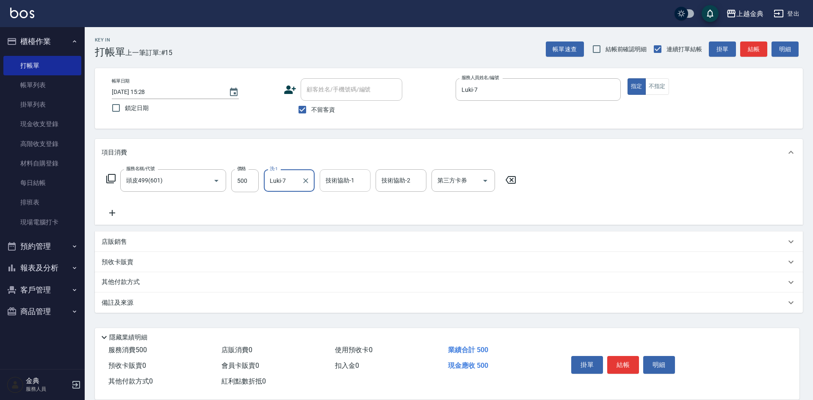
click at [327, 173] on div "技術協助-1 技術協助-1" at bounding box center [345, 180] width 51 height 22
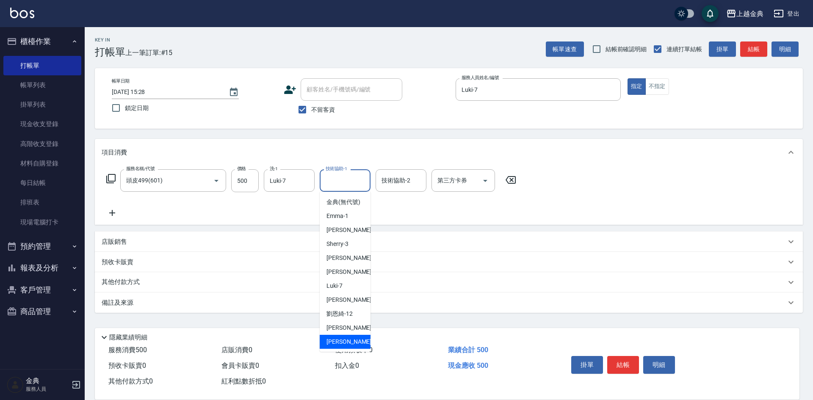
click at [344, 349] on div "[PERSON_NAME] -22" at bounding box center [345, 342] width 51 height 14
type input "[PERSON_NAME]-22"
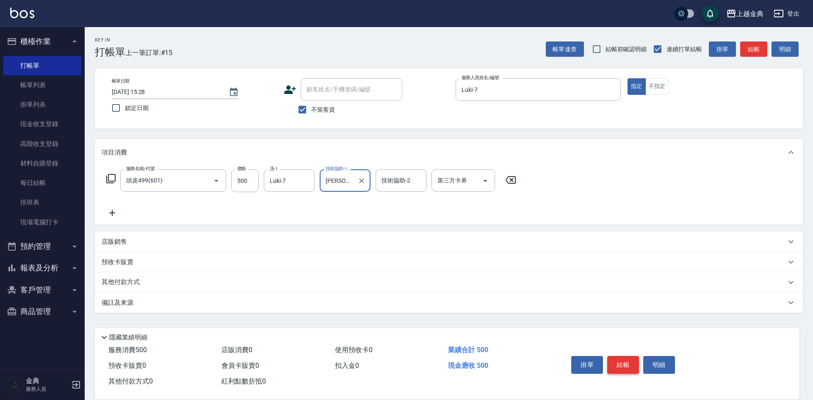
click at [627, 363] on button "結帳" at bounding box center [623, 365] width 32 height 18
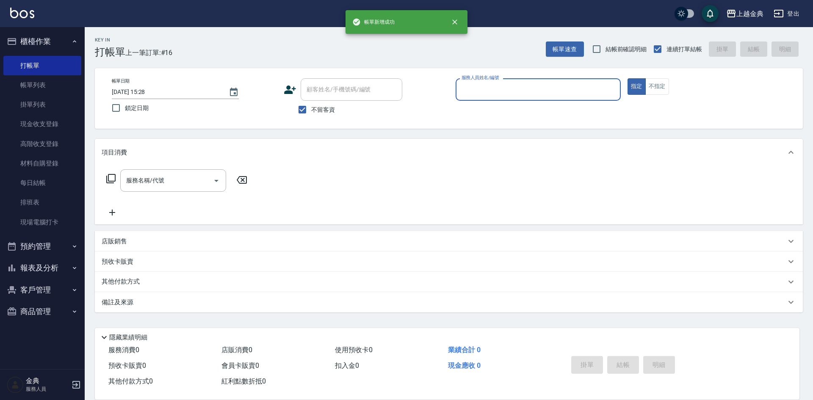
click at [558, 86] on input "服務人員姓名/編號" at bounding box center [538, 89] width 158 height 15
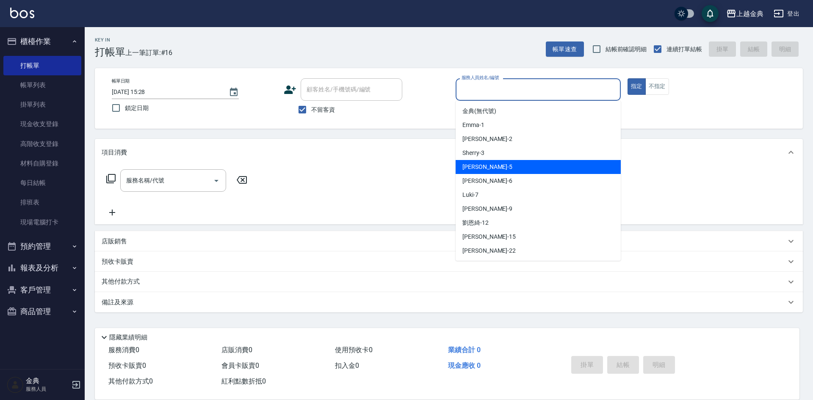
click at [496, 165] on div "[PERSON_NAME] -5" at bounding box center [538, 167] width 165 height 14
type input "[PERSON_NAME]-5"
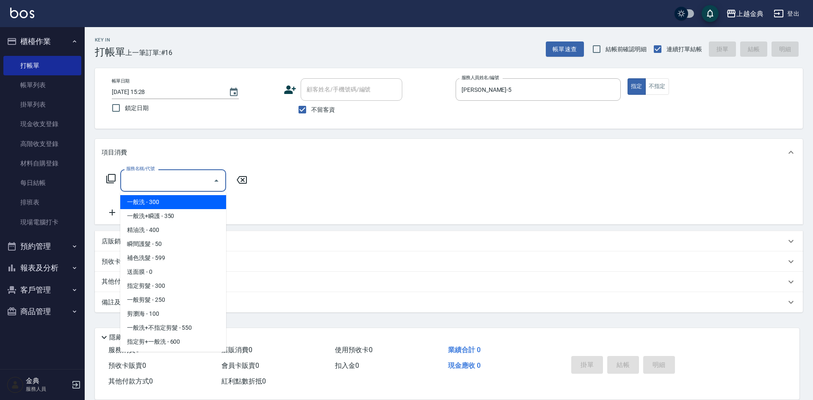
click at [185, 185] on input "服務名稱/代號" at bounding box center [167, 180] width 86 height 15
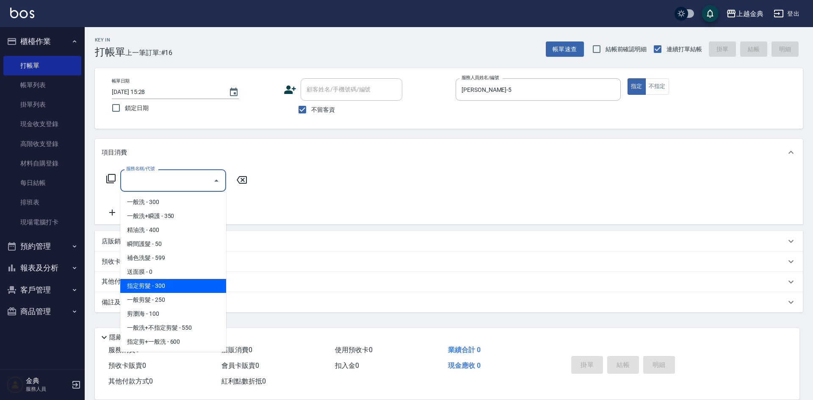
click at [161, 290] on span "指定剪髮 - 300" at bounding box center [173, 286] width 106 height 14
type input "指定剪髮(199)"
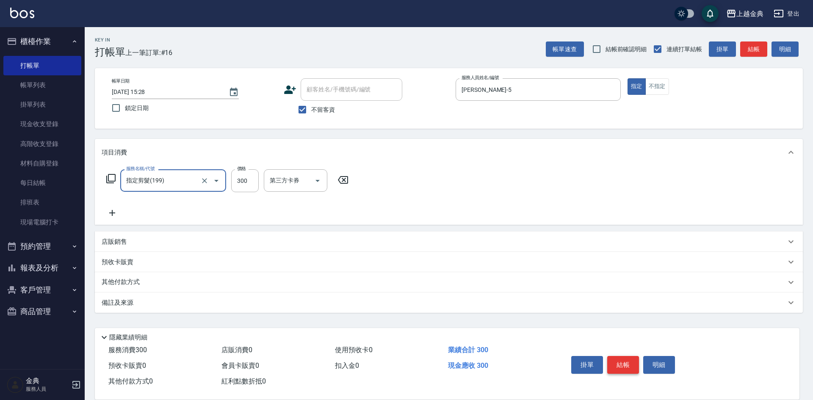
click at [622, 359] on button "結帳" at bounding box center [623, 365] width 32 height 18
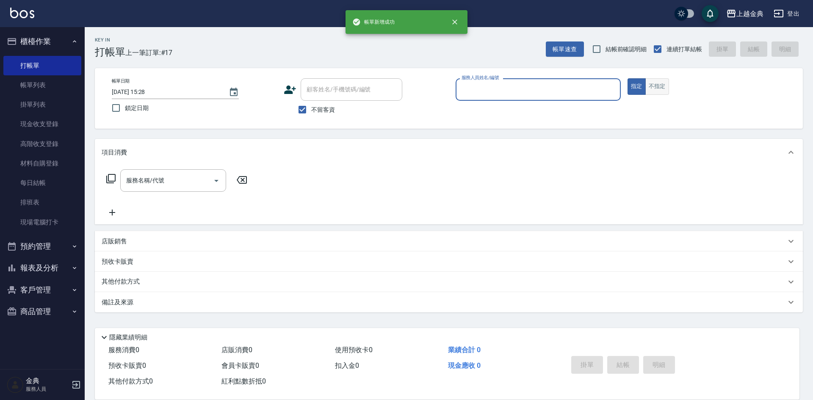
click at [659, 84] on button "不指定" at bounding box center [657, 86] width 24 height 17
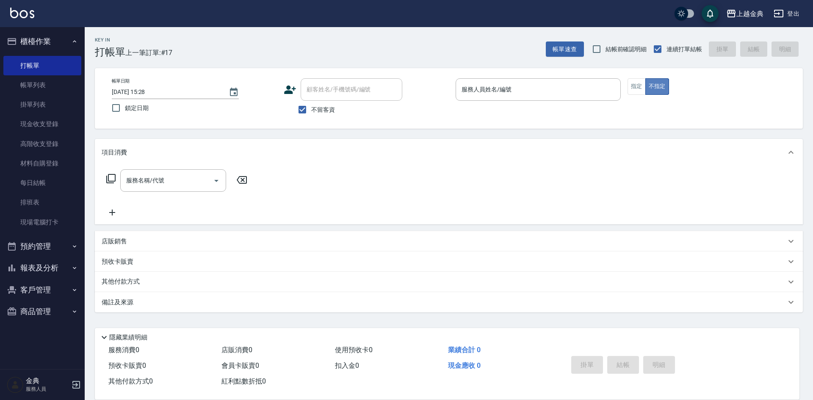
click at [659, 84] on button "不指定" at bounding box center [657, 86] width 24 height 17
click at [610, 87] on input "服務人員姓名/編號" at bounding box center [538, 89] width 158 height 15
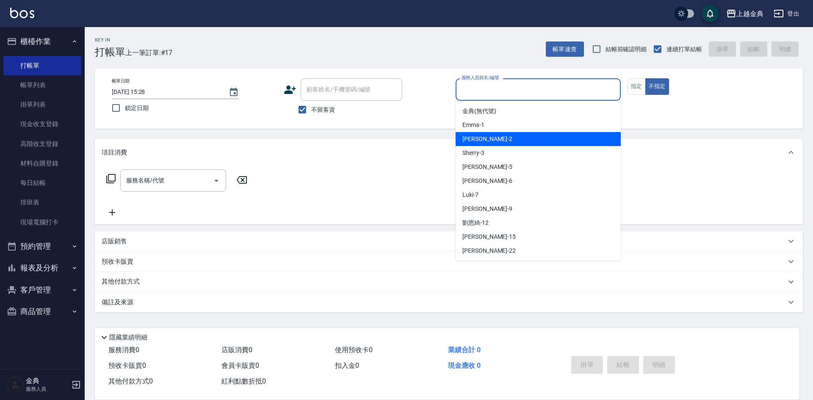
click at [476, 137] on span "Cindy -2" at bounding box center [487, 139] width 50 height 9
type input "Cindy-2"
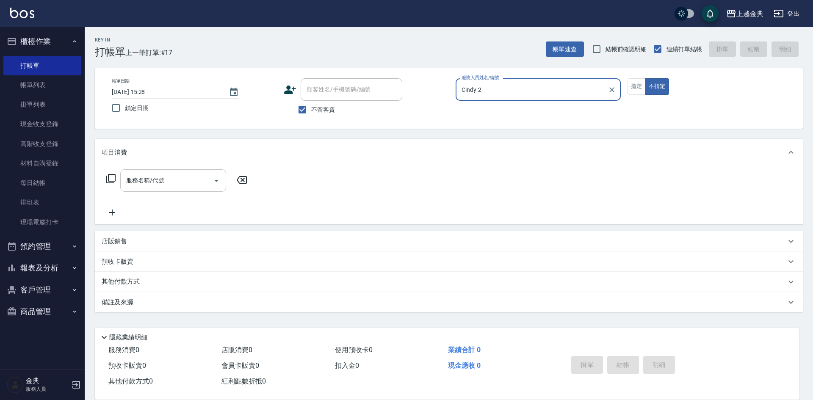
click at [199, 177] on input "服務名稱/代號" at bounding box center [167, 180] width 86 height 15
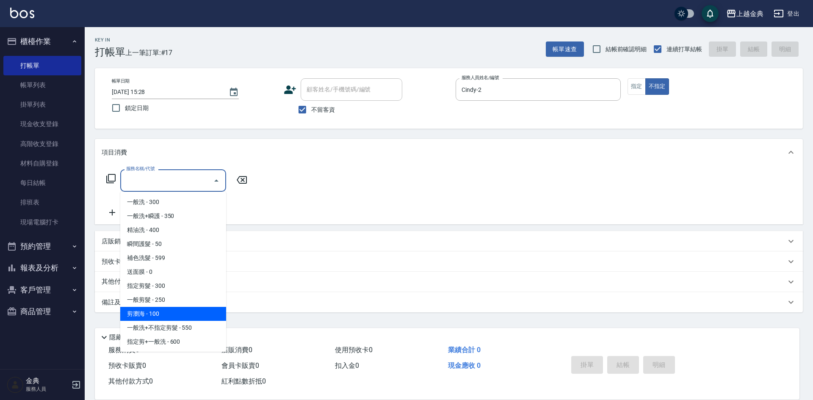
click at [161, 309] on span "剪瀏海 - 100" at bounding box center [173, 314] width 106 height 14
type input "剪瀏海(202)"
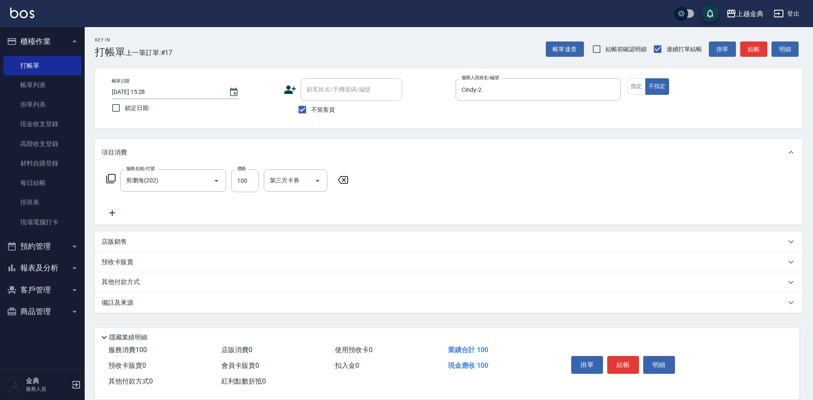
click at [113, 213] on icon at bounding box center [112, 213] width 6 height 6
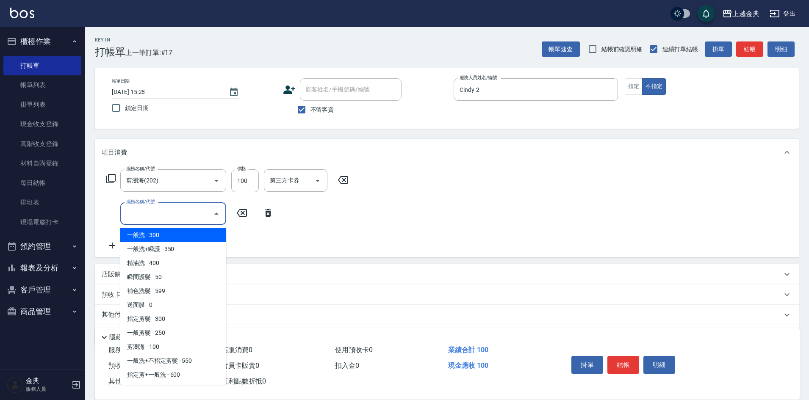
click at [146, 218] on input "服務名稱/代號" at bounding box center [167, 213] width 86 height 15
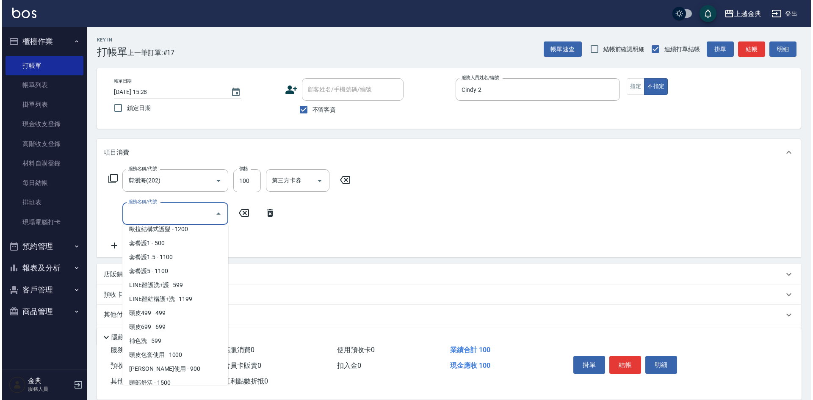
scroll to position [551, 0]
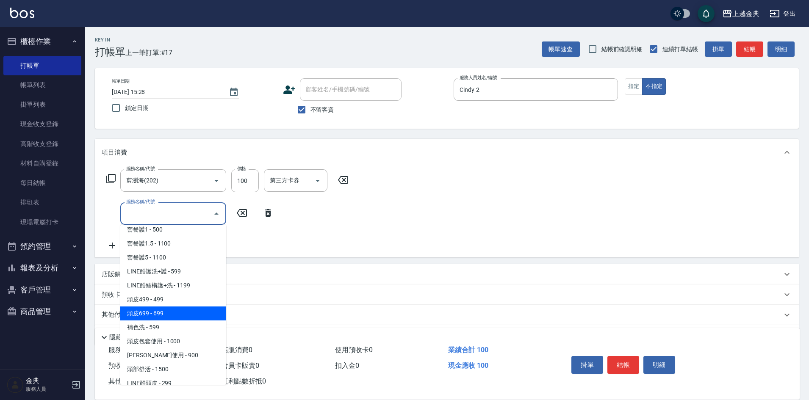
click at [173, 317] on span "頭皮699 - 699" at bounding box center [173, 314] width 106 height 14
type input "頭皮699(602)"
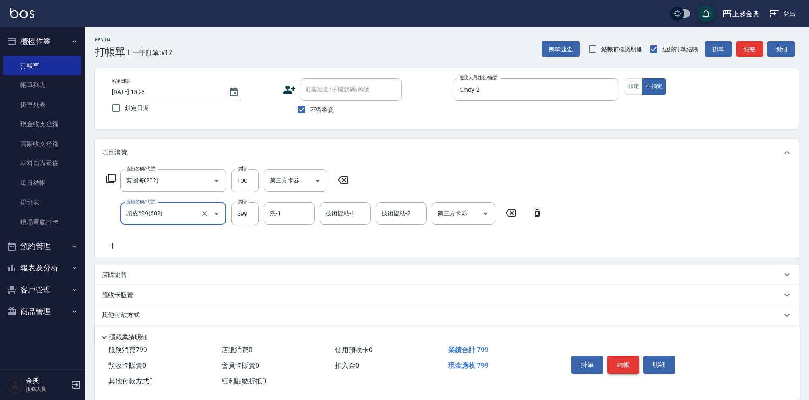
click at [615, 359] on button "結帳" at bounding box center [623, 365] width 32 height 18
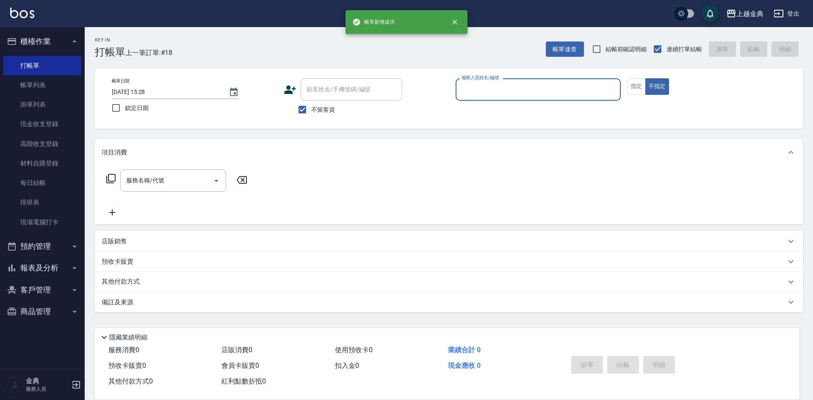
click at [570, 83] on input "服務人員姓名/編號" at bounding box center [538, 89] width 158 height 15
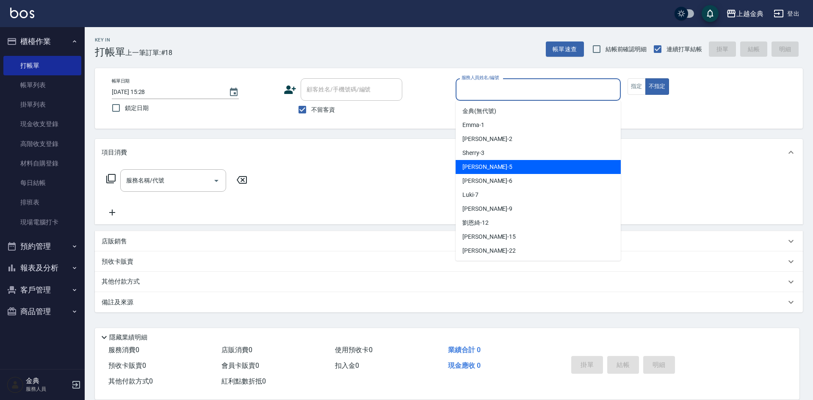
click at [479, 165] on span "[PERSON_NAME] -5" at bounding box center [487, 167] width 50 height 9
type input "[PERSON_NAME]-5"
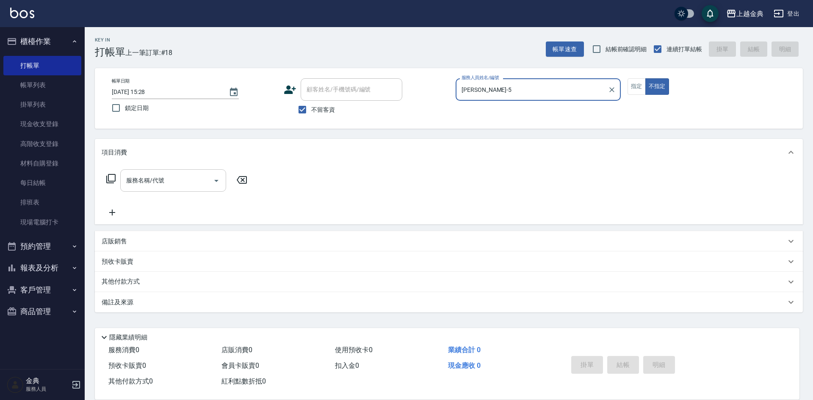
click at [191, 185] on input "服務名稱/代號" at bounding box center [167, 180] width 86 height 15
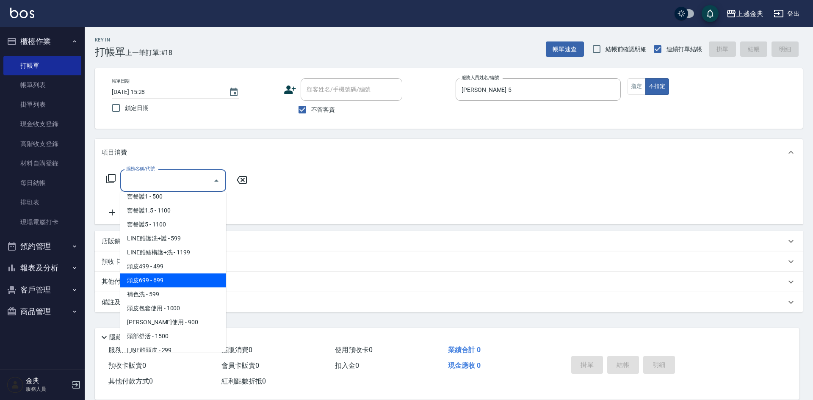
click at [173, 280] on span "頭皮699 - 699" at bounding box center [173, 281] width 106 height 14
type input "頭皮699(602)"
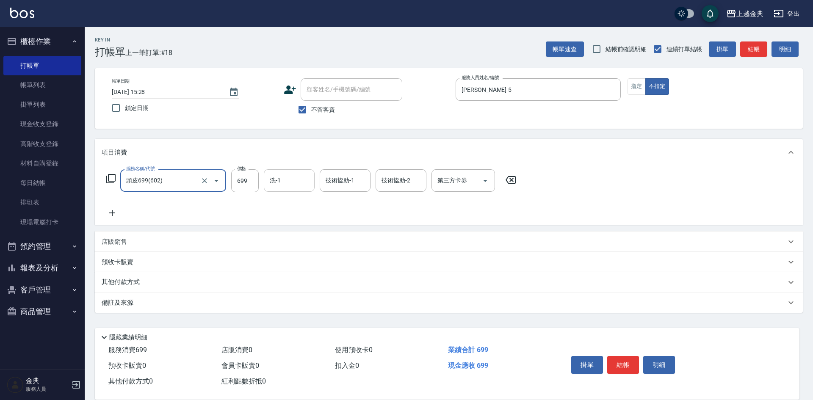
click at [276, 185] on input "洗-1" at bounding box center [289, 180] width 43 height 15
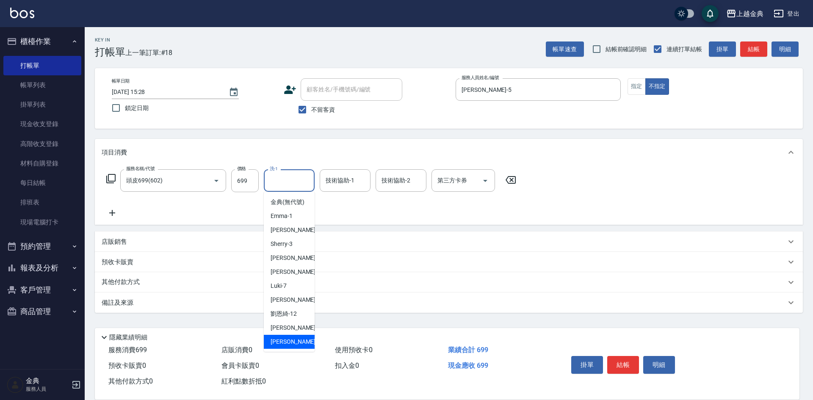
click at [288, 346] on span "[PERSON_NAME] -22" at bounding box center [297, 342] width 53 height 9
type input "[PERSON_NAME]-22"
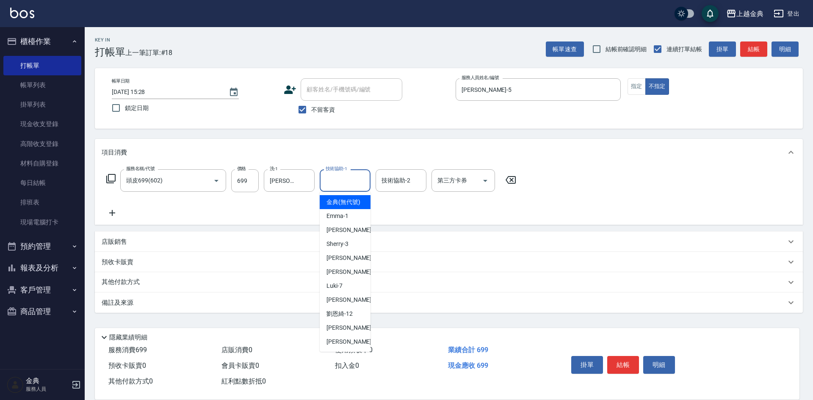
click at [343, 185] on input "技術協助-1" at bounding box center [345, 180] width 43 height 15
click at [349, 349] on div "[PERSON_NAME] -22" at bounding box center [345, 342] width 51 height 14
type input "[PERSON_NAME]-22"
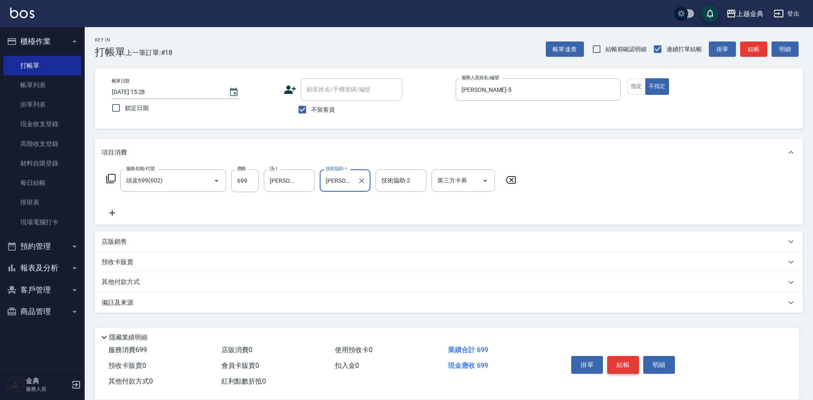
click at [623, 360] on button "結帳" at bounding box center [623, 365] width 32 height 18
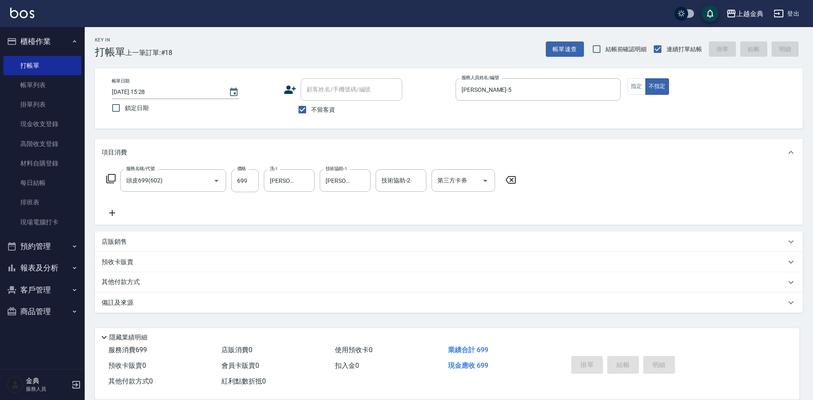
type input "[DATE] 15:29"
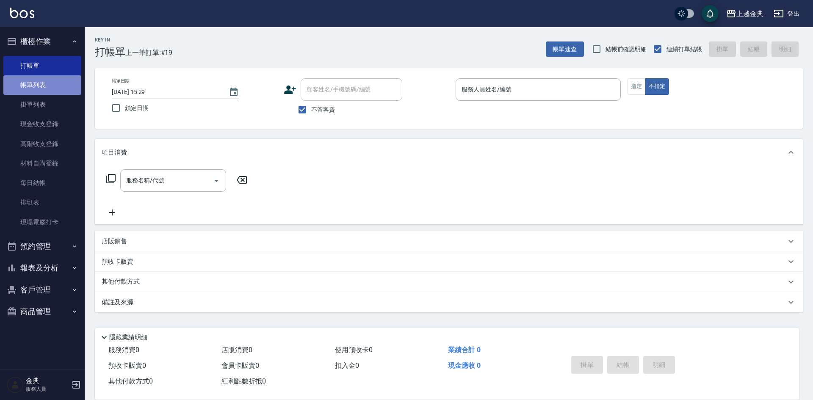
click at [50, 84] on link "帳單列表" at bounding box center [42, 84] width 78 height 19
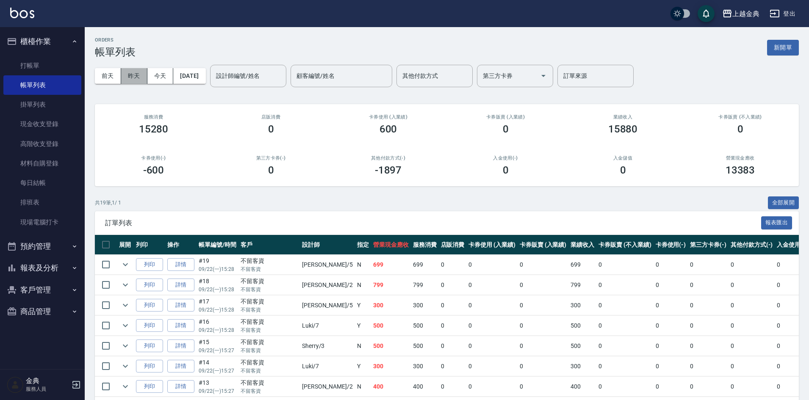
click at [132, 75] on button "昨天" at bounding box center [134, 76] width 26 height 16
click at [183, 264] on link "詳情" at bounding box center [180, 264] width 27 height 13
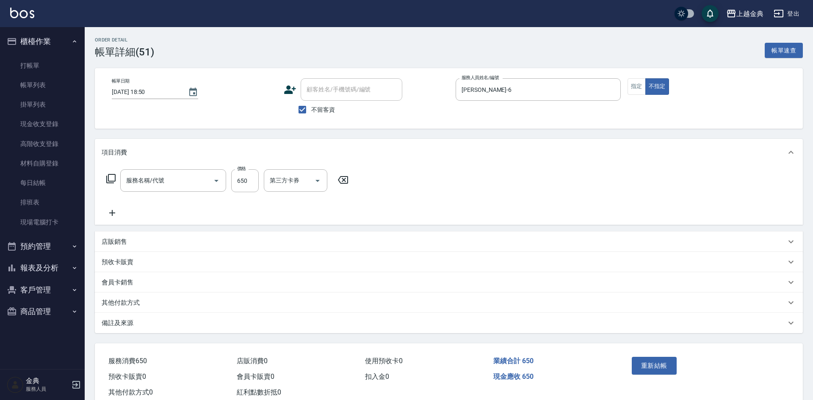
type input "[DATE] 18:50"
checkbox input "true"
type input "[PERSON_NAME]-6"
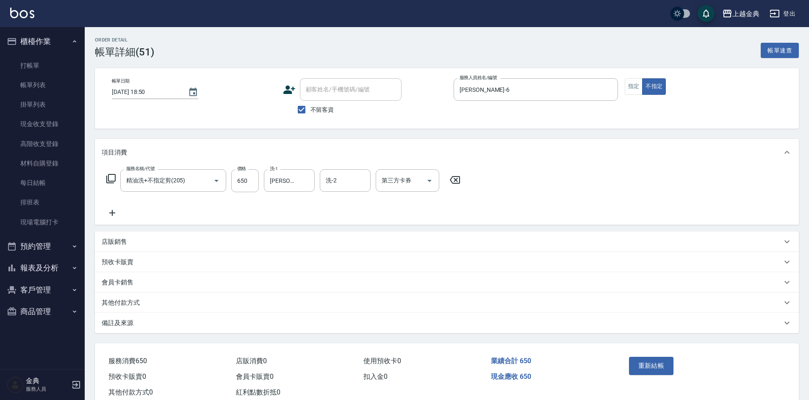
type input "精油洗+不指定剪(205)"
click at [36, 66] on link "打帳單" at bounding box center [42, 65] width 78 height 19
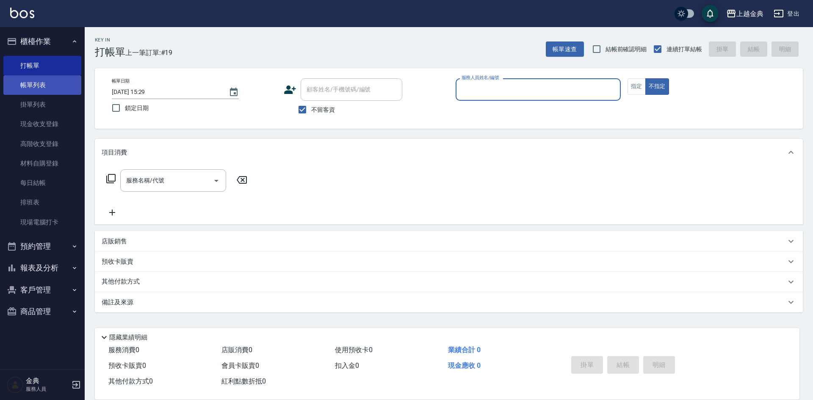
click at [47, 82] on link "帳單列表" at bounding box center [42, 84] width 78 height 19
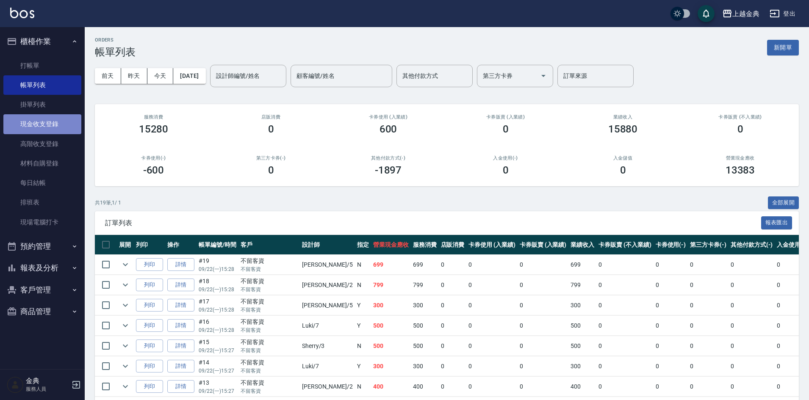
click at [49, 128] on link "現金收支登錄" at bounding box center [42, 123] width 78 height 19
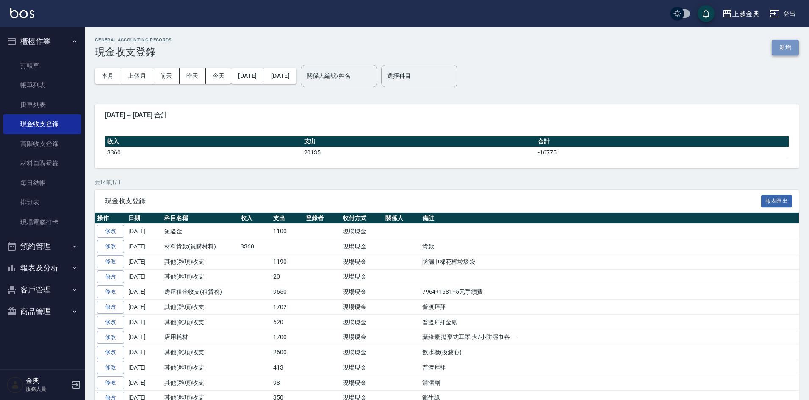
click at [783, 42] on button "新增" at bounding box center [785, 48] width 27 height 16
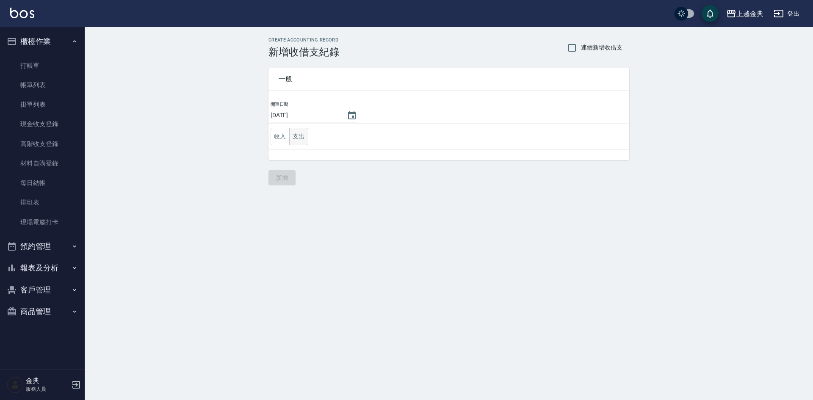
click at [298, 136] on button "支出" at bounding box center [298, 136] width 19 height 17
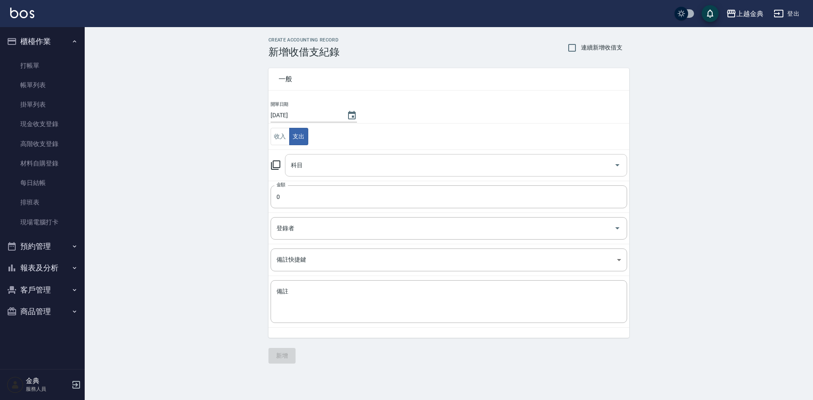
click at [322, 169] on input "科目" at bounding box center [450, 165] width 322 height 15
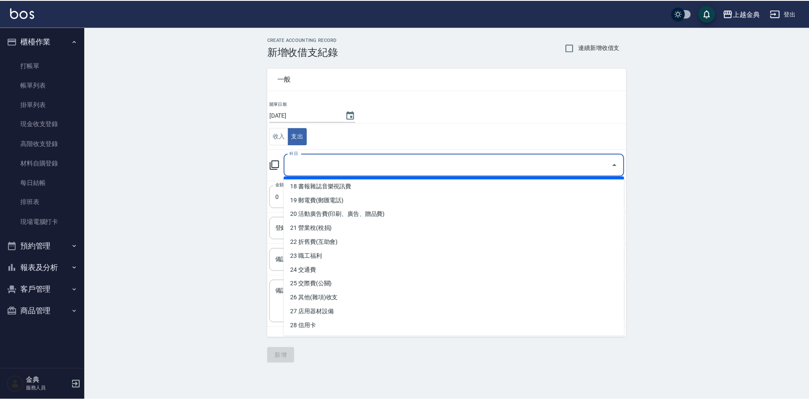
scroll to position [296, 0]
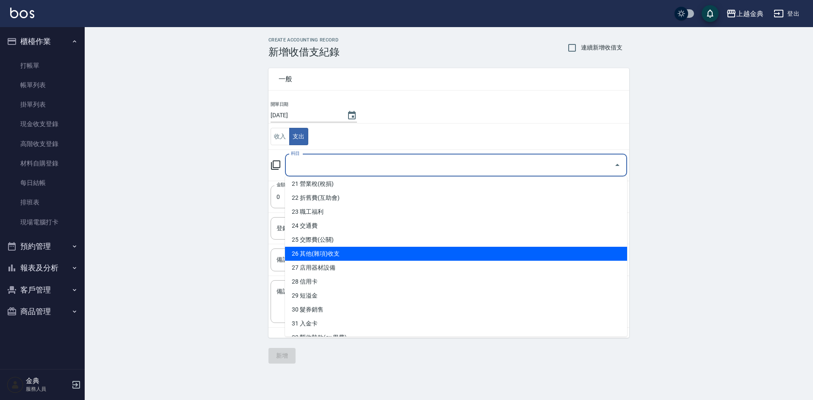
click at [335, 249] on li "26 其他(雜項)收支" at bounding box center [456, 254] width 342 height 14
type input "26 其他(雜項)收支"
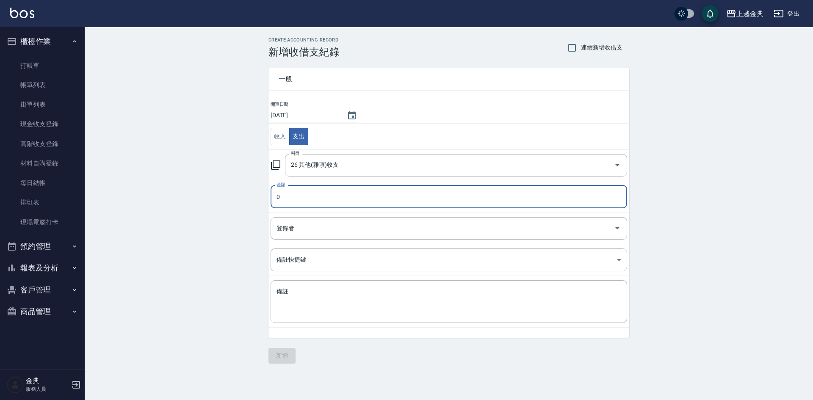
click at [322, 204] on input "0" at bounding box center [449, 196] width 357 height 23
type input "350"
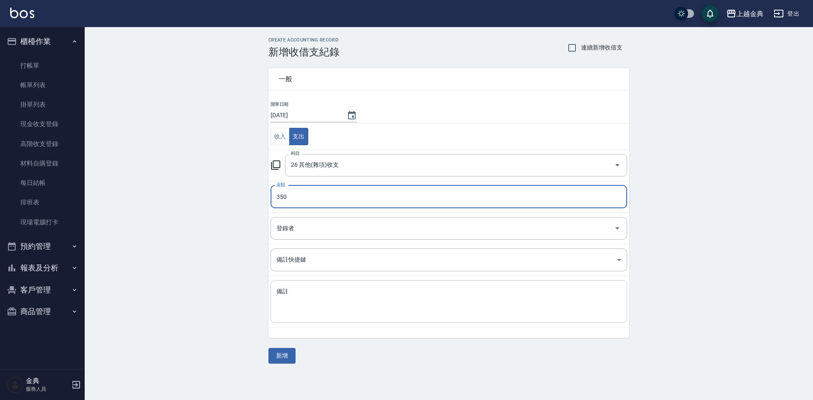
click at [310, 289] on textarea "備註" at bounding box center [449, 302] width 345 height 29
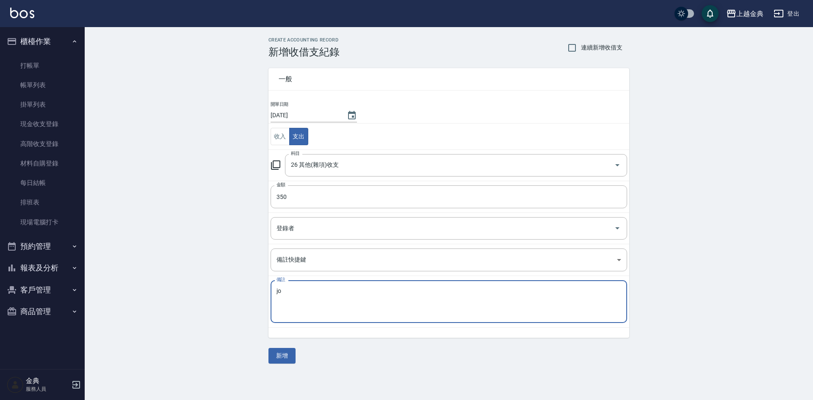
type textarea "j"
type textarea "衛生紙"
click at [280, 360] on button "新增" at bounding box center [281, 356] width 27 height 16
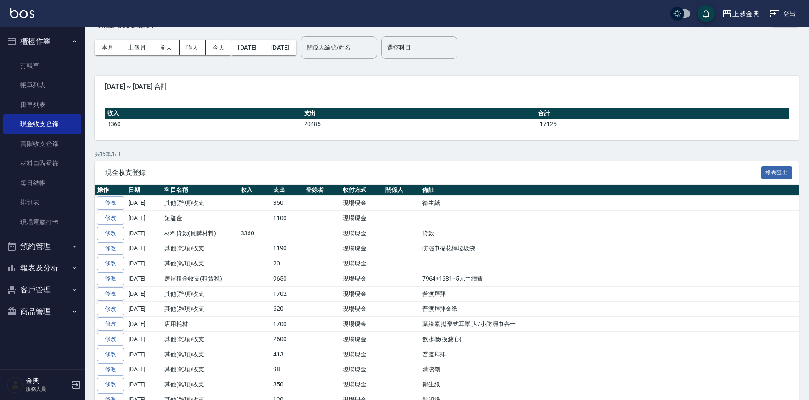
scroll to position [42, 0]
